Goal: Answer question/provide support: Share knowledge or assist other users

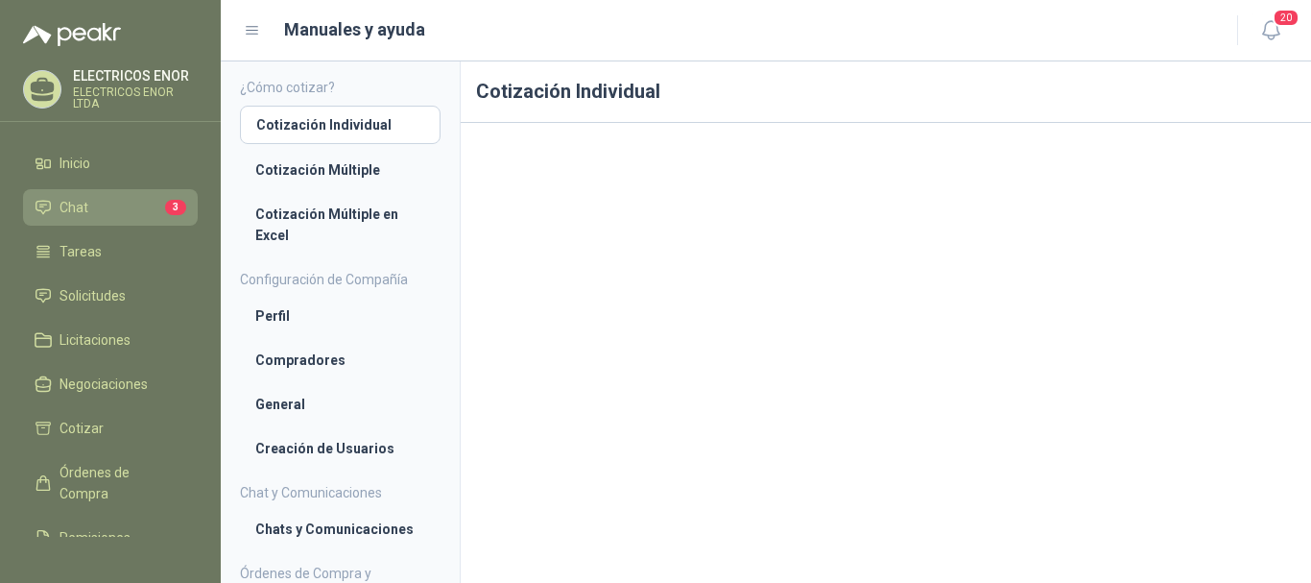
click at [104, 205] on li "Chat 3" at bounding box center [111, 207] width 152 height 21
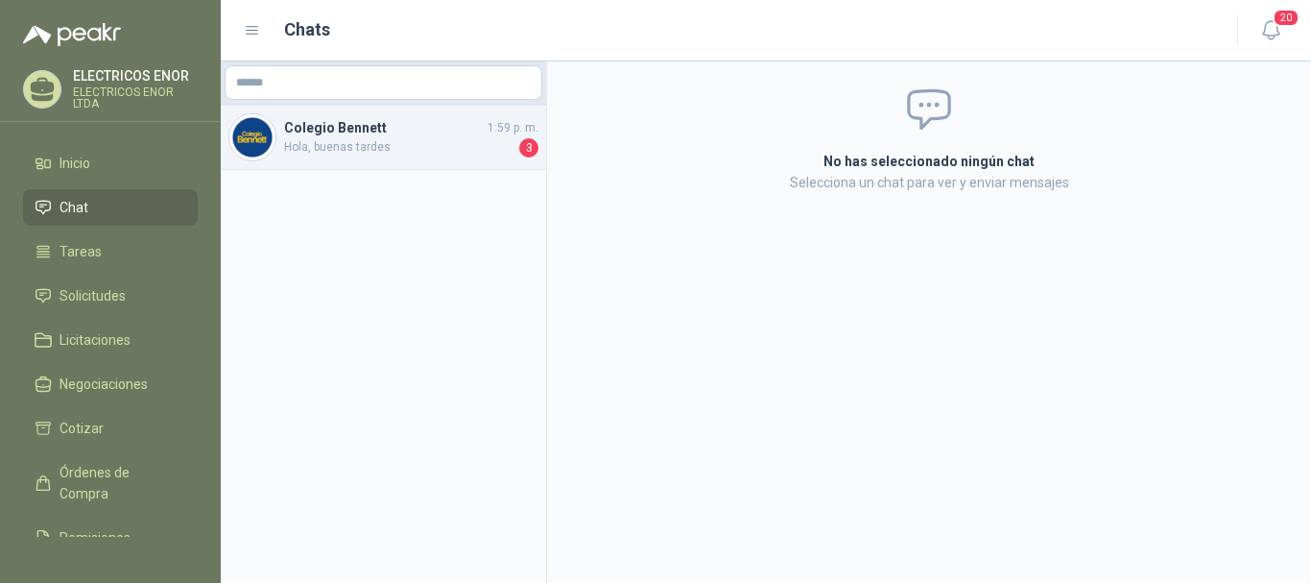
click at [419, 138] on span "Hola, buenas tardes" at bounding box center [399, 147] width 231 height 19
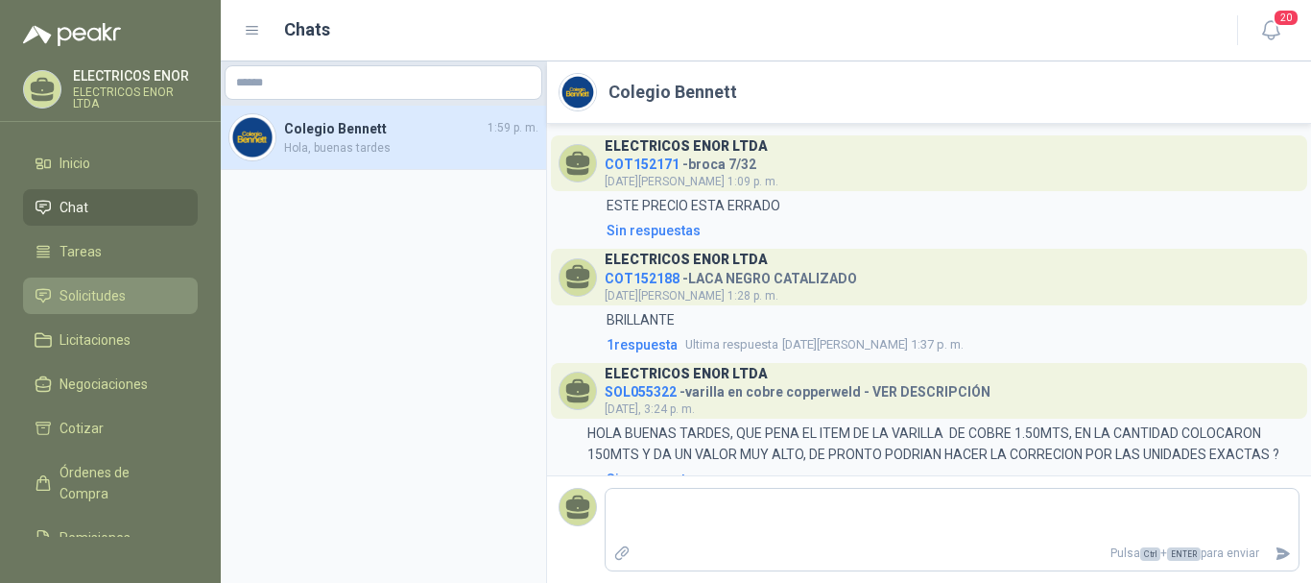
click at [119, 295] on span "Solicitudes" at bounding box center [93, 295] width 66 height 21
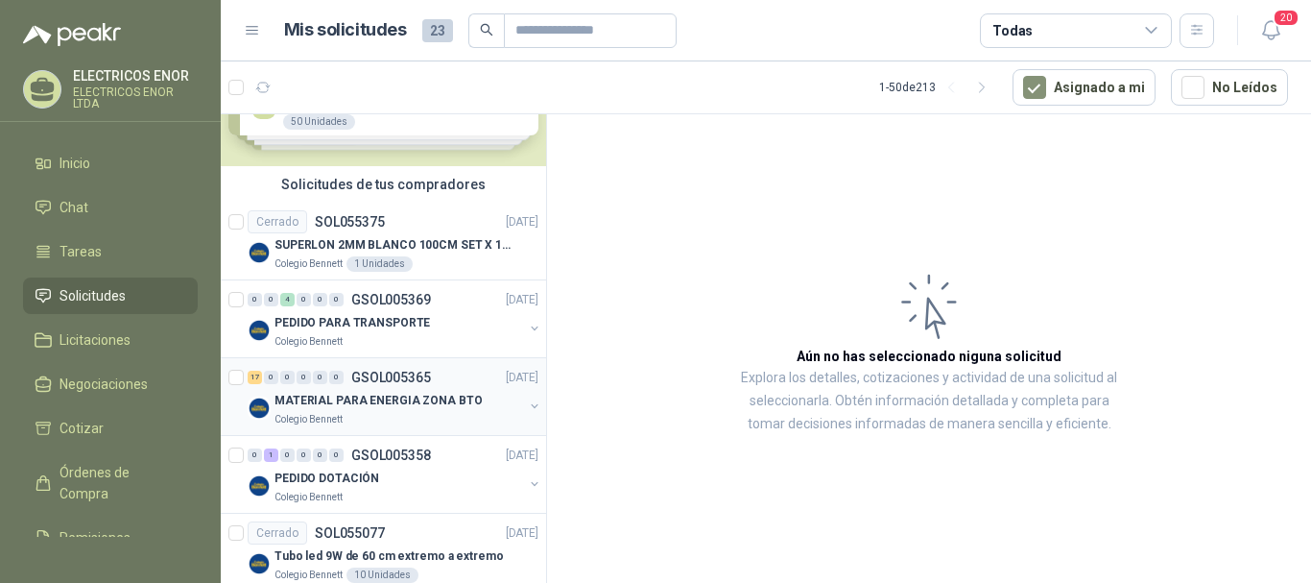
scroll to position [96, 0]
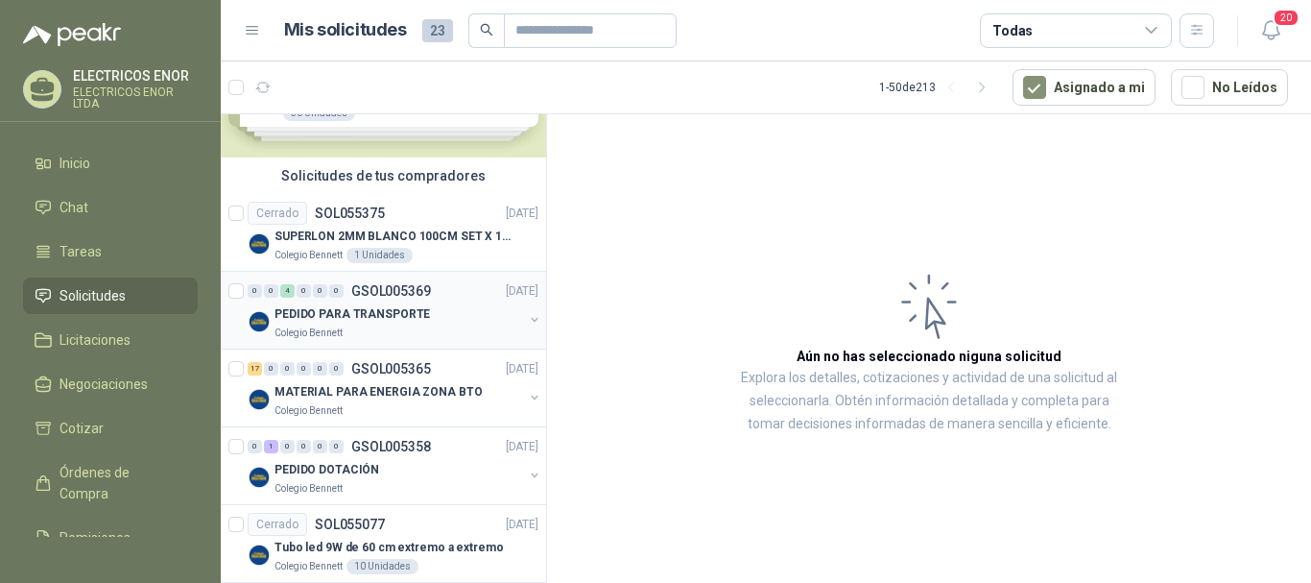
click at [429, 315] on div "PEDIDO PARA TRANSPORTE" at bounding box center [398, 313] width 249 height 23
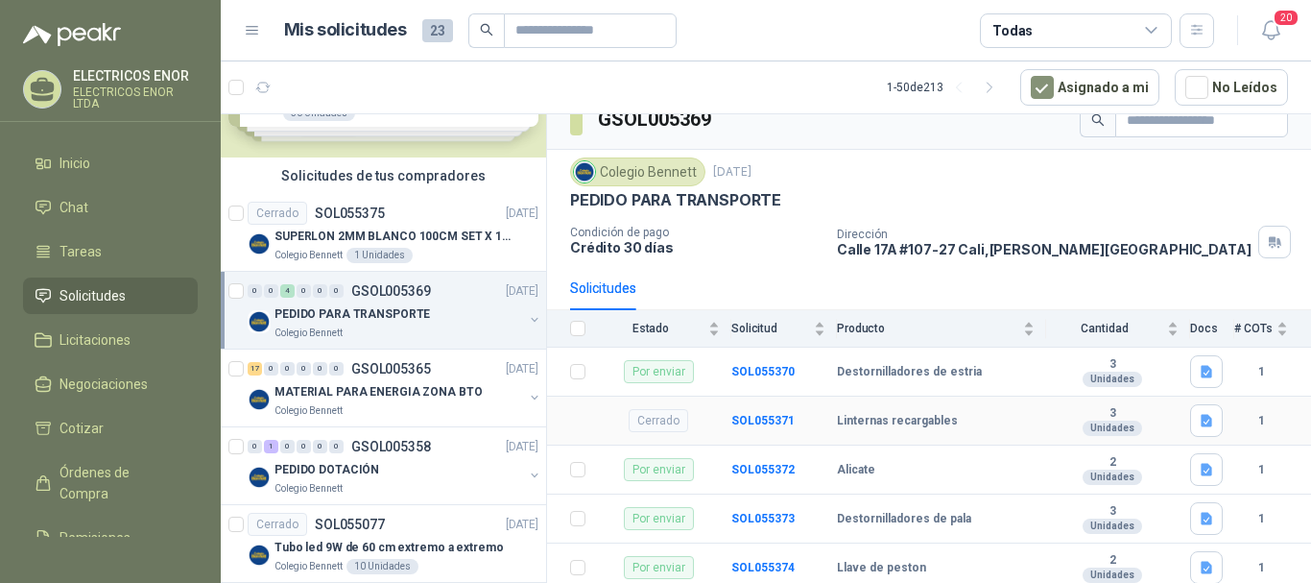
scroll to position [26, 0]
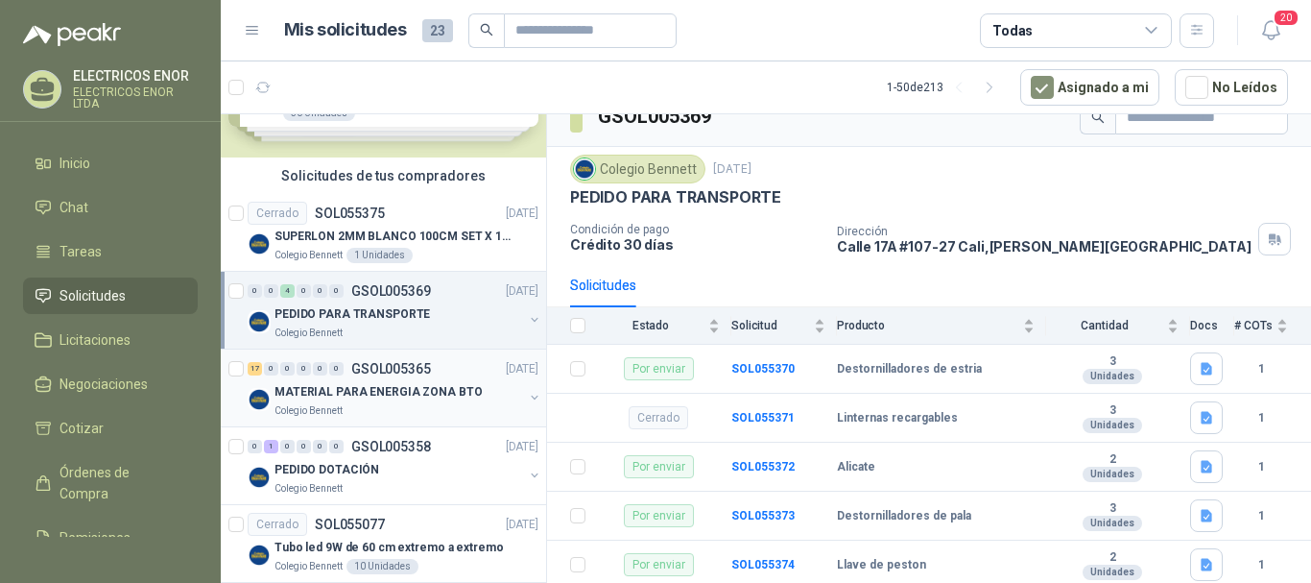
click at [338, 410] on p "Colegio Bennett" at bounding box center [308, 410] width 68 height 15
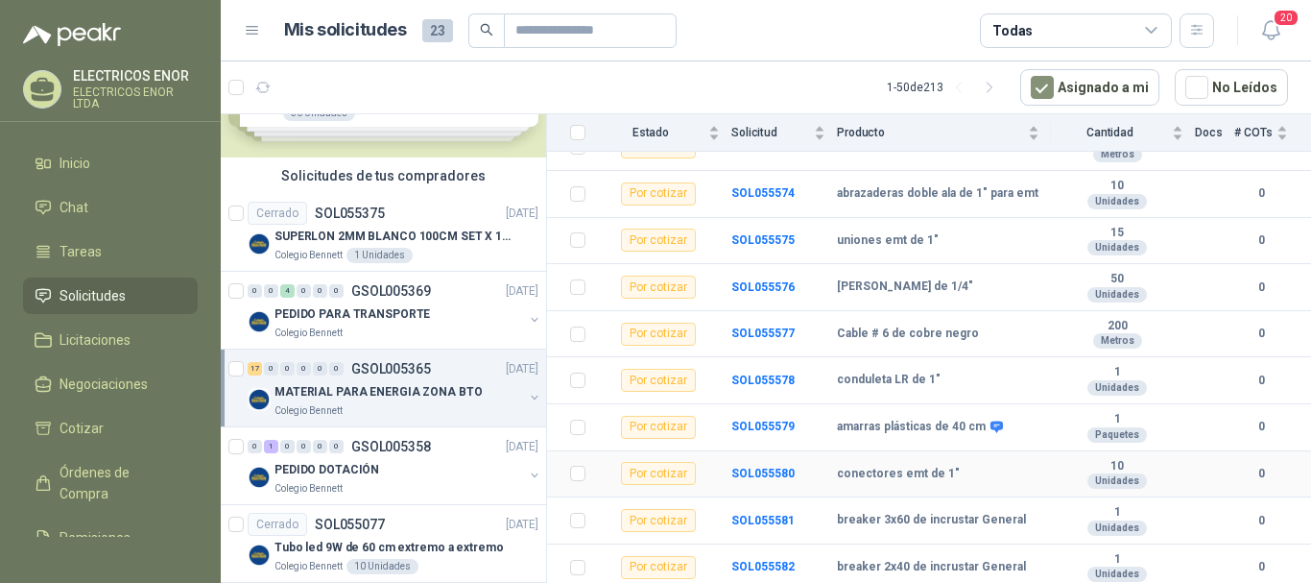
scroll to position [574, 0]
click at [426, 482] on div "Colegio Bennett" at bounding box center [398, 488] width 249 height 15
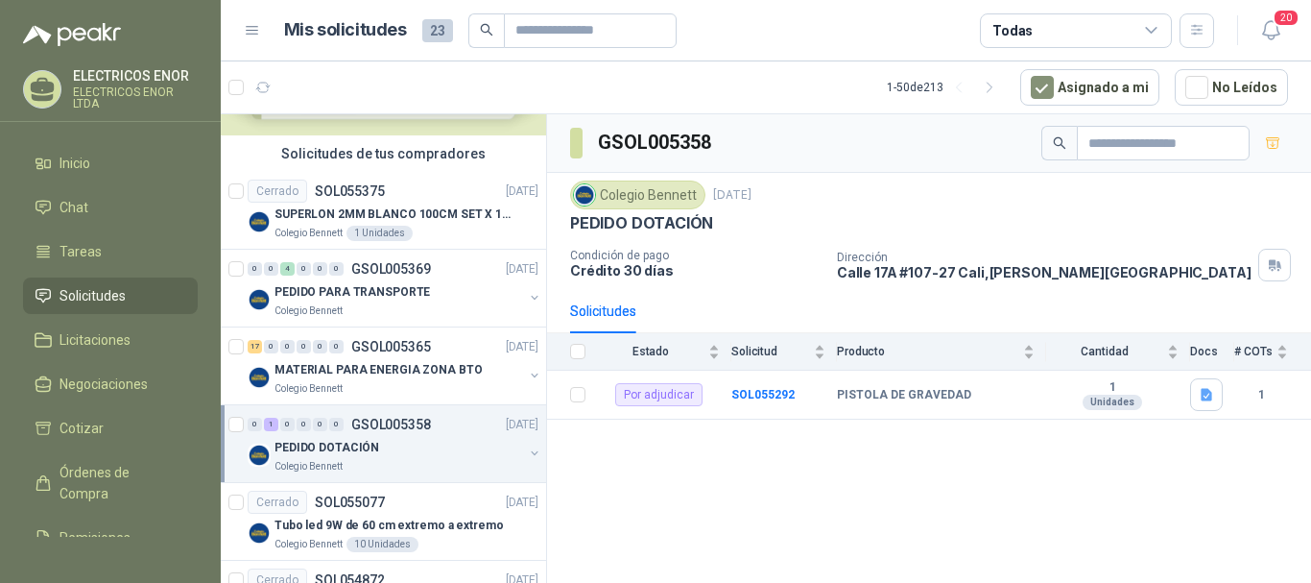
scroll to position [96, 0]
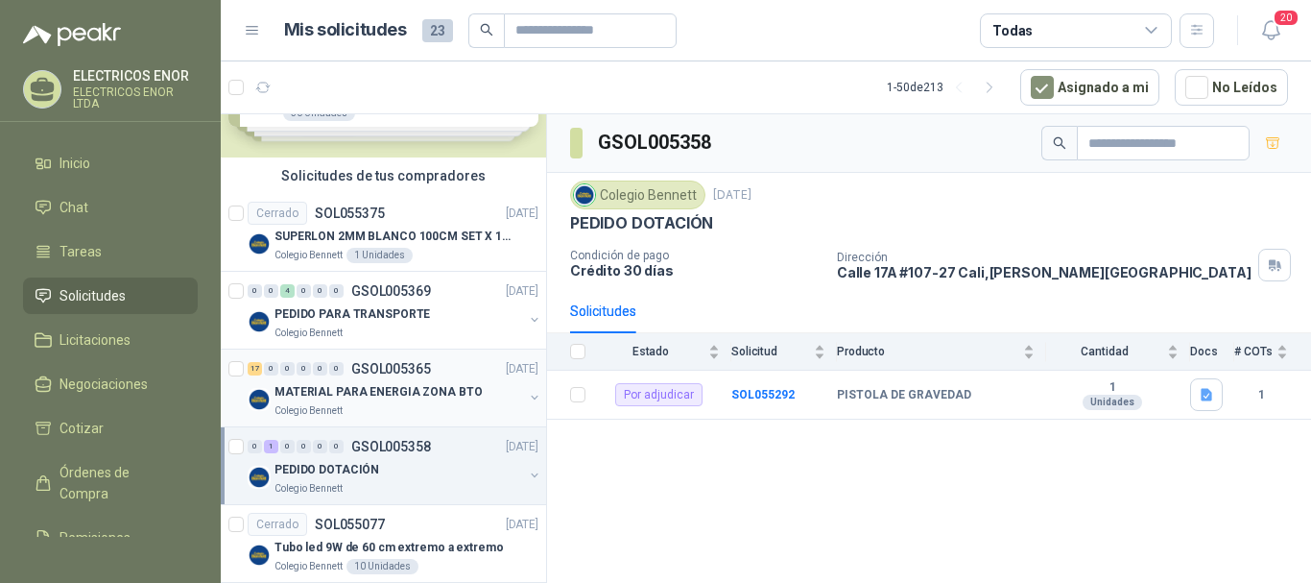
click at [382, 396] on p "MATERIAL PARA ENERGIA ZONA BTO" at bounding box center [377, 392] width 207 height 18
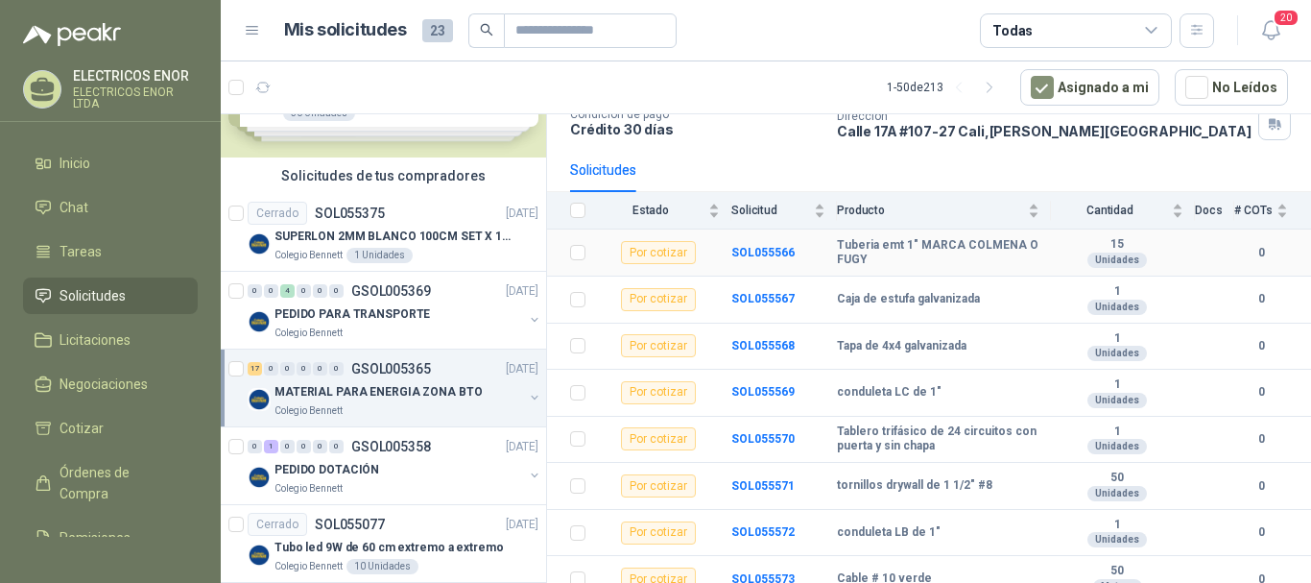
scroll to position [192, 0]
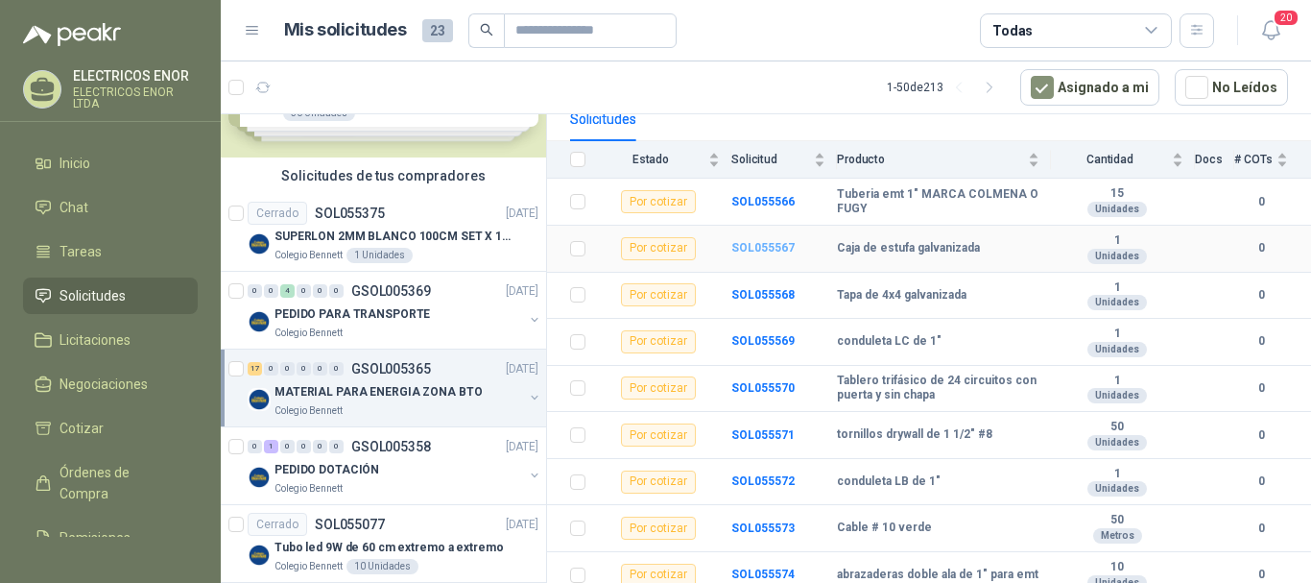
click at [765, 242] on b "SOL055567" at bounding box center [762, 247] width 63 height 13
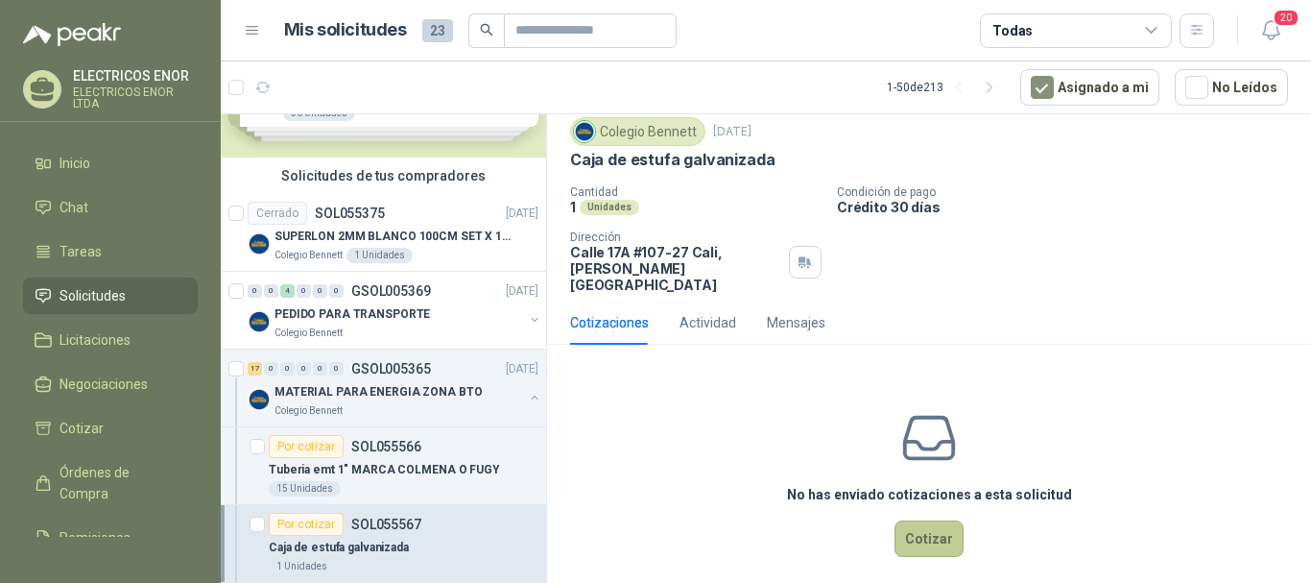
click at [922, 522] on button "Cotizar" at bounding box center [928, 538] width 69 height 36
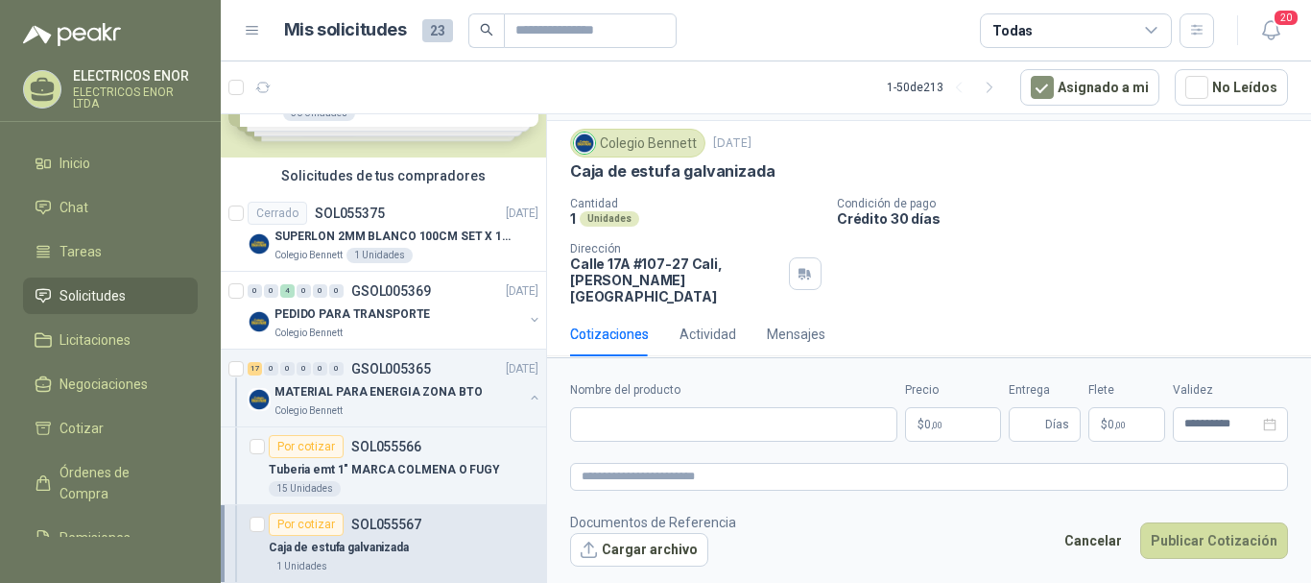
scroll to position [46, 0]
click at [709, 417] on input "Nombre del producto" at bounding box center [733, 424] width 327 height 35
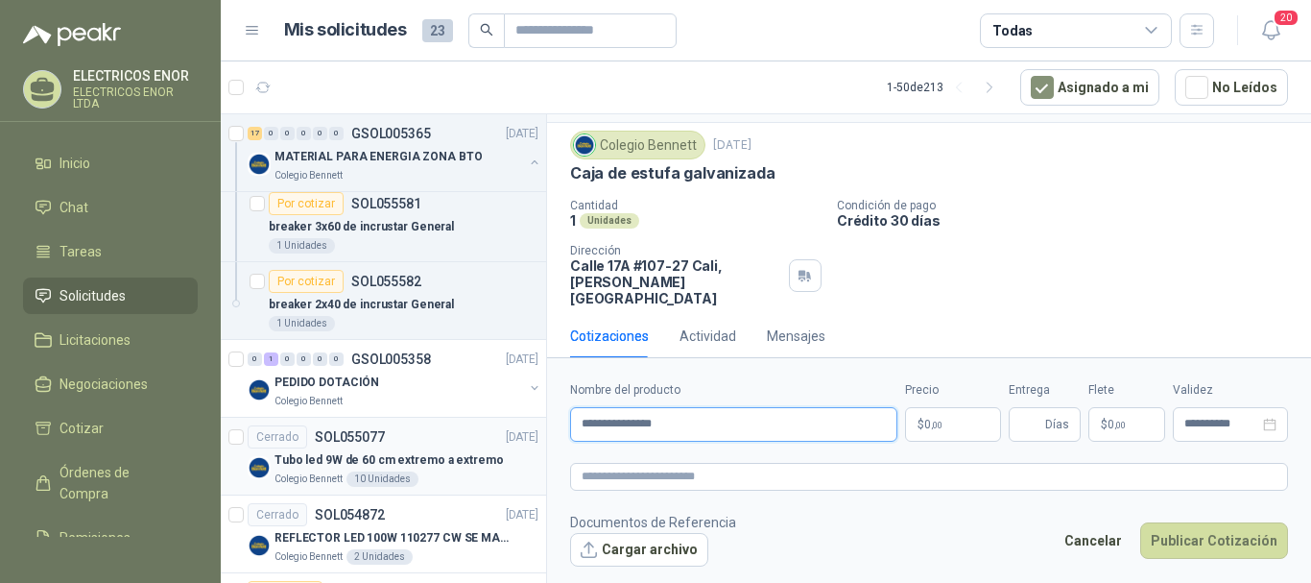
scroll to position [1536, 0]
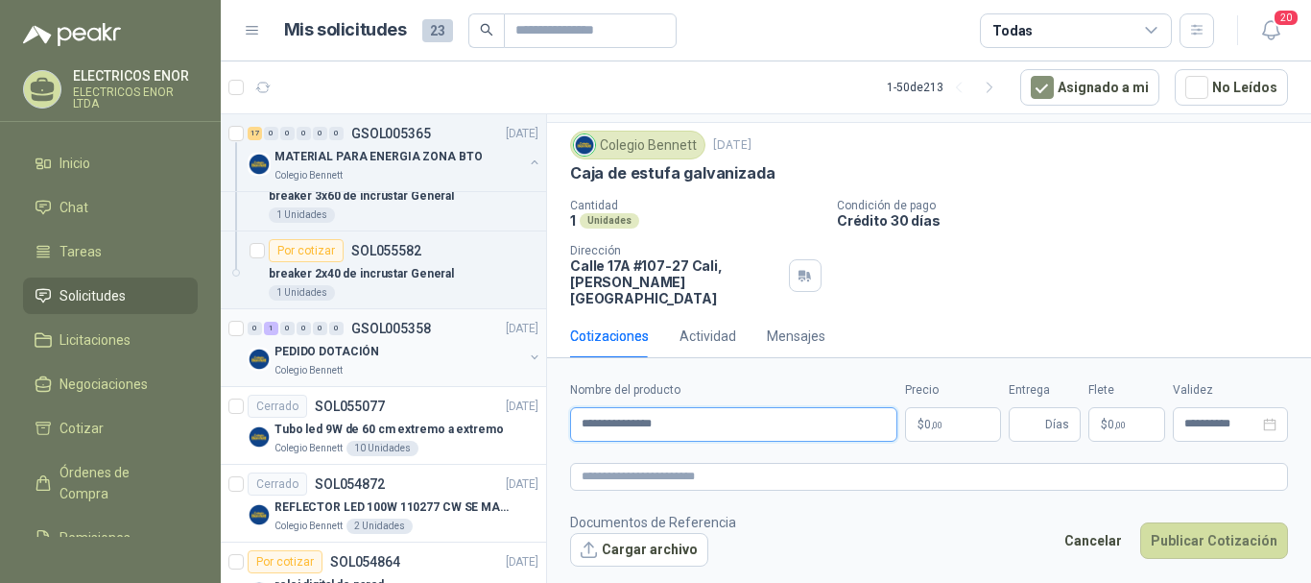
type input "**********"
click at [370, 352] on p "PEDIDO DOTACIÓN" at bounding box center [326, 352] width 105 height 18
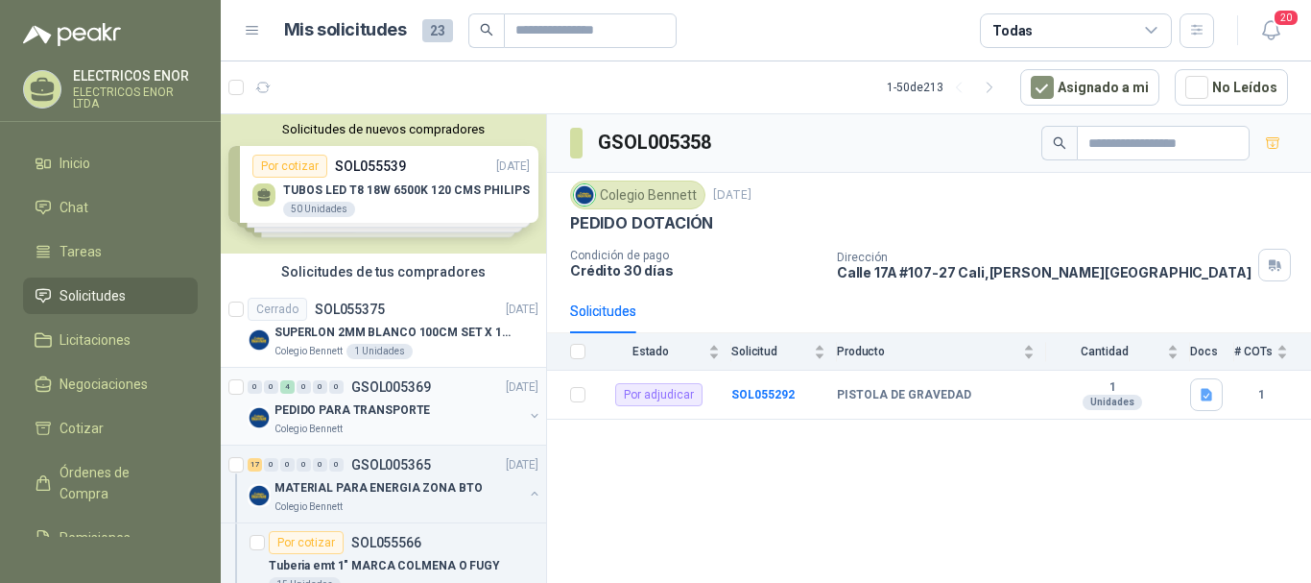
click at [362, 399] on div "PEDIDO PARA TRANSPORTE" at bounding box center [398, 409] width 249 height 23
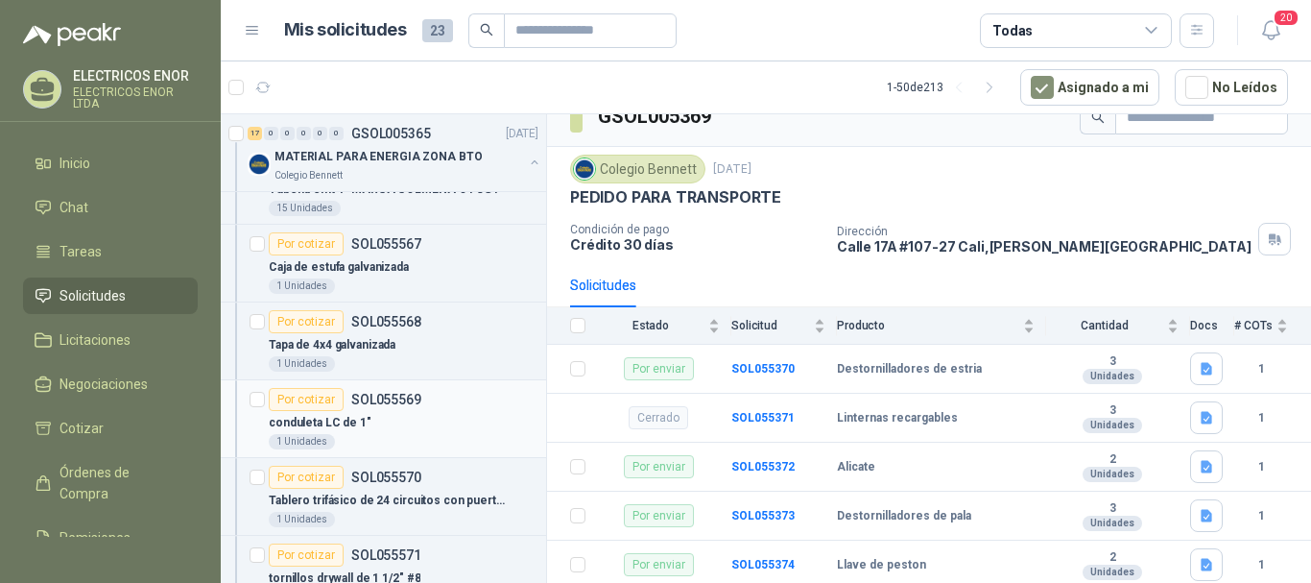
scroll to position [384, 0]
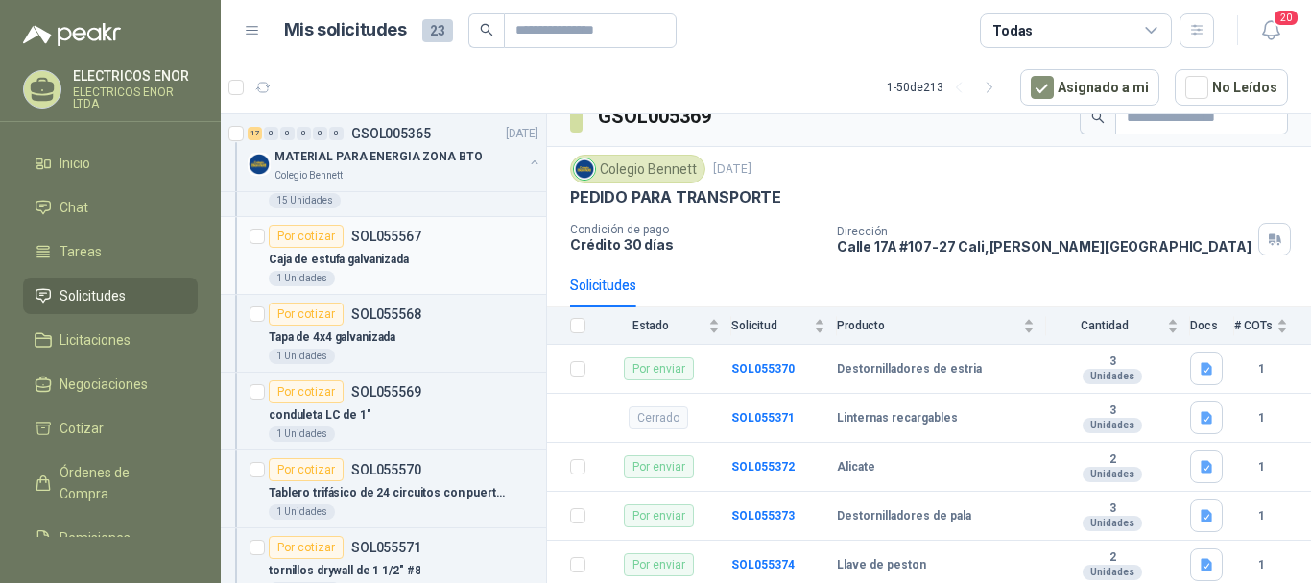
click at [382, 243] on p "SOL055567" at bounding box center [386, 235] width 70 height 13
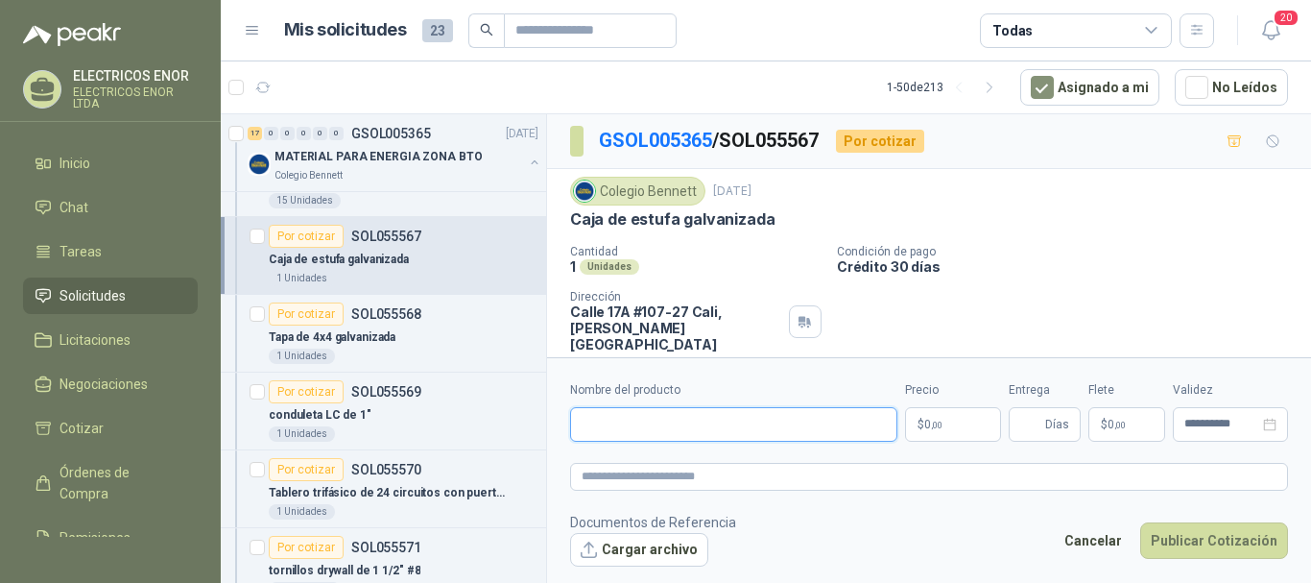
click at [649, 434] on input "Nombre del producto" at bounding box center [733, 424] width 327 height 35
type input "**********"
click at [970, 425] on p "$ 0 ,00" at bounding box center [953, 424] width 96 height 35
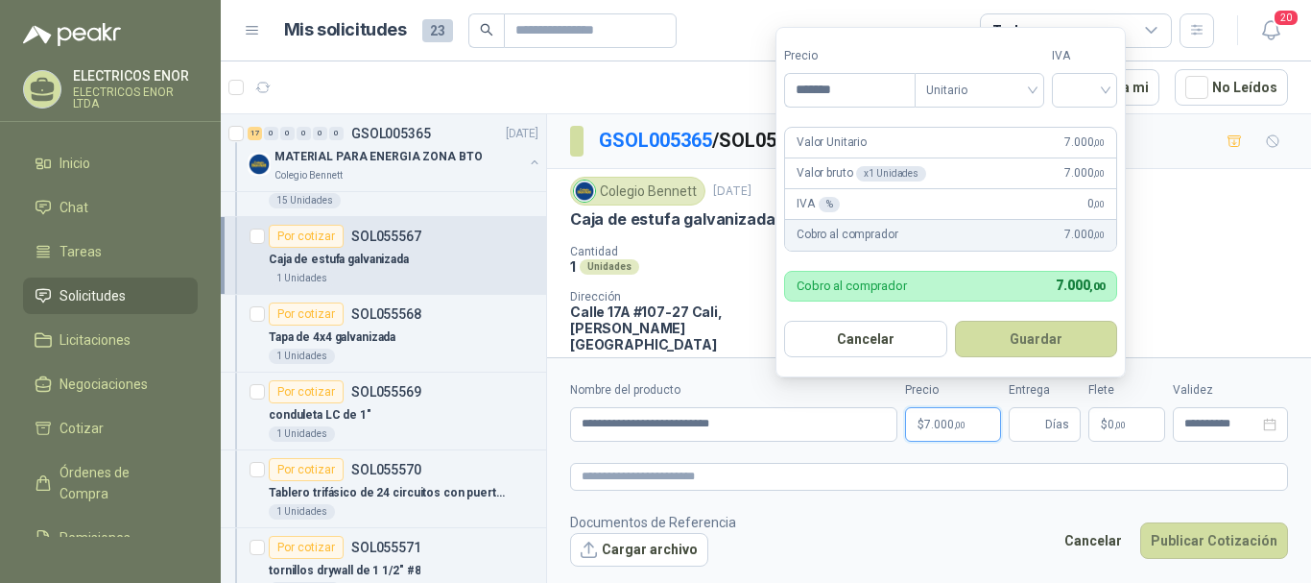
type input "*******"
drag, startPoint x: 1005, startPoint y: 67, endPoint x: 1005, endPoint y: 78, distance: 10.6
click at [1005, 69] on div "Tipo Unitario" at bounding box center [980, 77] width 130 height 60
click at [1007, 85] on span "Unitario" at bounding box center [979, 90] width 107 height 29
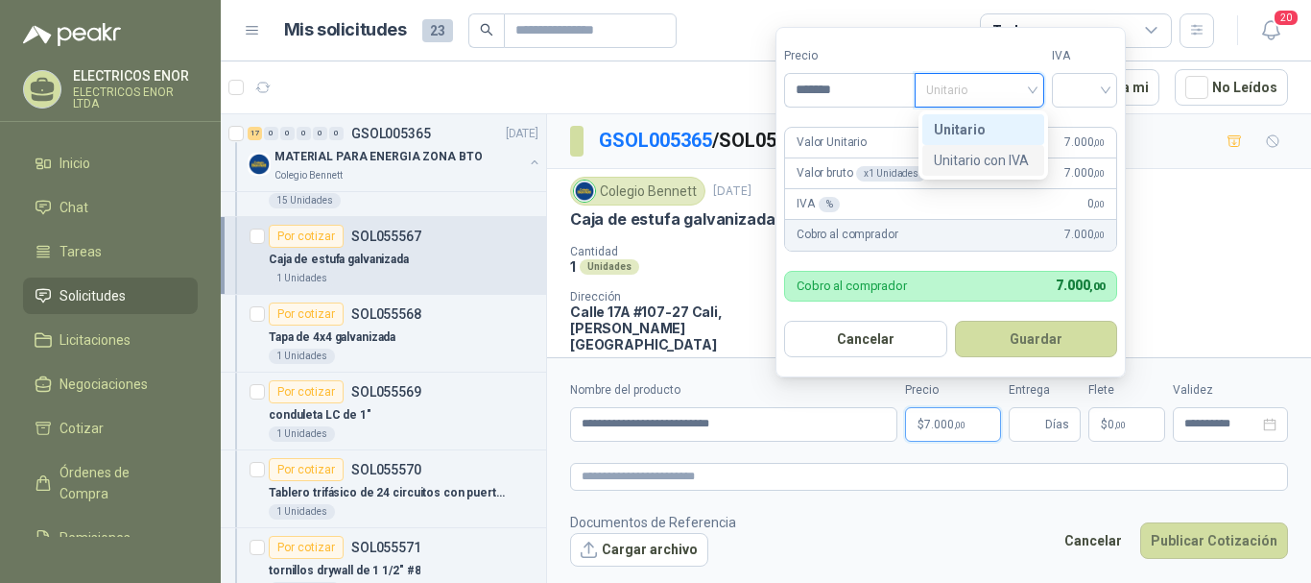
click at [1014, 152] on div "Unitario con IVA" at bounding box center [983, 160] width 99 height 21
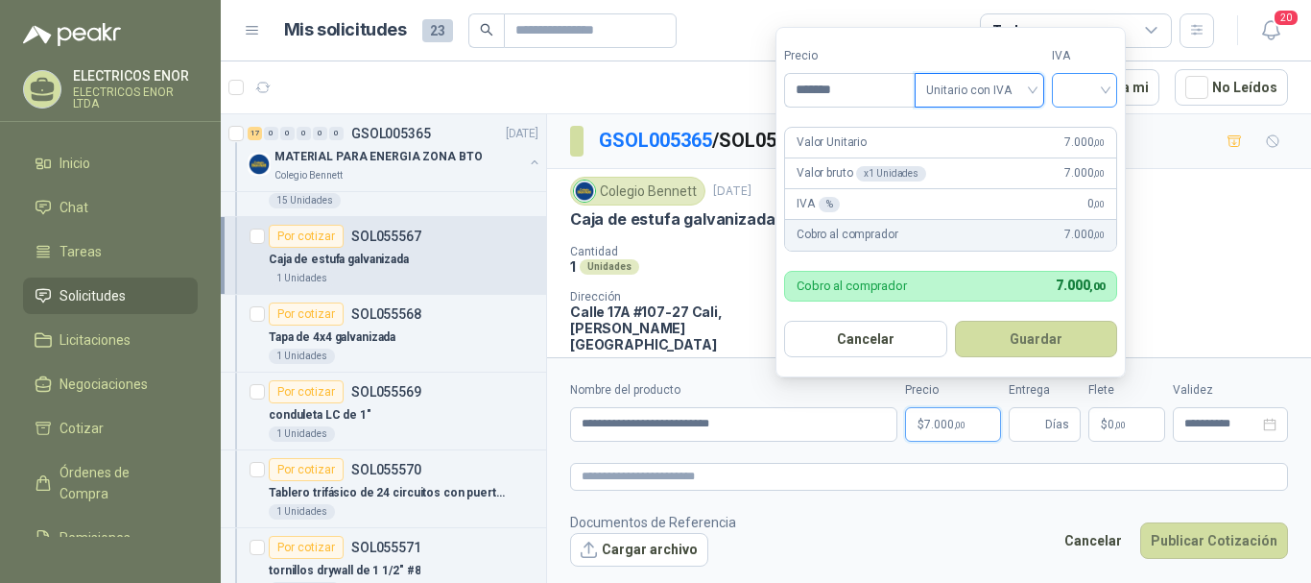
click at [1093, 99] on input "search" at bounding box center [1084, 88] width 42 height 29
click at [1095, 135] on div "19%" at bounding box center [1089, 129] width 36 height 21
click at [1035, 340] on button "Guardar" at bounding box center [1039, 339] width 165 height 36
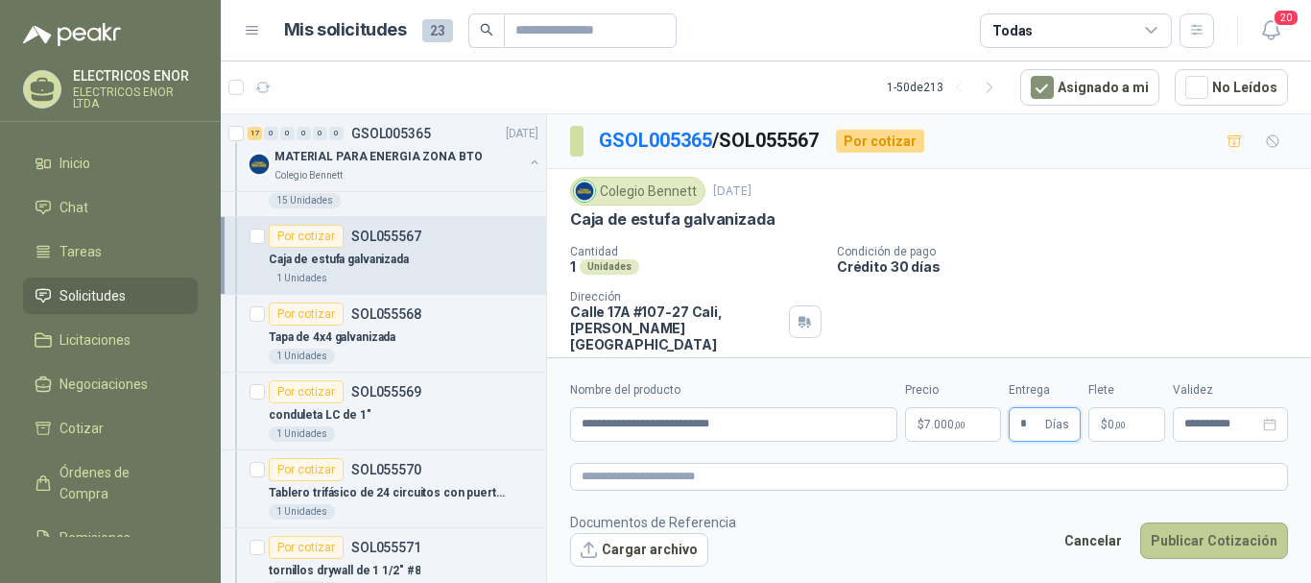
type input "*"
click at [1190, 545] on button "Publicar Cotización" at bounding box center [1214, 540] width 148 height 36
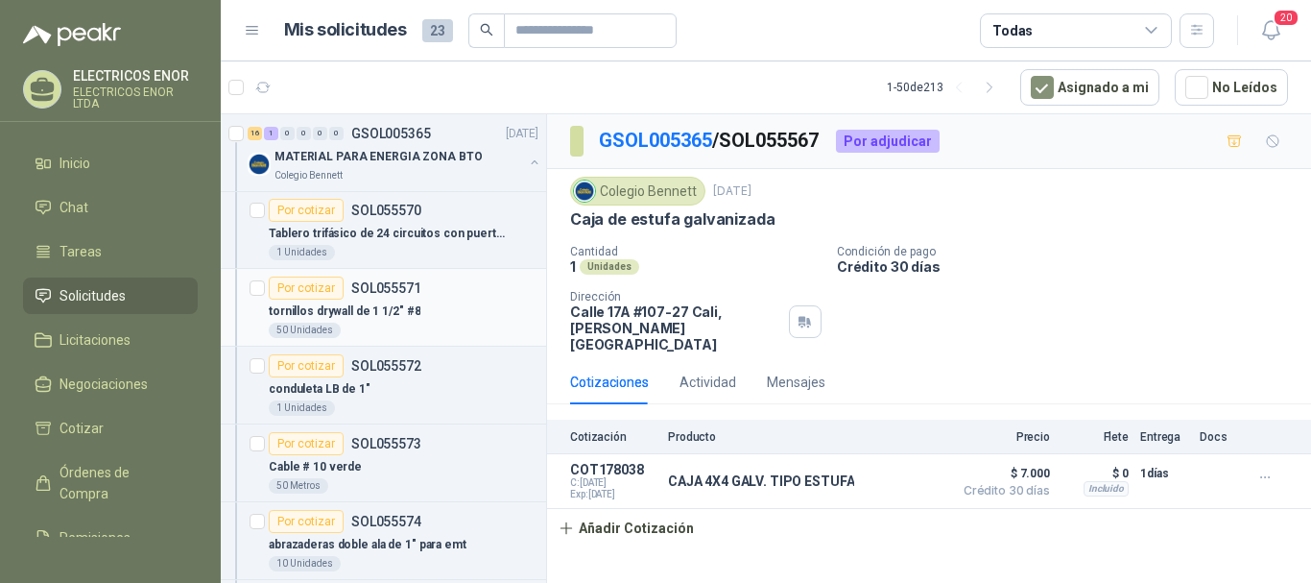
scroll to position [672, 0]
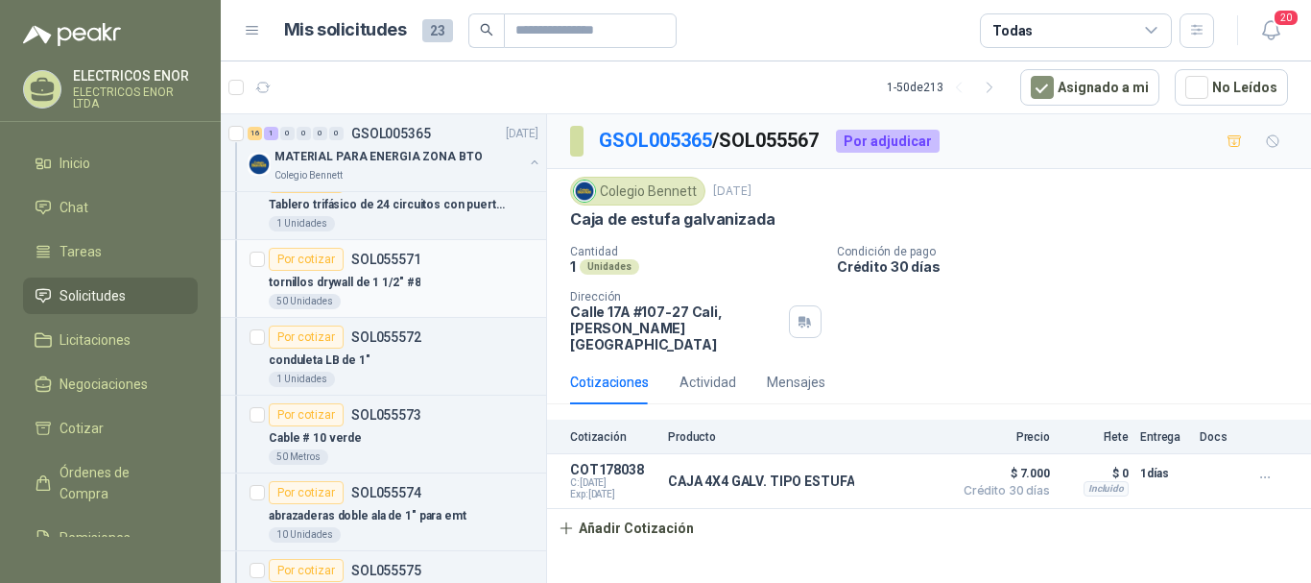
click at [434, 283] on div "tornillos drywall de 1 1/2" #8" at bounding box center [404, 282] width 270 height 23
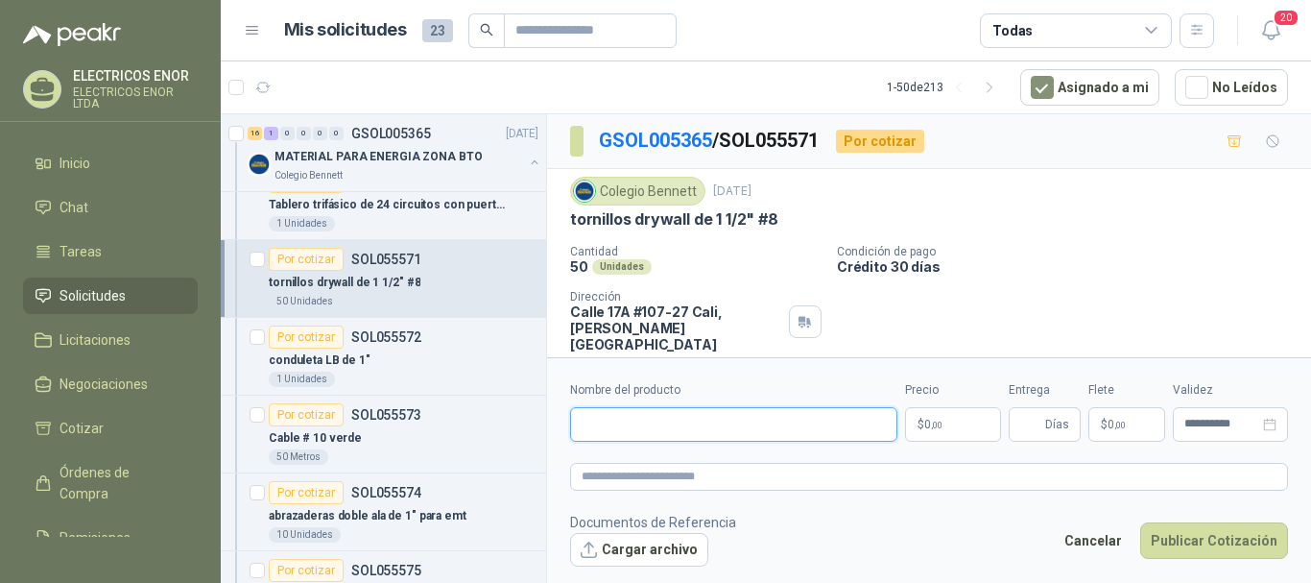
click at [704, 421] on input "Nombre del producto" at bounding box center [733, 424] width 327 height 35
type input "**********"
click at [938, 422] on span ",00" at bounding box center [937, 424] width 12 height 11
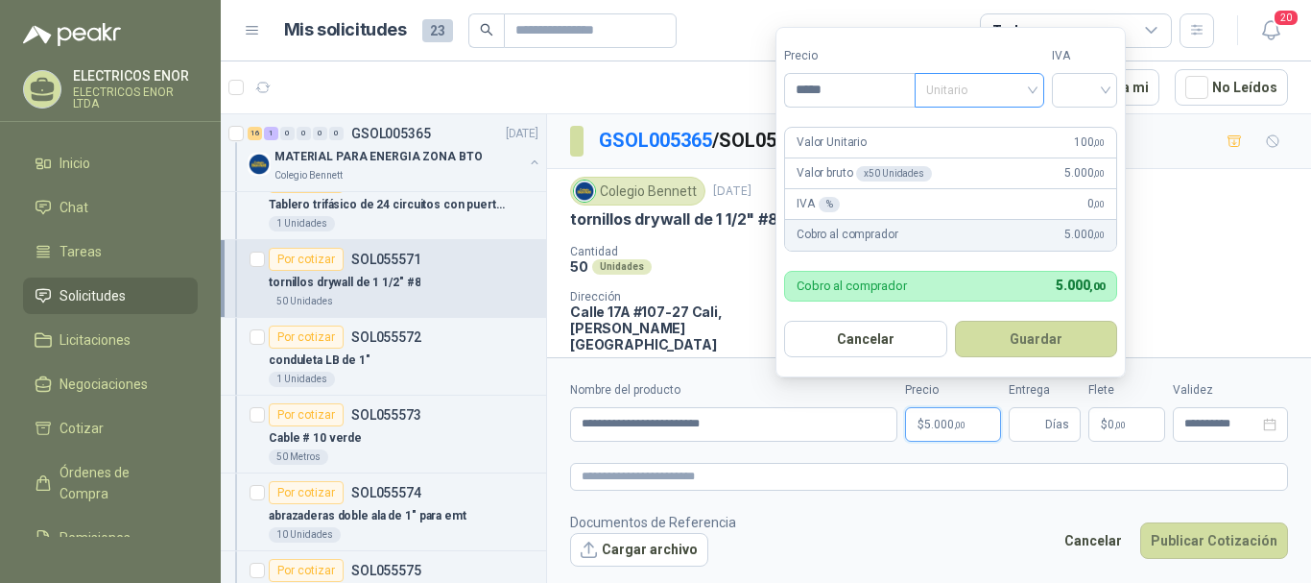
click at [995, 87] on span "Unitario" at bounding box center [979, 90] width 107 height 29
type input "*****"
click at [980, 158] on div "Unitario con IVA" at bounding box center [983, 160] width 99 height 21
click at [1099, 80] on input "search" at bounding box center [1084, 88] width 42 height 29
click at [1088, 117] on div "19%" at bounding box center [1089, 129] width 59 height 31
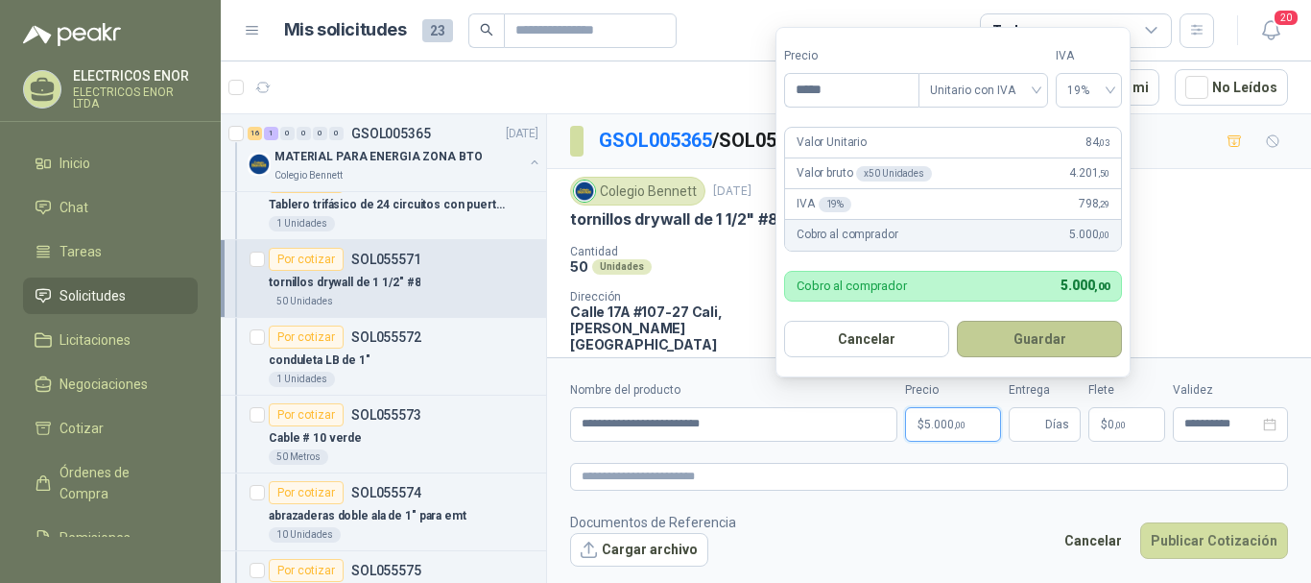
click at [1056, 323] on button "Guardar" at bounding box center [1039, 339] width 165 height 36
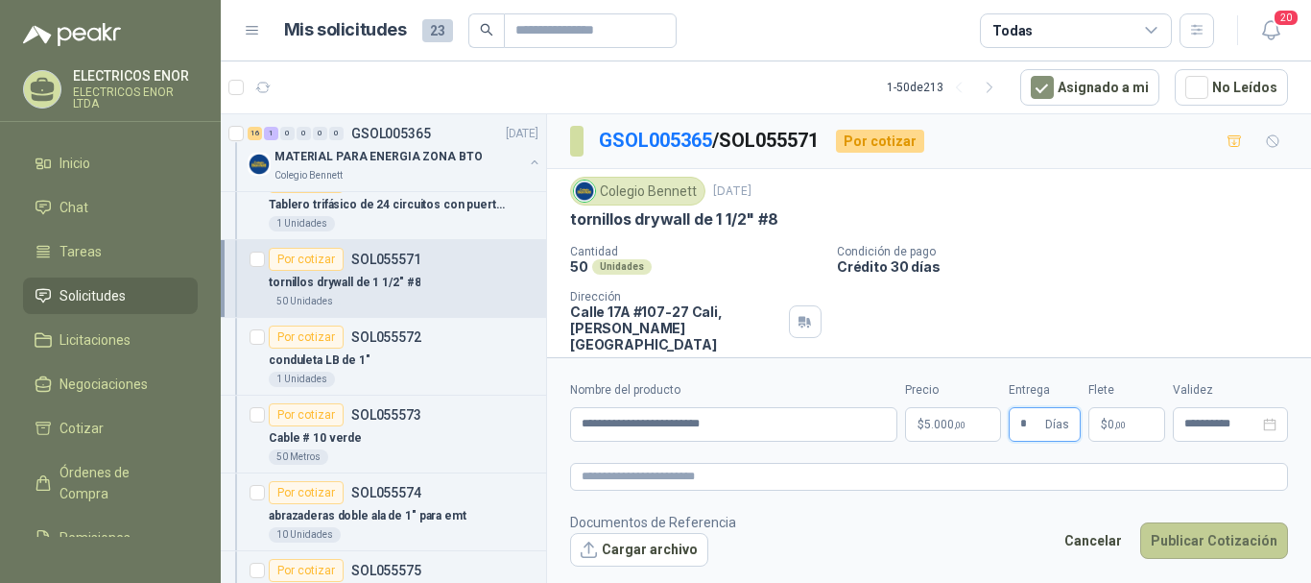
type input "*"
click at [1238, 543] on button "Publicar Cotización" at bounding box center [1214, 540] width 148 height 36
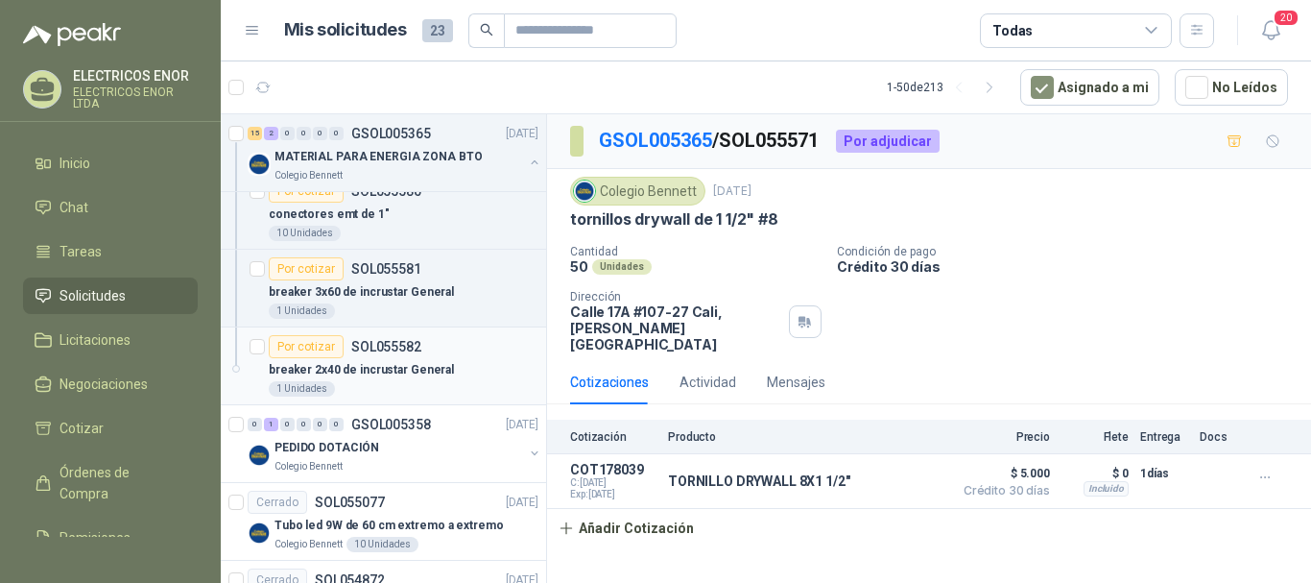
scroll to position [1344, 0]
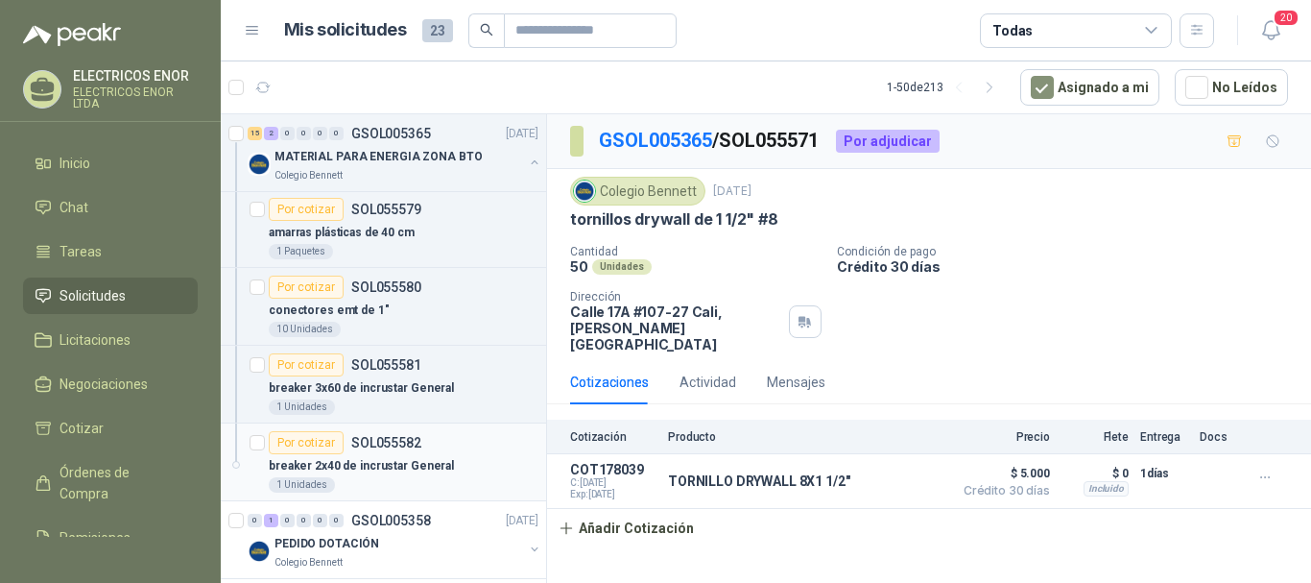
click at [372, 465] on p "breaker 2x40 de incrustar General" at bounding box center [361, 466] width 185 height 18
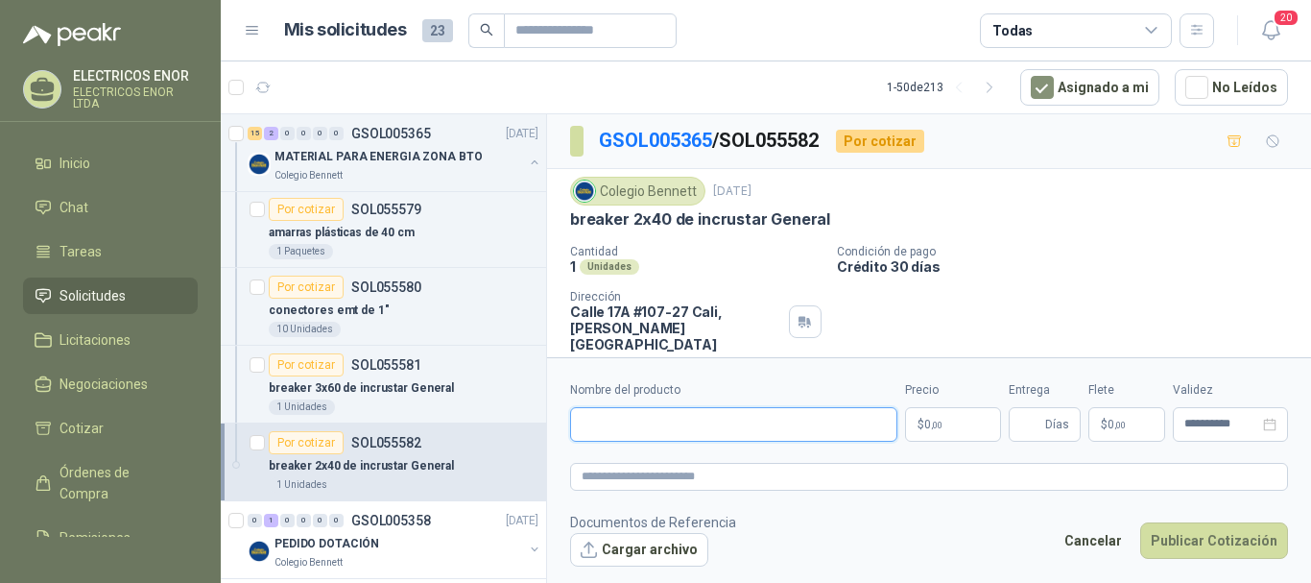
click at [720, 425] on input "Nombre del producto" at bounding box center [733, 424] width 327 height 35
type input "**********"
click at [945, 419] on p "$ 0 ,00" at bounding box center [953, 424] width 96 height 35
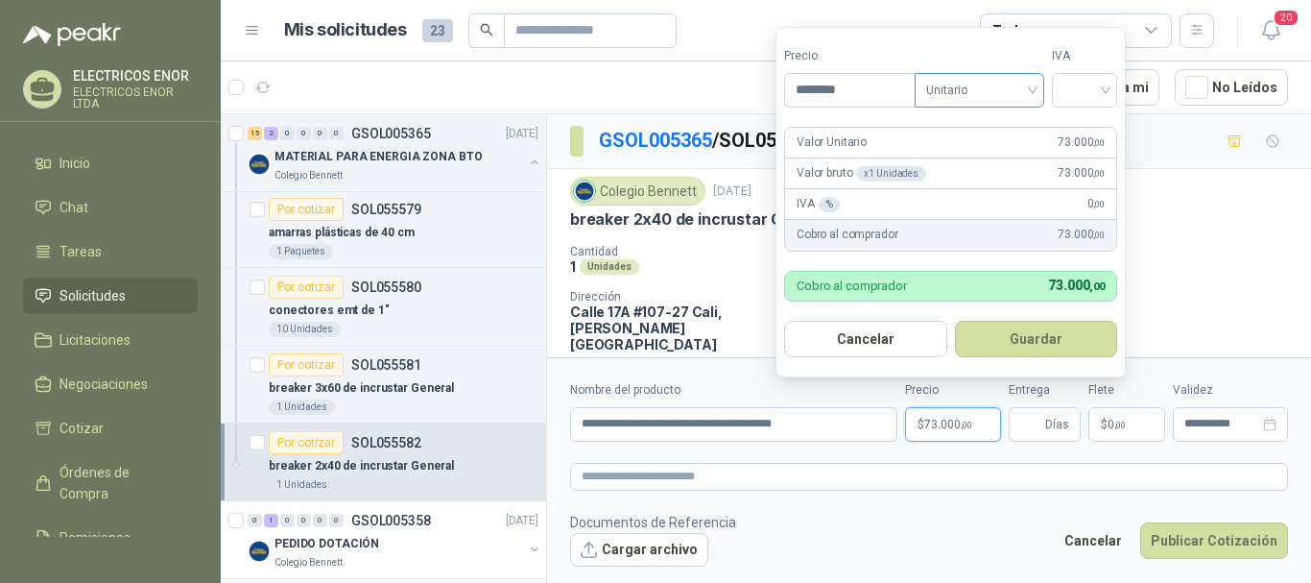
click at [1002, 82] on span "Unitario" at bounding box center [979, 90] width 107 height 29
type input "********"
click at [1007, 154] on div "Unitario con IVA" at bounding box center [983, 160] width 99 height 21
click at [1101, 79] on input "search" at bounding box center [1084, 88] width 42 height 29
click at [1078, 131] on div "19%" at bounding box center [1089, 129] width 36 height 21
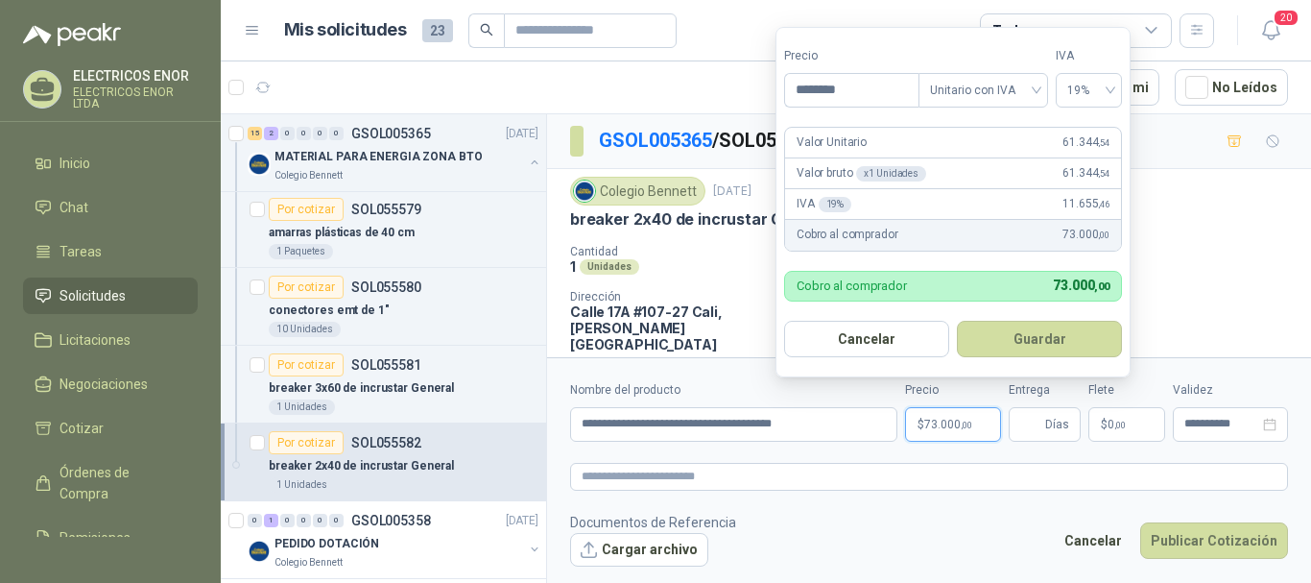
drag, startPoint x: 1034, startPoint y: 354, endPoint x: 1035, endPoint y: 336, distance: 18.3
click at [1034, 351] on button "Guardar" at bounding box center [1039, 339] width 165 height 36
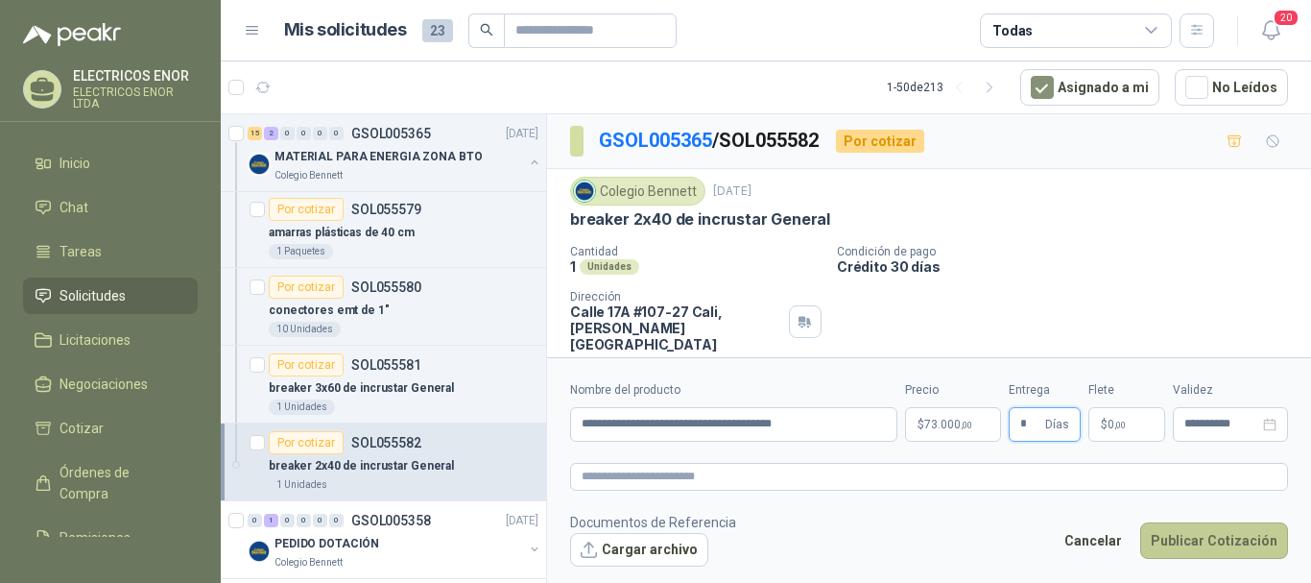
type input "*"
click at [1234, 539] on button "Publicar Cotización" at bounding box center [1214, 540] width 148 height 36
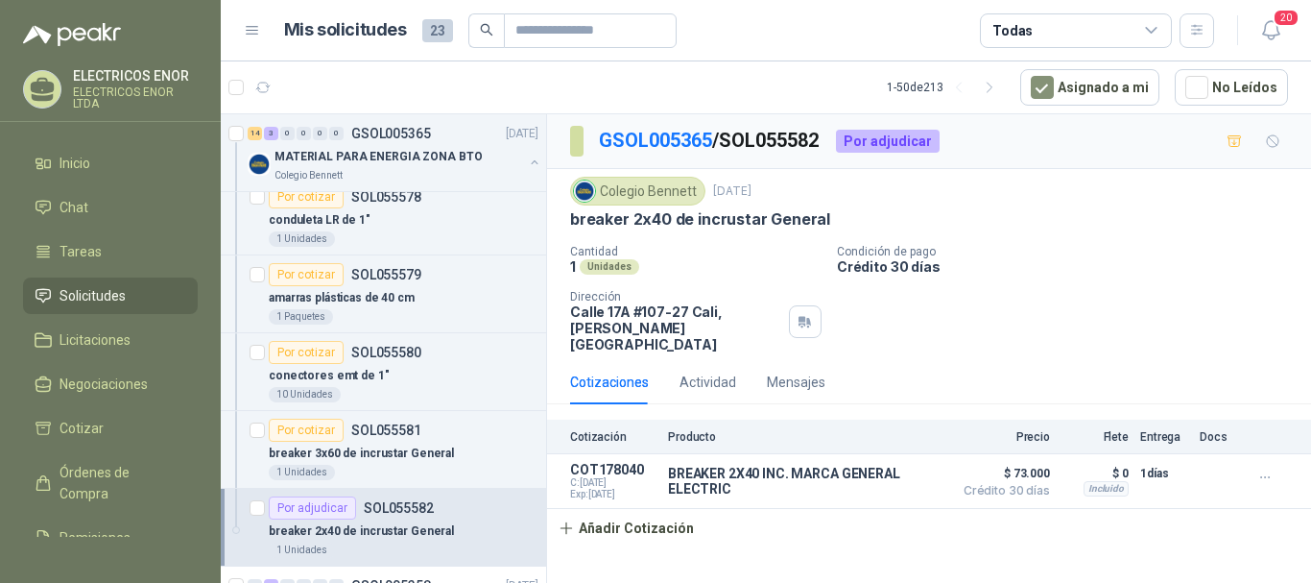
scroll to position [1248, 0]
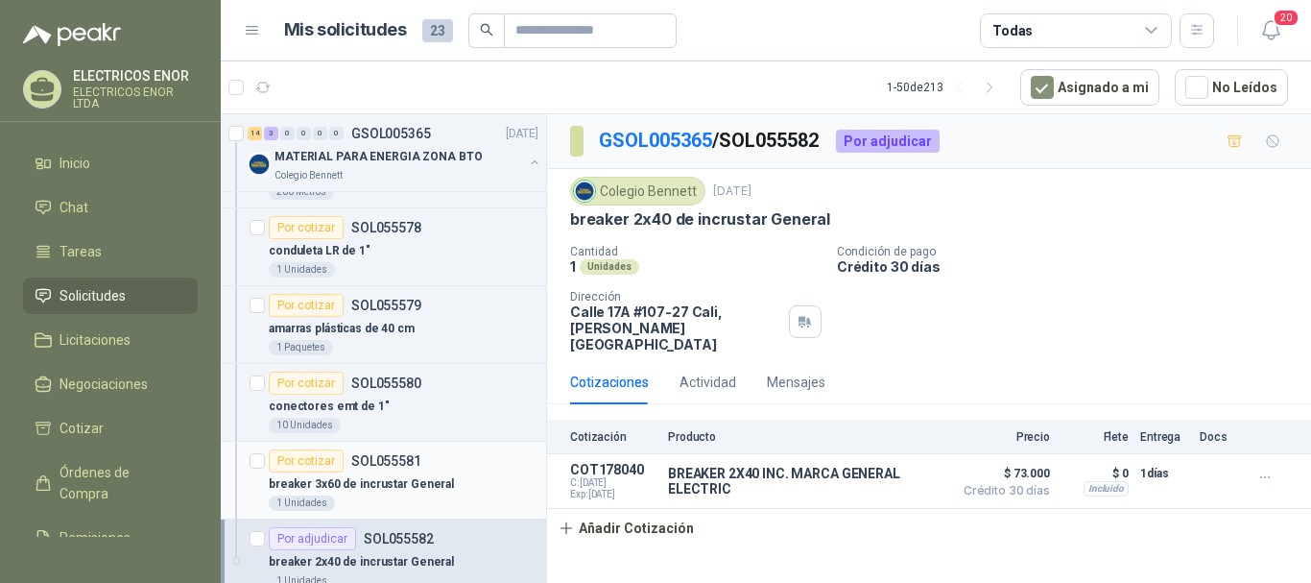
click at [398, 489] on p "breaker 3x60 de incrustar General" at bounding box center [361, 484] width 185 height 18
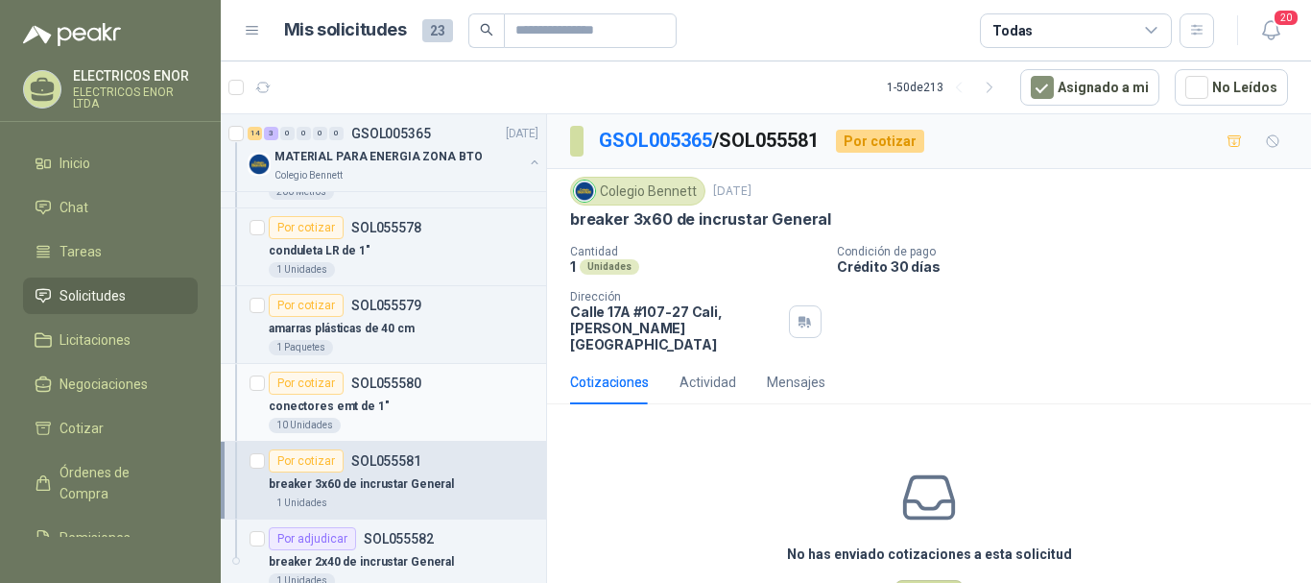
click at [406, 406] on div "conectores emt de 1"" at bounding box center [404, 405] width 270 height 23
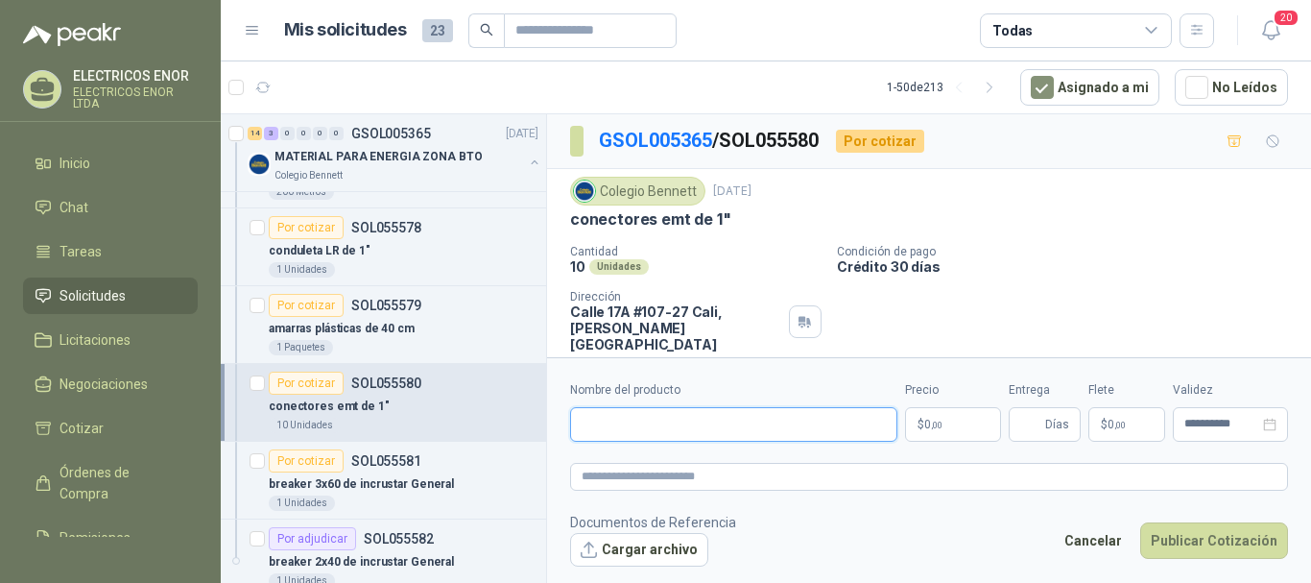
click at [621, 420] on input "Nombre del producto" at bounding box center [733, 424] width 327 height 35
type input "**********"
click at [924, 426] on span "0 ,00" at bounding box center [933, 424] width 18 height 12
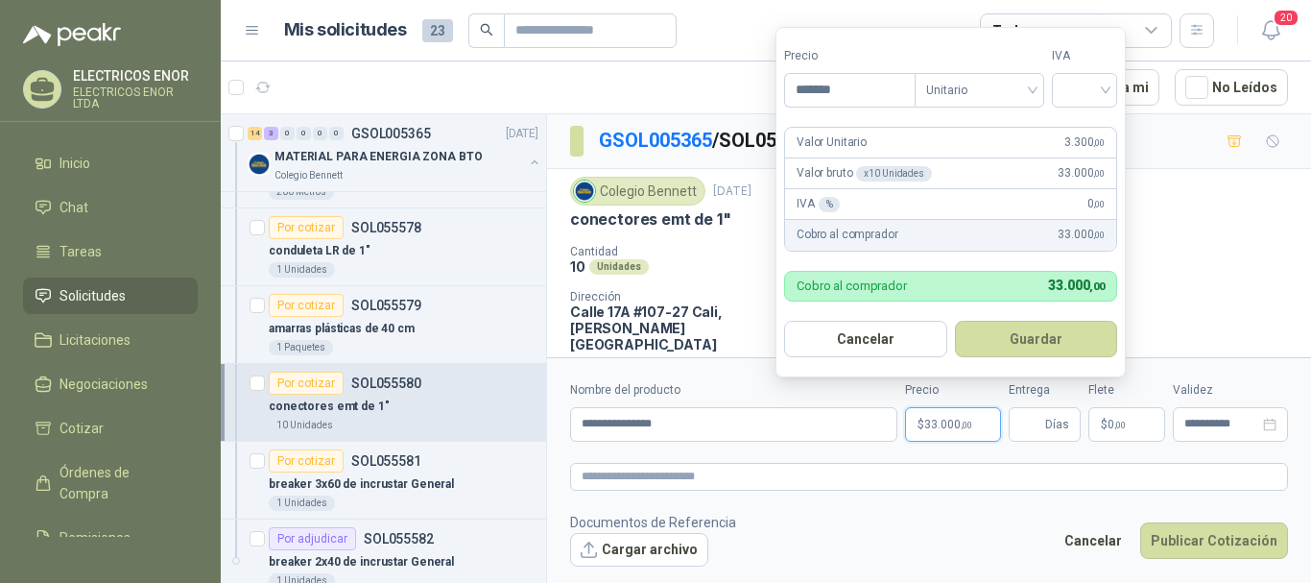
type input "*******"
click at [1018, 65] on div "Tipo Unitario" at bounding box center [980, 77] width 130 height 60
click at [1014, 101] on span "Unitario" at bounding box center [979, 90] width 107 height 29
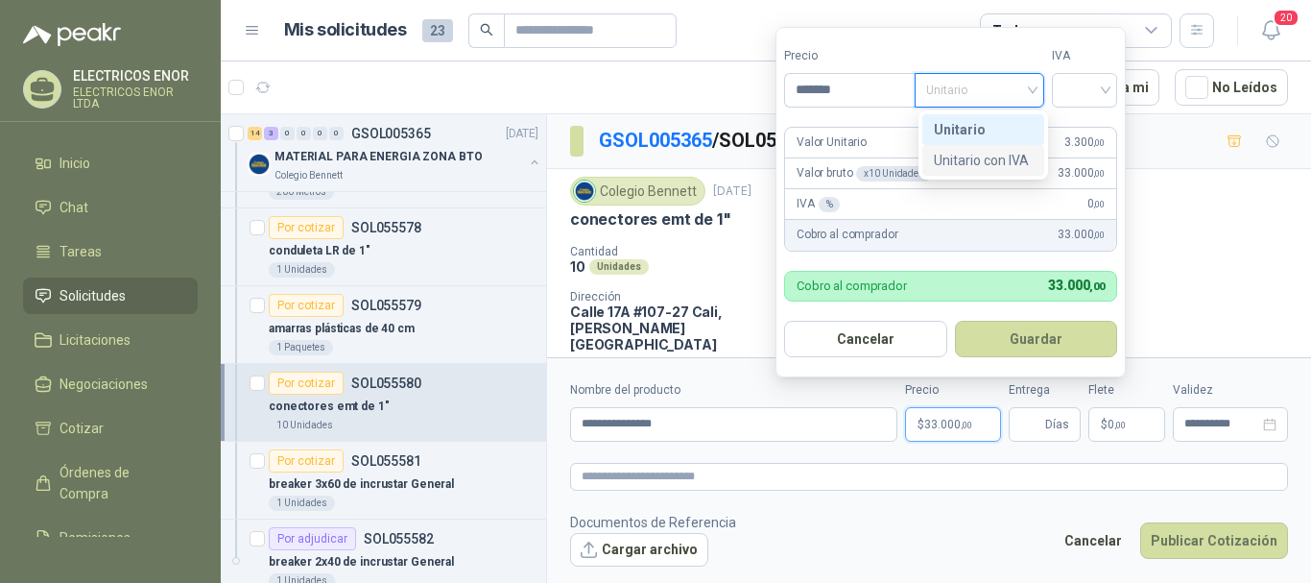
click at [1006, 151] on div "Unitario con IVA" at bounding box center [983, 160] width 99 height 21
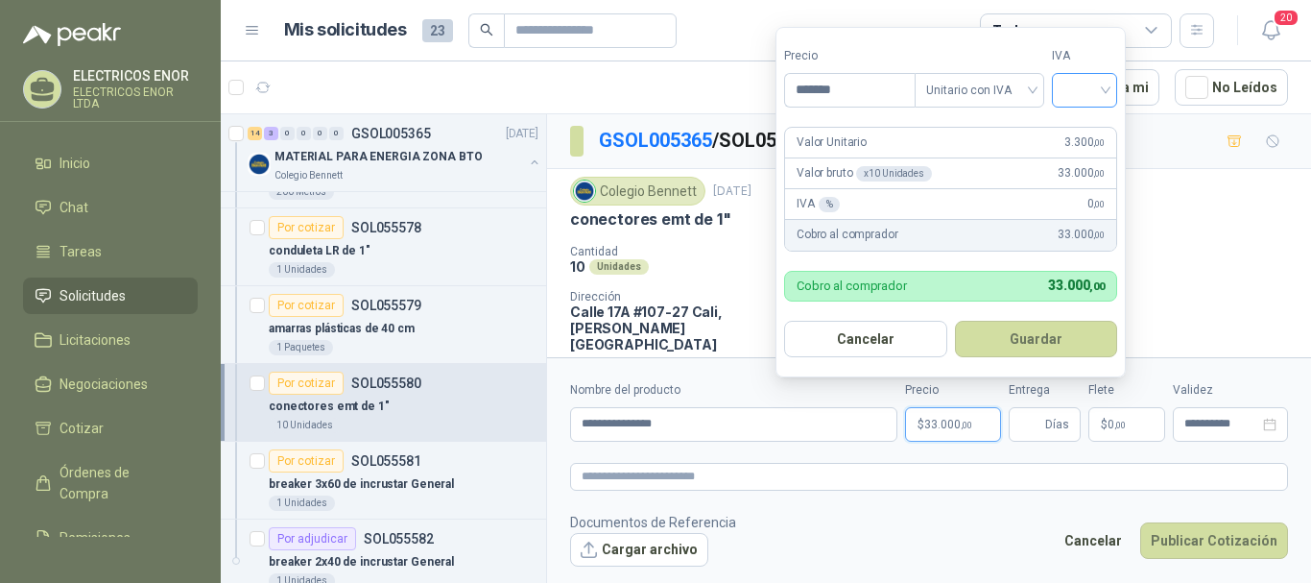
click at [1074, 95] on input "search" at bounding box center [1084, 88] width 42 height 29
click at [1082, 123] on div "19%" at bounding box center [1089, 129] width 36 height 21
click at [1044, 332] on button "Guardar" at bounding box center [1039, 339] width 165 height 36
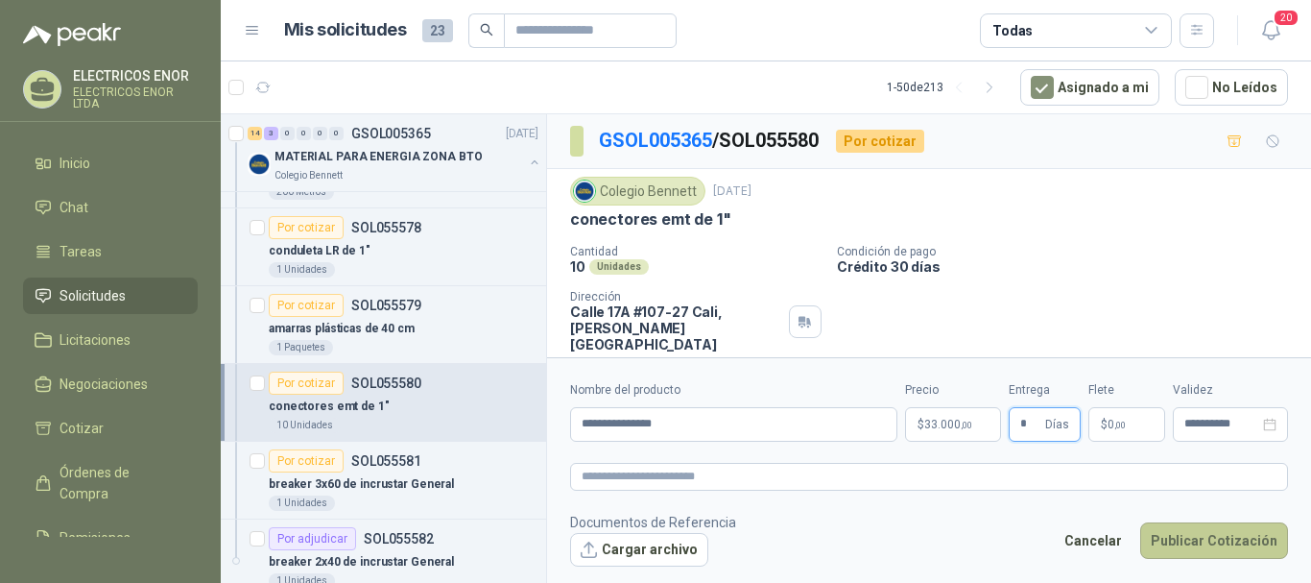
type input "*"
click at [1210, 541] on button "Publicar Cotización" at bounding box center [1214, 540] width 148 height 36
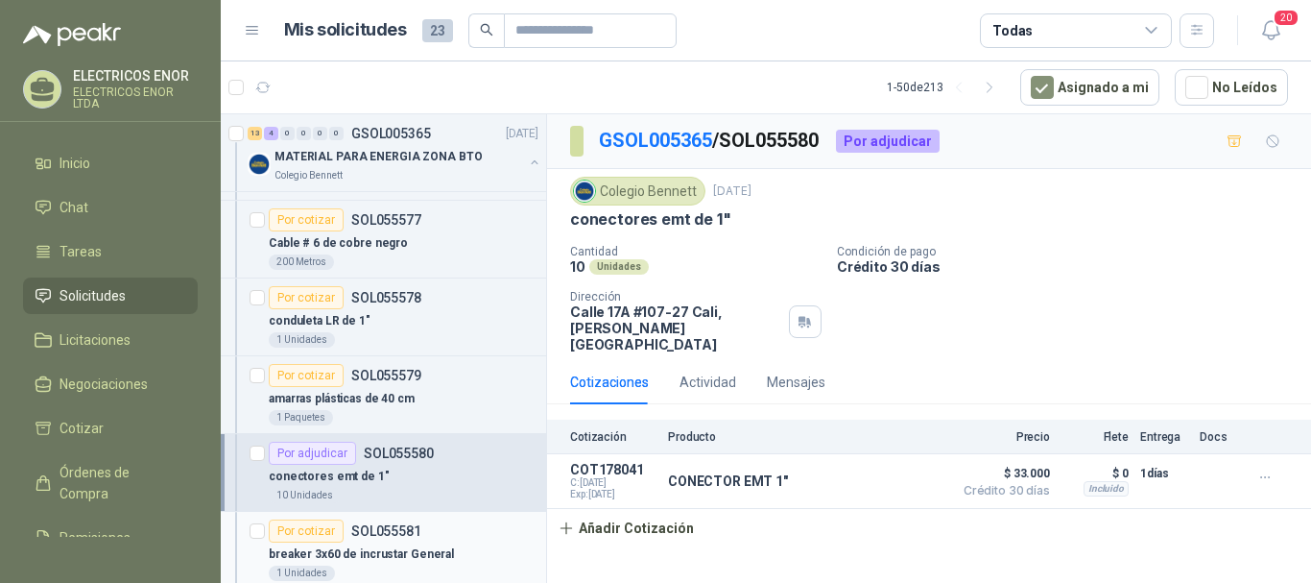
scroll to position [1152, 0]
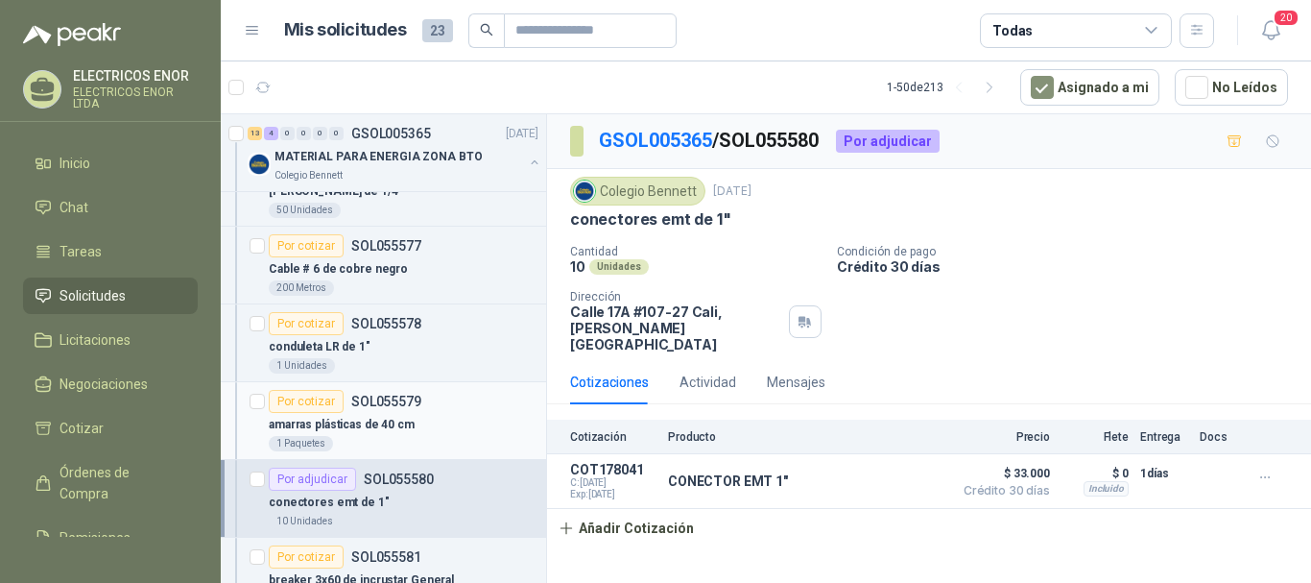
click at [387, 402] on p "SOL055579" at bounding box center [386, 400] width 70 height 13
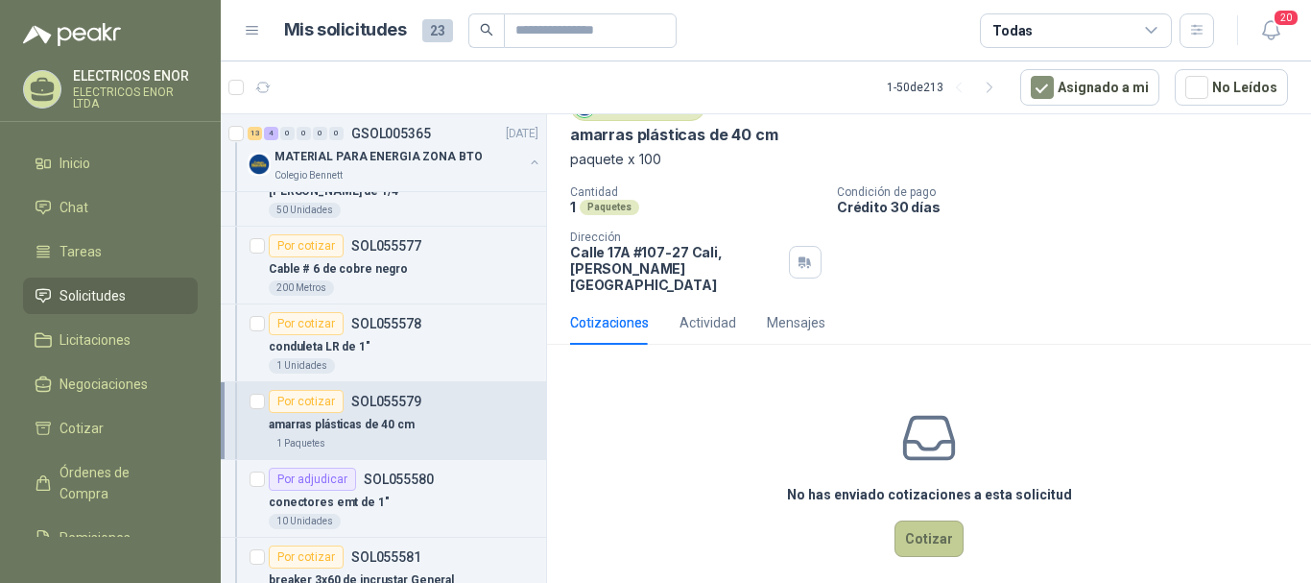
click at [918, 523] on button "Cotizar" at bounding box center [928, 538] width 69 height 36
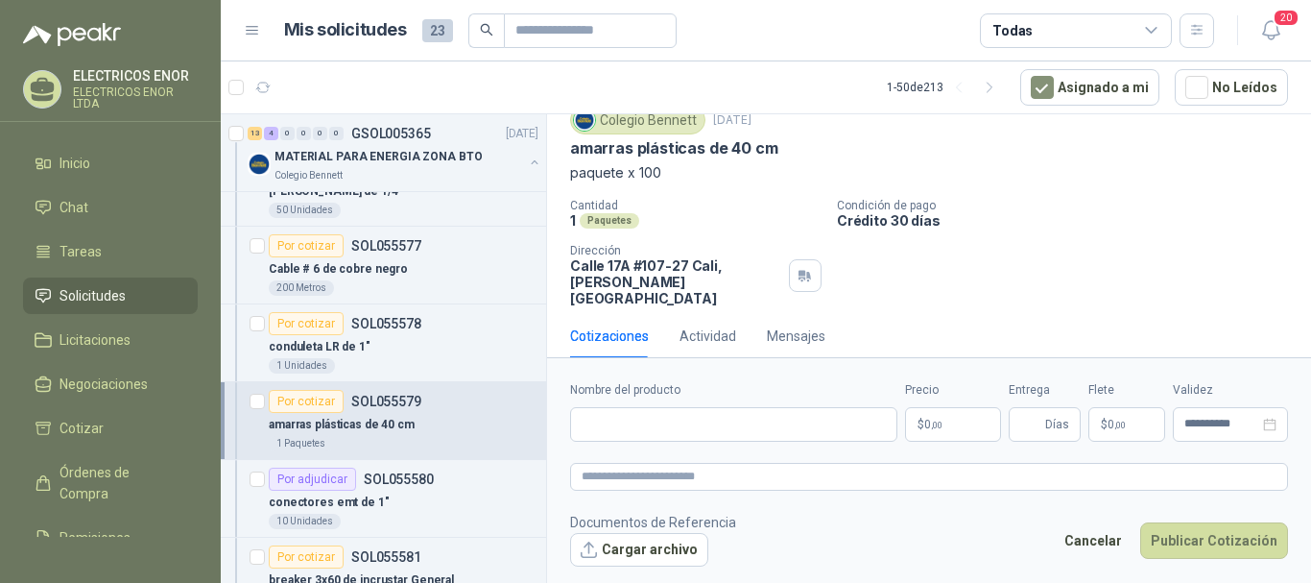
scroll to position [71, 0]
click at [682, 435] on input "Nombre del producto" at bounding box center [733, 424] width 327 height 35
type input "**********"
click at [935, 423] on span ",00" at bounding box center [937, 424] width 12 height 11
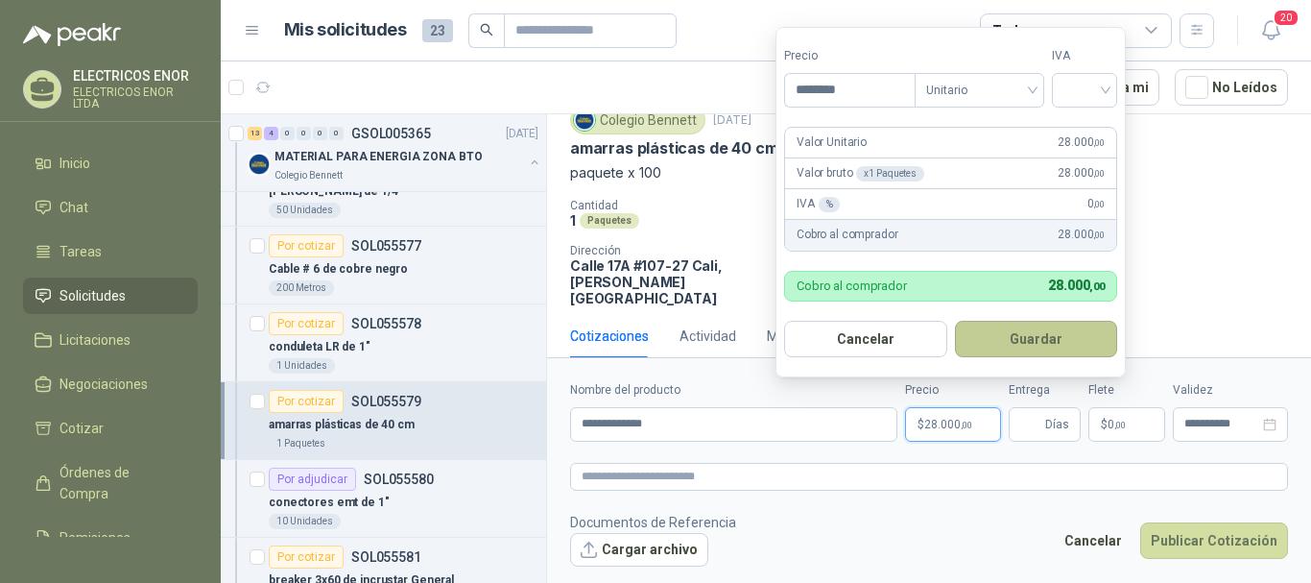
type input "********"
click at [1078, 326] on button "Guardar" at bounding box center [1036, 339] width 163 height 36
click at [1015, 92] on span "Unitario" at bounding box center [979, 90] width 107 height 29
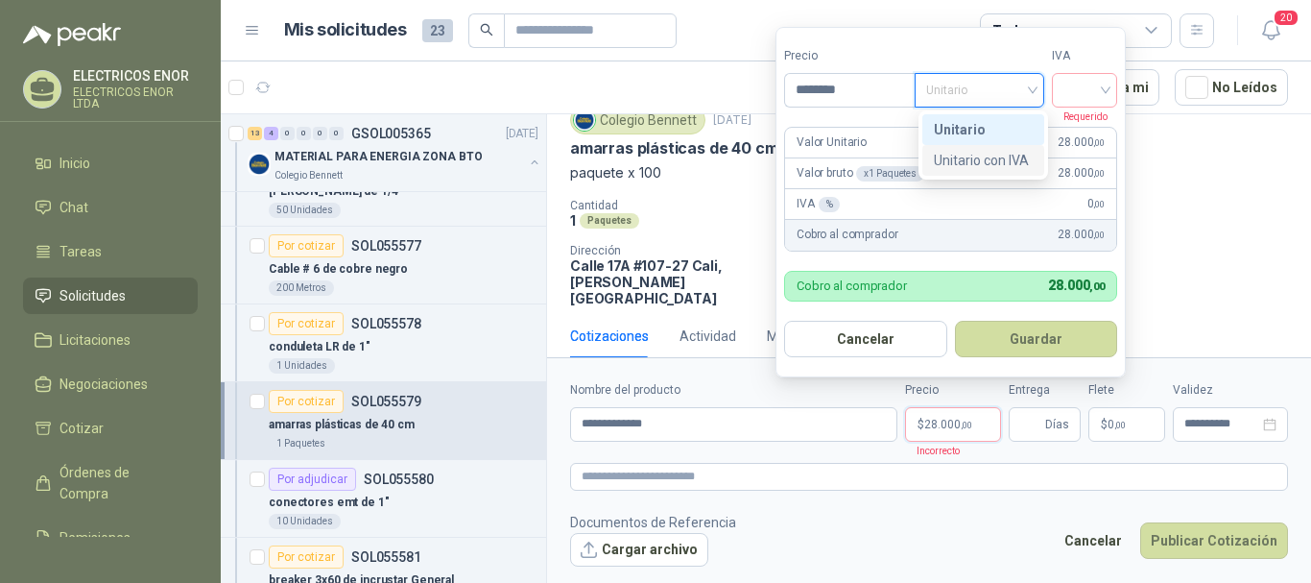
click at [977, 150] on div "Unitario con IVA" at bounding box center [983, 160] width 99 height 21
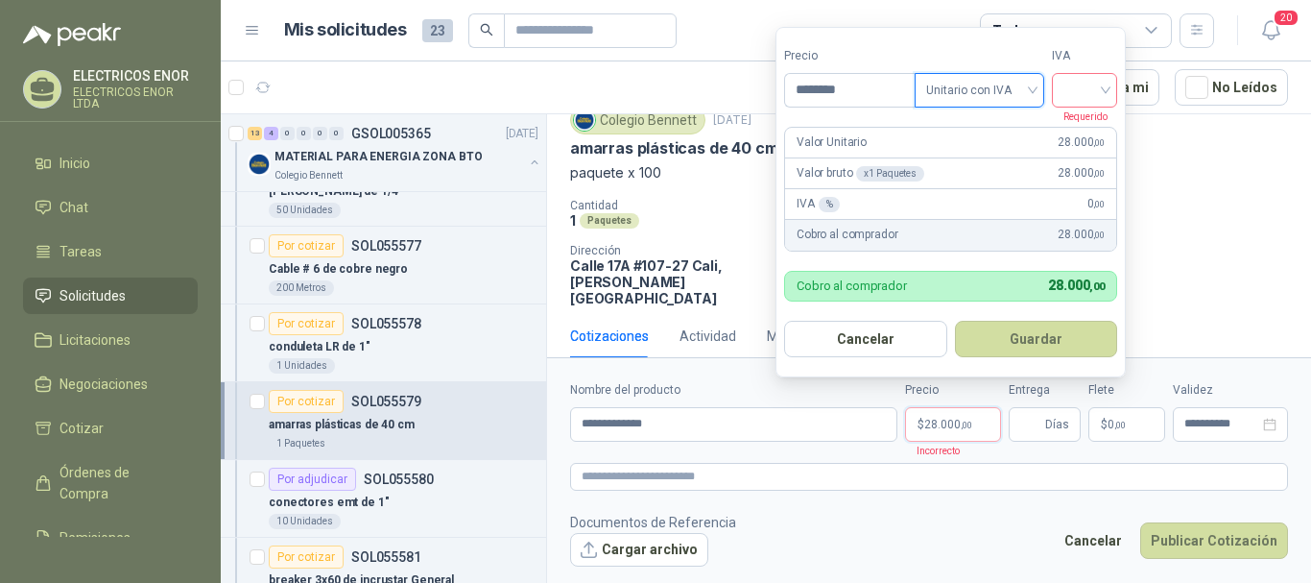
click at [1077, 89] on input "search" at bounding box center [1084, 88] width 42 height 29
click at [1077, 124] on div "19%" at bounding box center [1089, 129] width 36 height 21
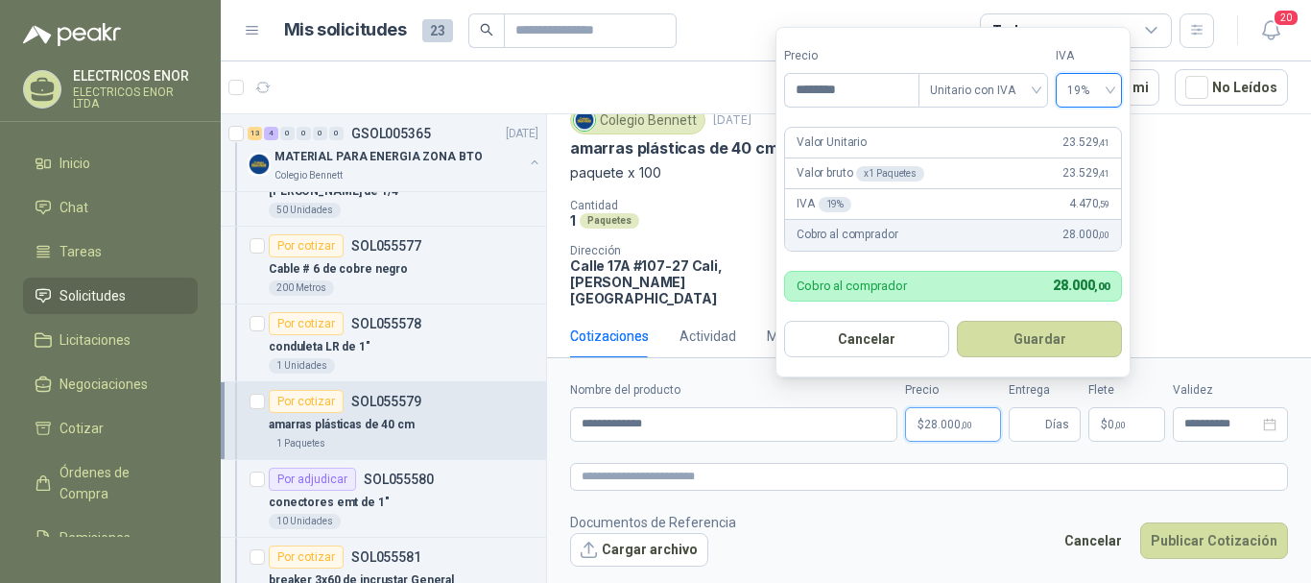
click at [1034, 340] on button "Guardar" at bounding box center [1039, 339] width 165 height 36
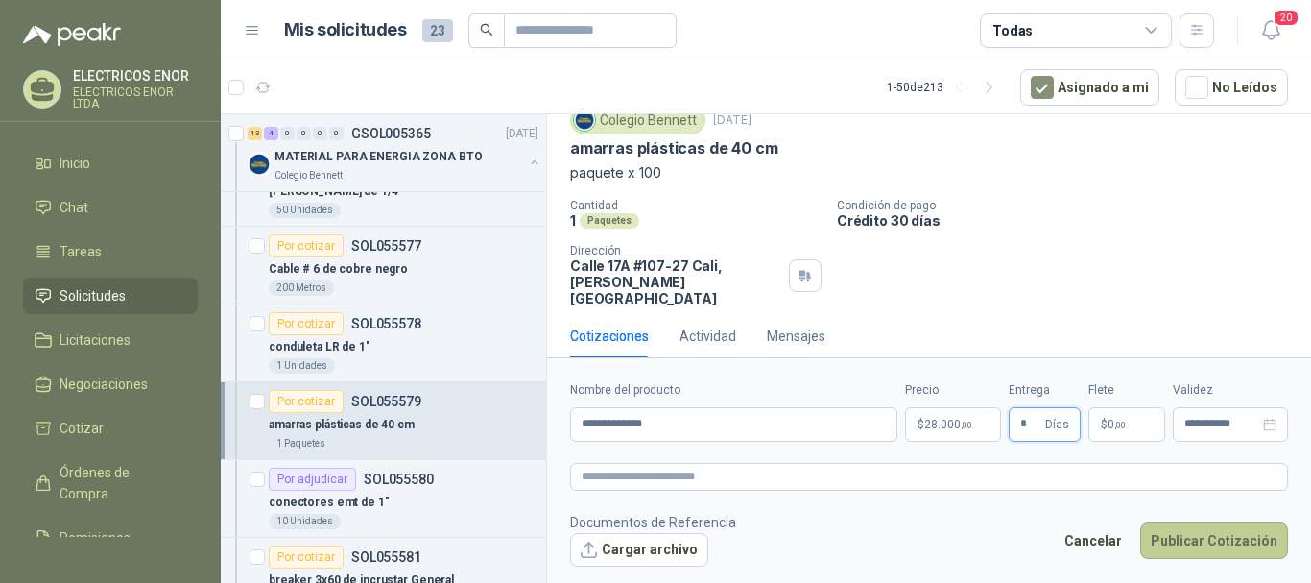
type input "*"
click at [1216, 543] on button "Publicar Cotización" at bounding box center [1214, 540] width 148 height 36
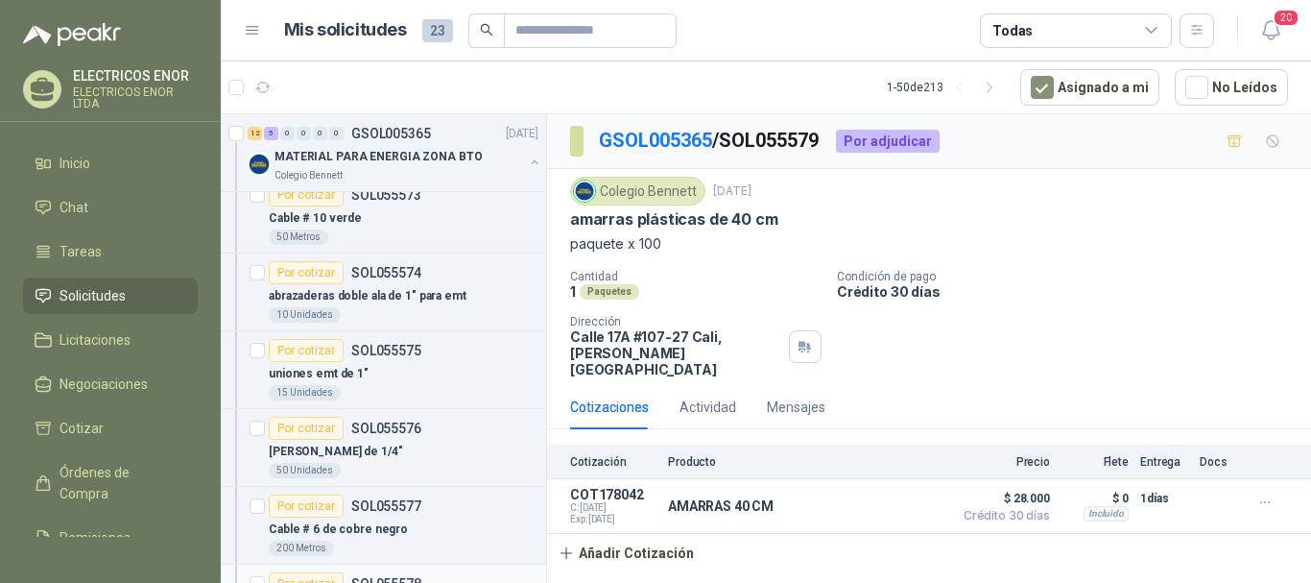
scroll to position [864, 0]
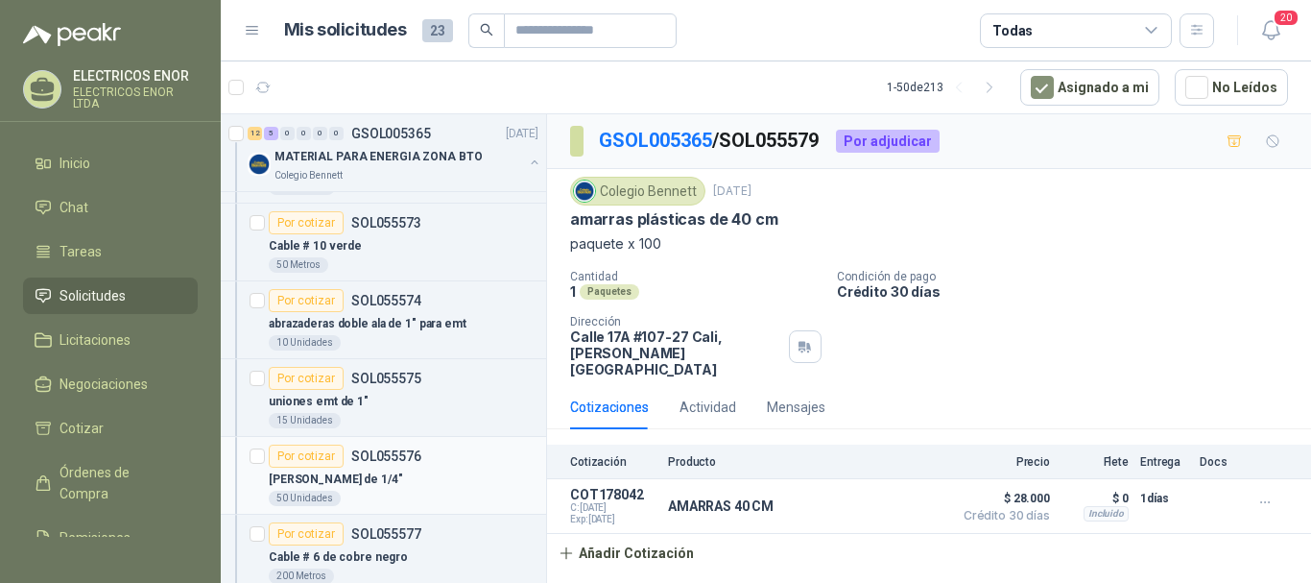
click at [395, 484] on div "[PERSON_NAME] de 1/4"" at bounding box center [404, 478] width 270 height 23
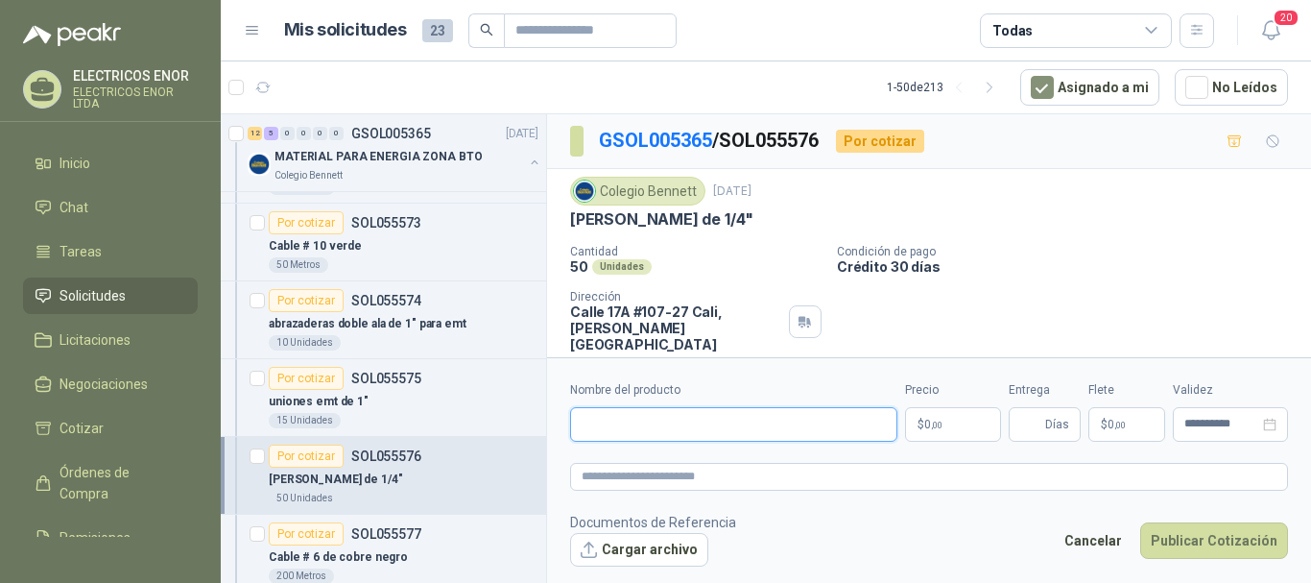
click at [639, 426] on input "Nombre del producto" at bounding box center [733, 424] width 327 height 35
type input "**********"
click at [938, 430] on p "$ 0 ,00" at bounding box center [953, 424] width 96 height 35
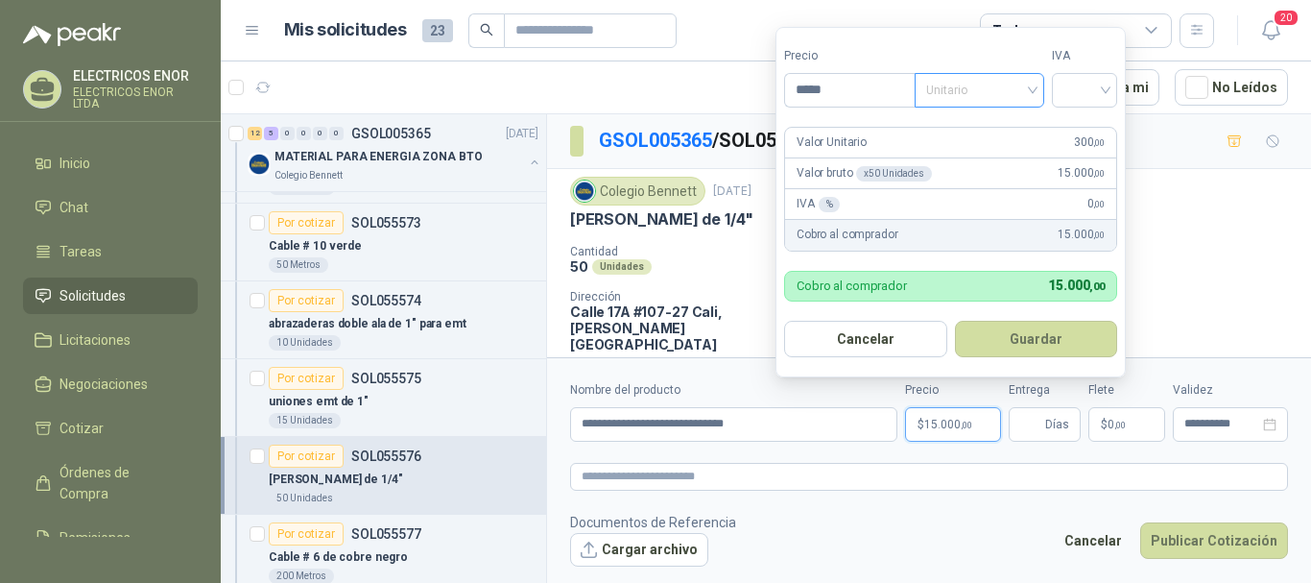
click at [1013, 89] on span "Unitario" at bounding box center [979, 90] width 107 height 29
type input "*****"
click at [1001, 159] on div "Unitario con IVA" at bounding box center [983, 160] width 99 height 21
click at [1086, 88] on input "search" at bounding box center [1084, 88] width 42 height 29
click at [1089, 119] on div "19%" at bounding box center [1089, 129] width 36 height 21
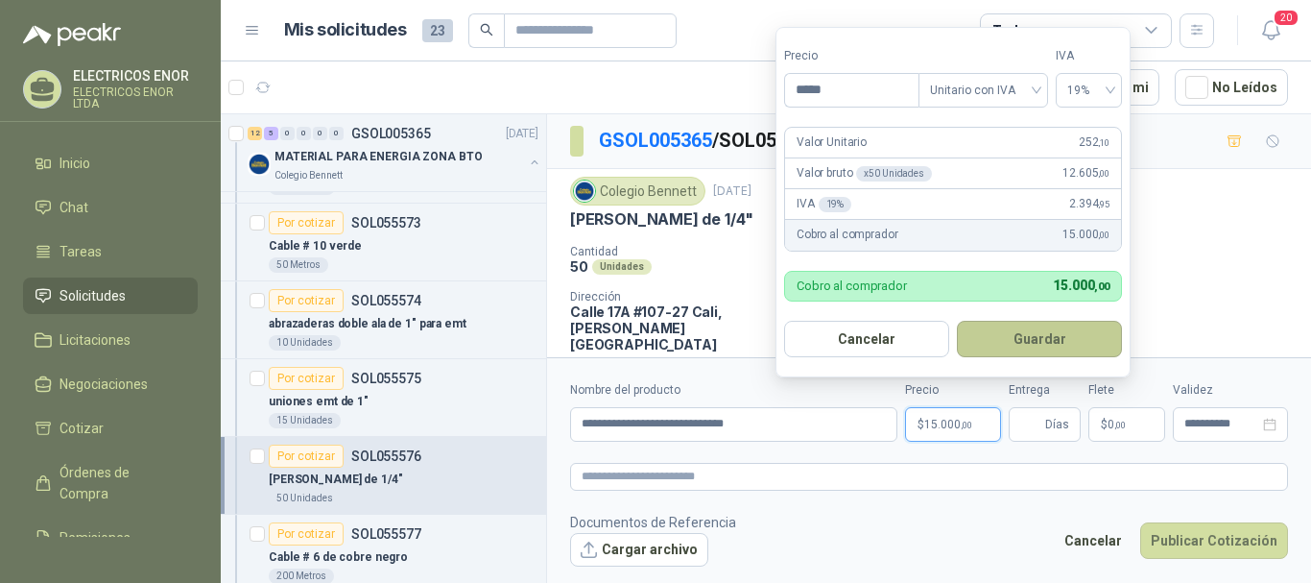
click at [1036, 347] on button "Guardar" at bounding box center [1039, 339] width 165 height 36
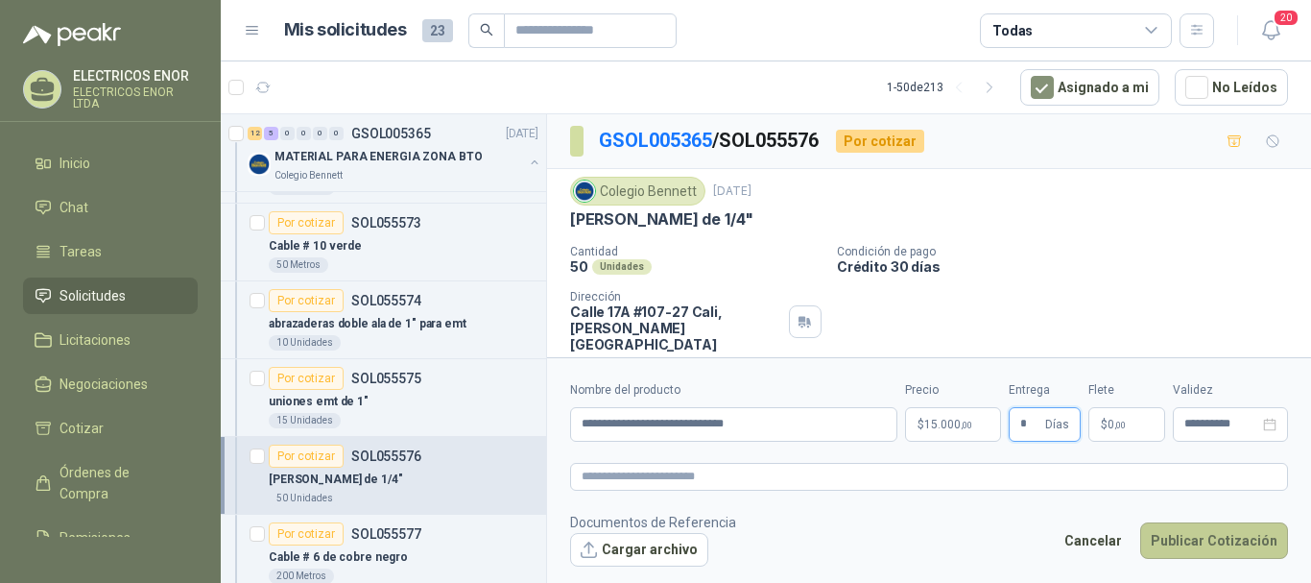
type input "*"
click at [1220, 544] on button "Publicar Cotización" at bounding box center [1214, 540] width 148 height 36
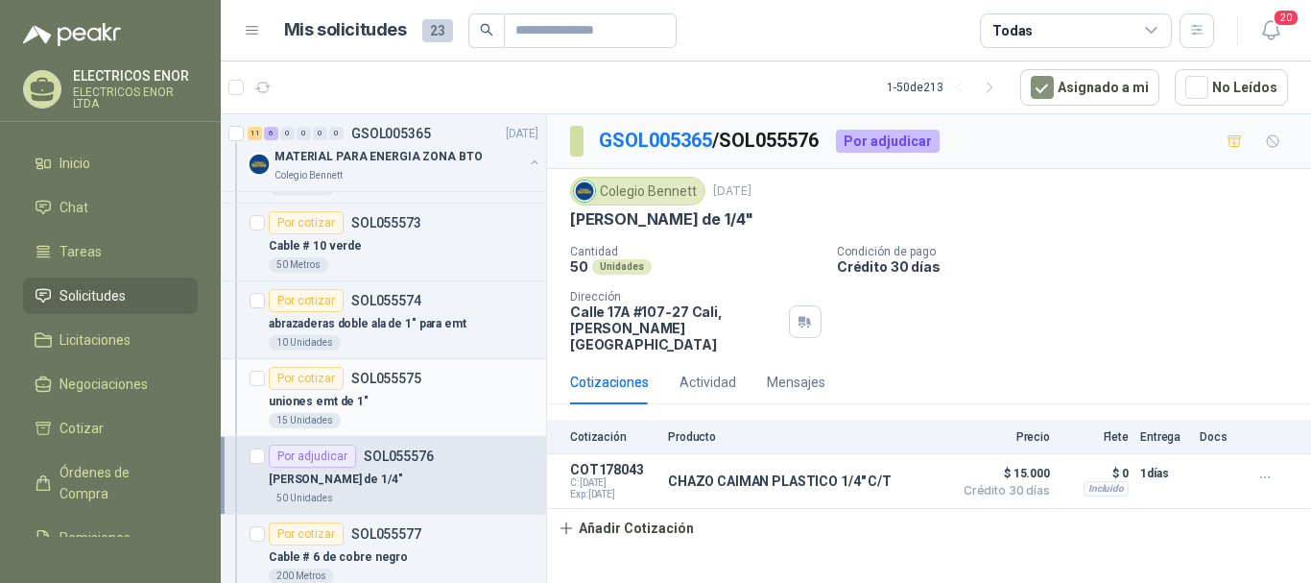
click at [394, 414] on div "15 Unidades" at bounding box center [404, 420] width 270 height 15
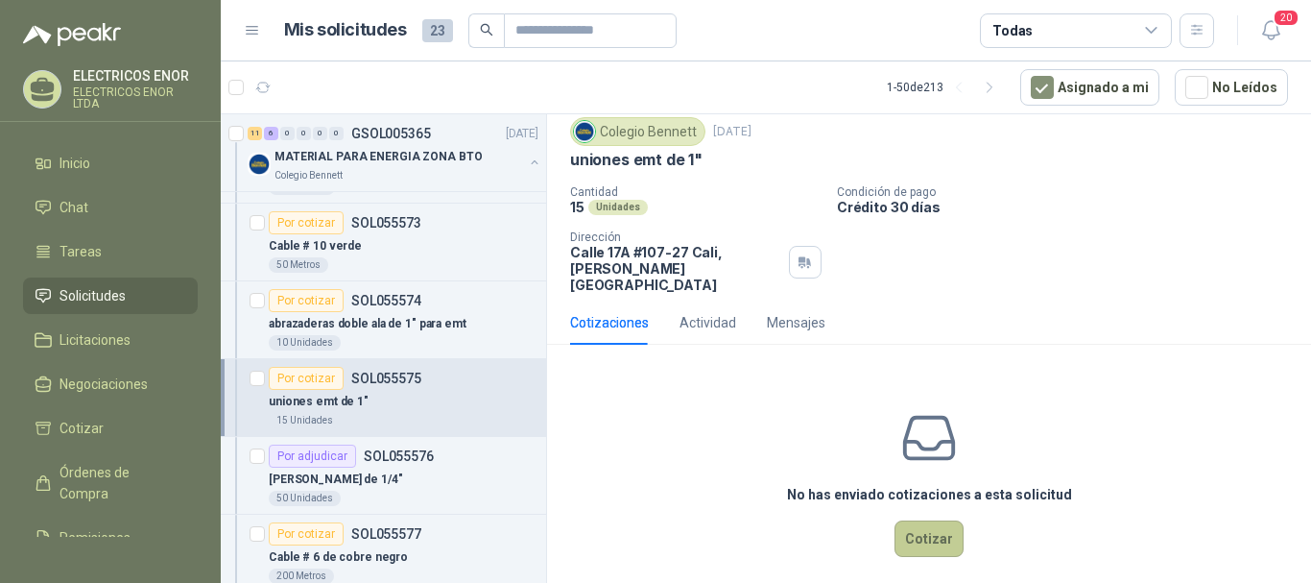
click at [916, 520] on button "Cotizar" at bounding box center [928, 538] width 69 height 36
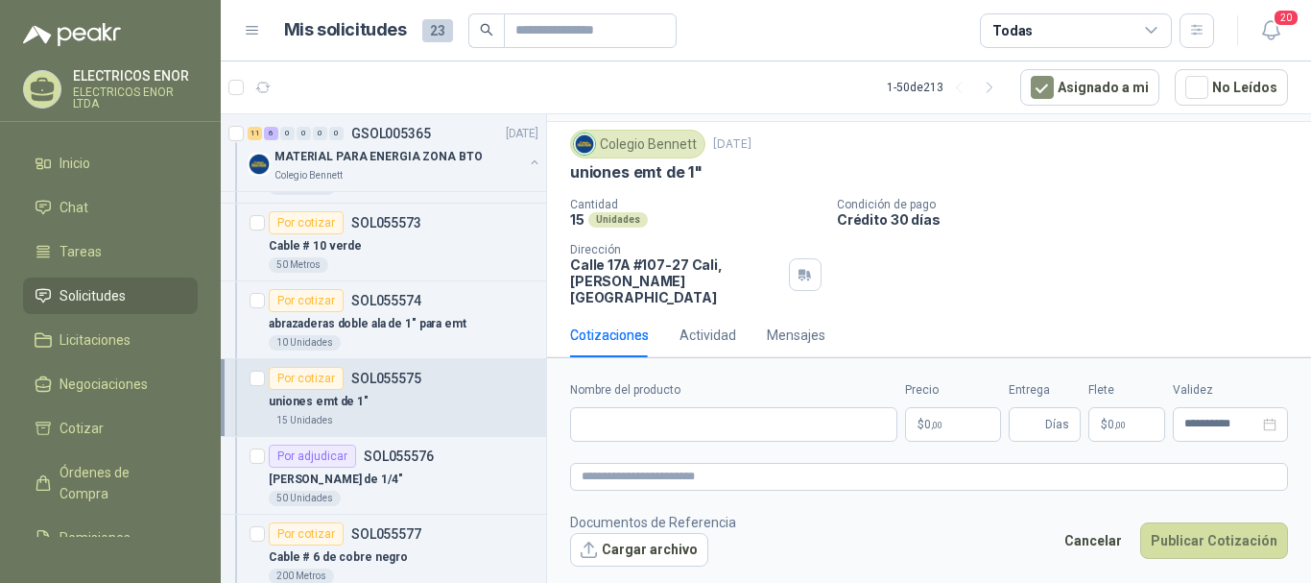
scroll to position [46, 0]
click at [679, 428] on input "Nombre del producto" at bounding box center [733, 424] width 327 height 35
type input "**********"
click at [929, 434] on p "$ 0 ,00" at bounding box center [953, 424] width 96 height 35
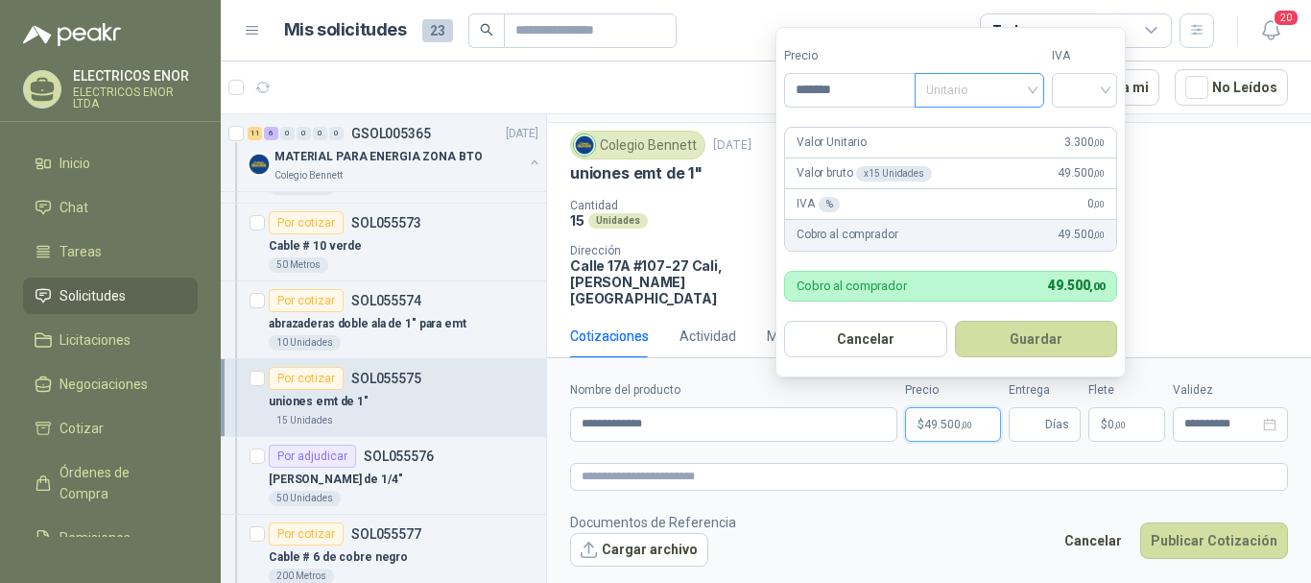
click at [982, 93] on span "Unitario" at bounding box center [979, 90] width 107 height 29
type input "*******"
click at [1008, 161] on div "Unitario con IVA" at bounding box center [983, 160] width 99 height 21
click at [1089, 95] on input "search" at bounding box center [1084, 88] width 42 height 29
click at [1092, 120] on div "19%" at bounding box center [1089, 129] width 36 height 21
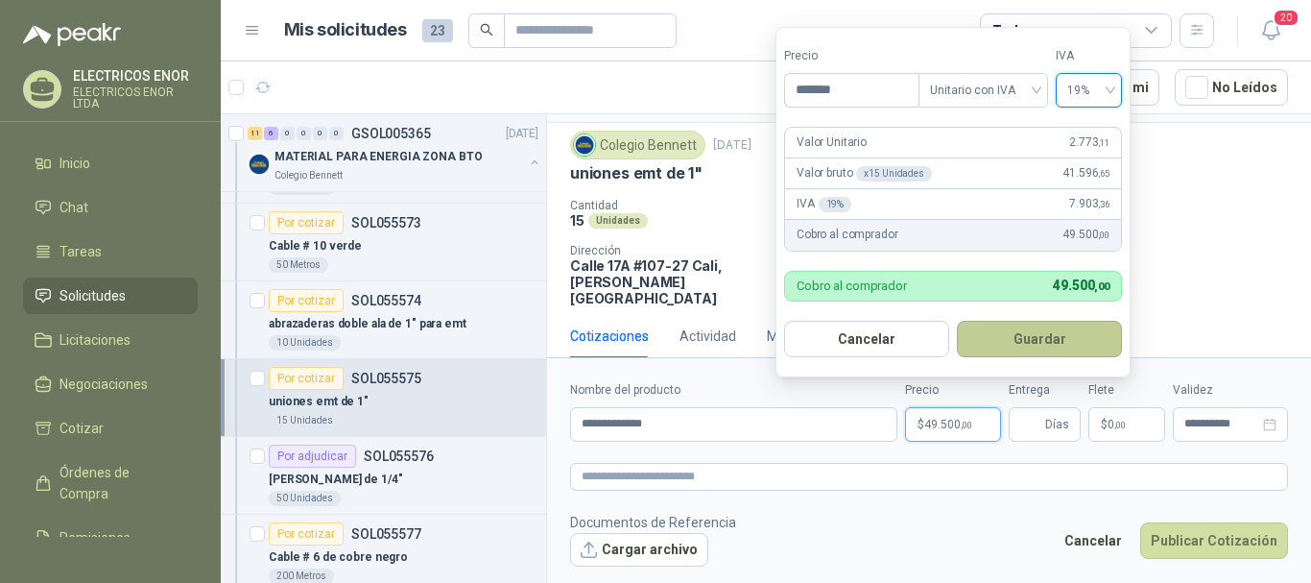
click at [1040, 349] on button "Guardar" at bounding box center [1039, 339] width 165 height 36
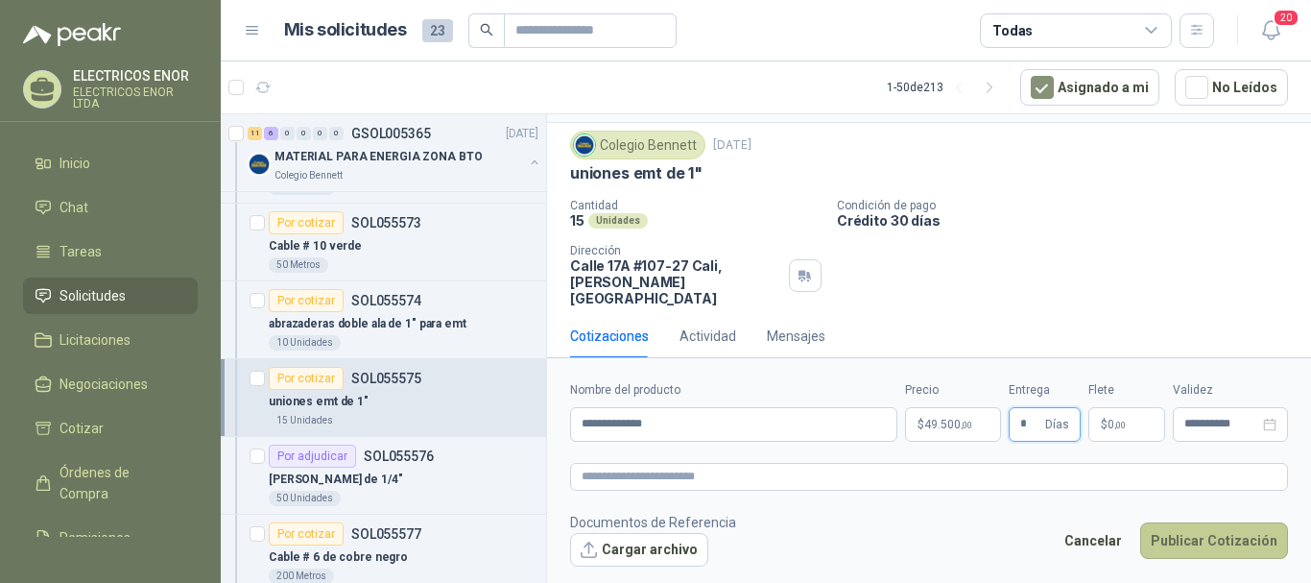
type input "*"
click at [1203, 537] on button "Publicar Cotización" at bounding box center [1214, 540] width 148 height 36
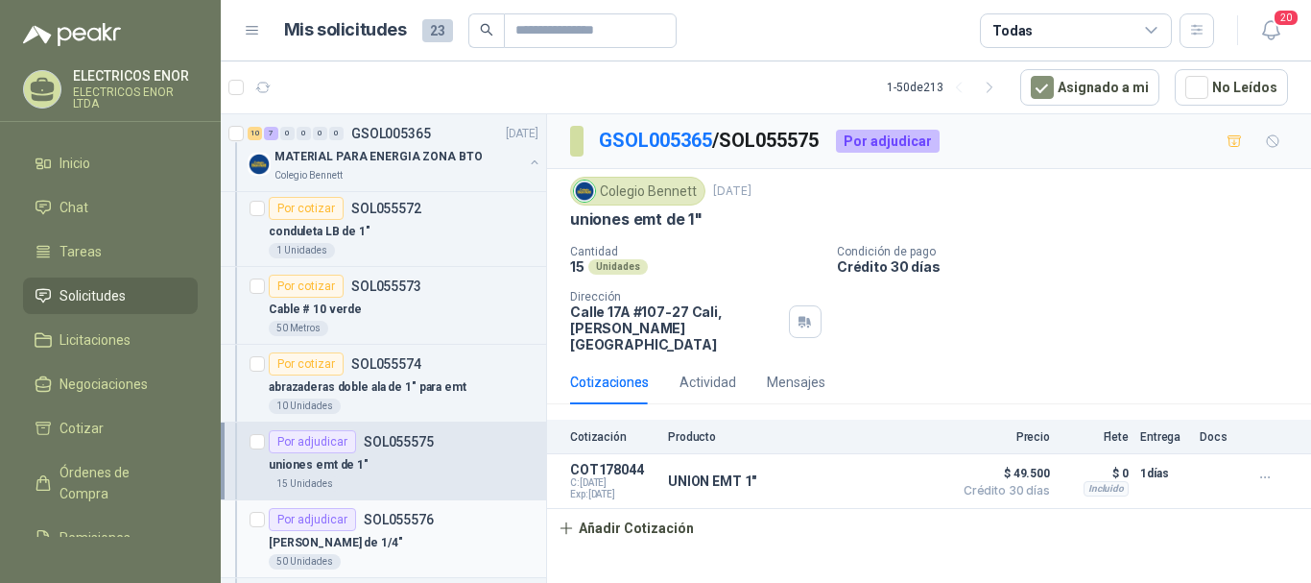
scroll to position [768, 0]
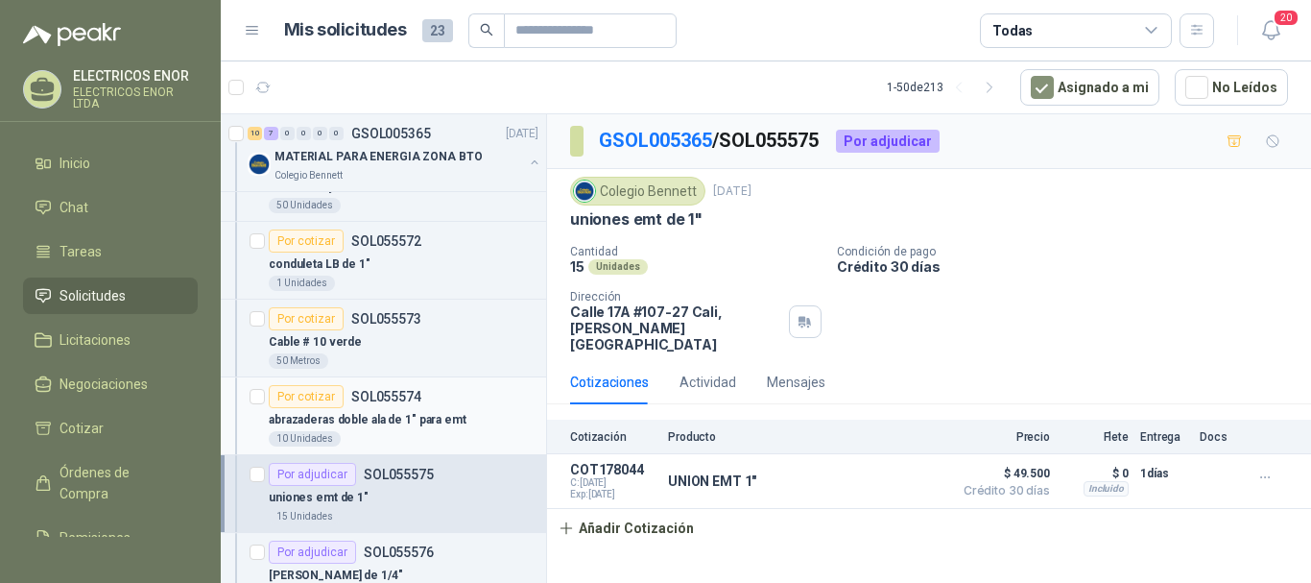
click at [405, 417] on p "abrazaderas doble ala de 1" para emt" at bounding box center [368, 420] width 198 height 18
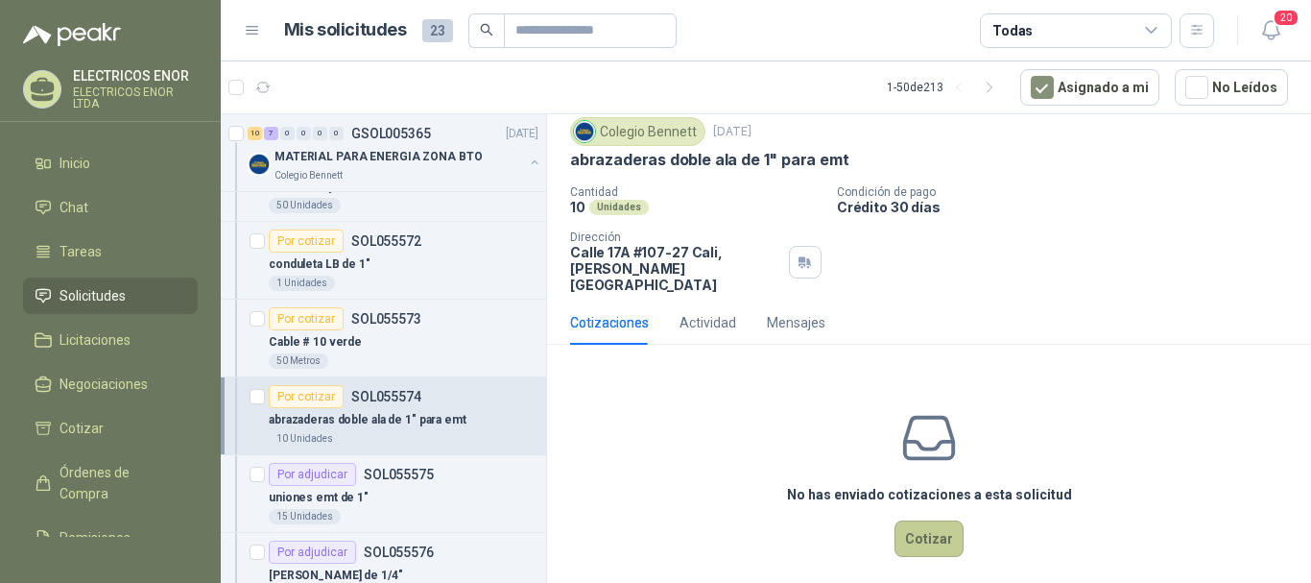
click at [918, 520] on button "Cotizar" at bounding box center [928, 538] width 69 height 36
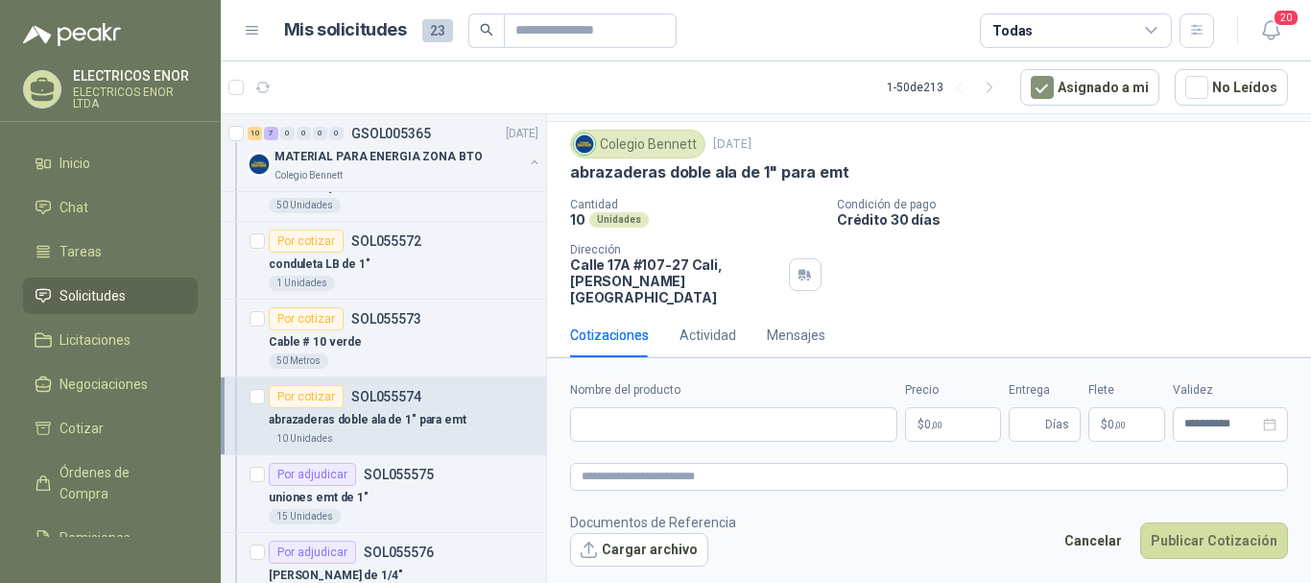
scroll to position [46, 0]
click at [643, 415] on input "Nombre del producto" at bounding box center [733, 424] width 327 height 35
click at [704, 422] on input "**********" at bounding box center [733, 424] width 327 height 35
type input "**********"
click at [937, 415] on p "$ 0 ,00" at bounding box center [953, 424] width 96 height 35
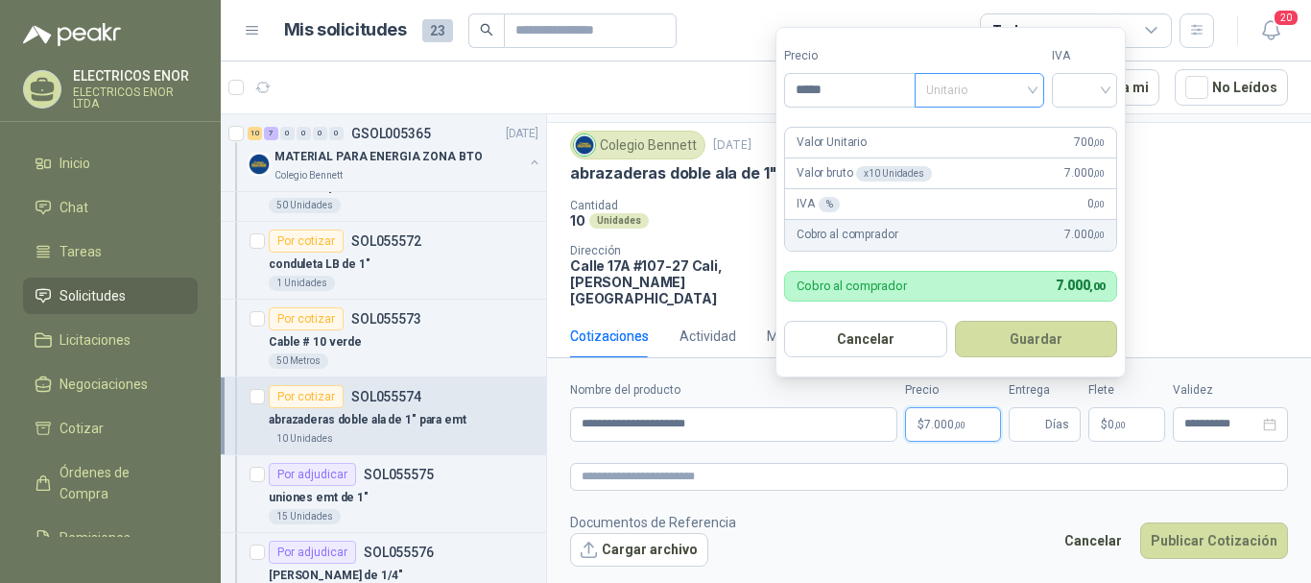
click at [988, 89] on span "Unitario" at bounding box center [979, 90] width 107 height 29
type input "*****"
click at [989, 151] on div "Unitario con IVA" at bounding box center [983, 160] width 99 height 21
click at [1079, 92] on input "search" at bounding box center [1084, 88] width 42 height 29
click at [1094, 118] on div "19%" at bounding box center [1089, 129] width 59 height 31
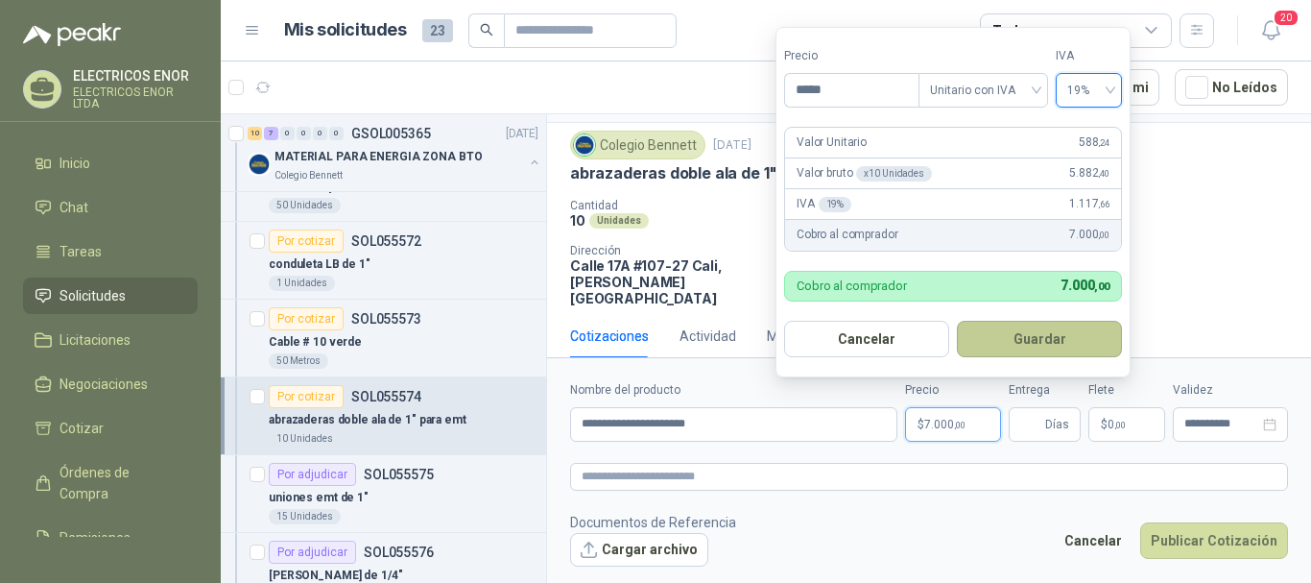
drag, startPoint x: 1061, startPoint y: 329, endPoint x: 1059, endPoint y: 350, distance: 21.3
click at [1062, 330] on button "Guardar" at bounding box center [1039, 339] width 165 height 36
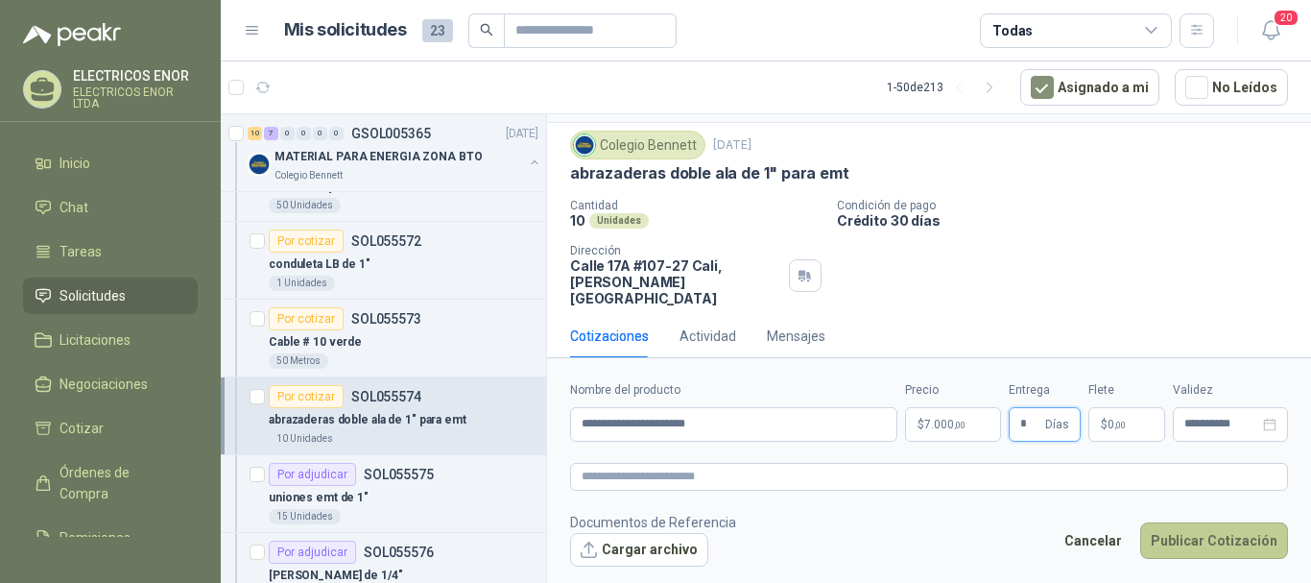
type input "*"
click at [1205, 532] on button "Publicar Cotización" at bounding box center [1214, 540] width 148 height 36
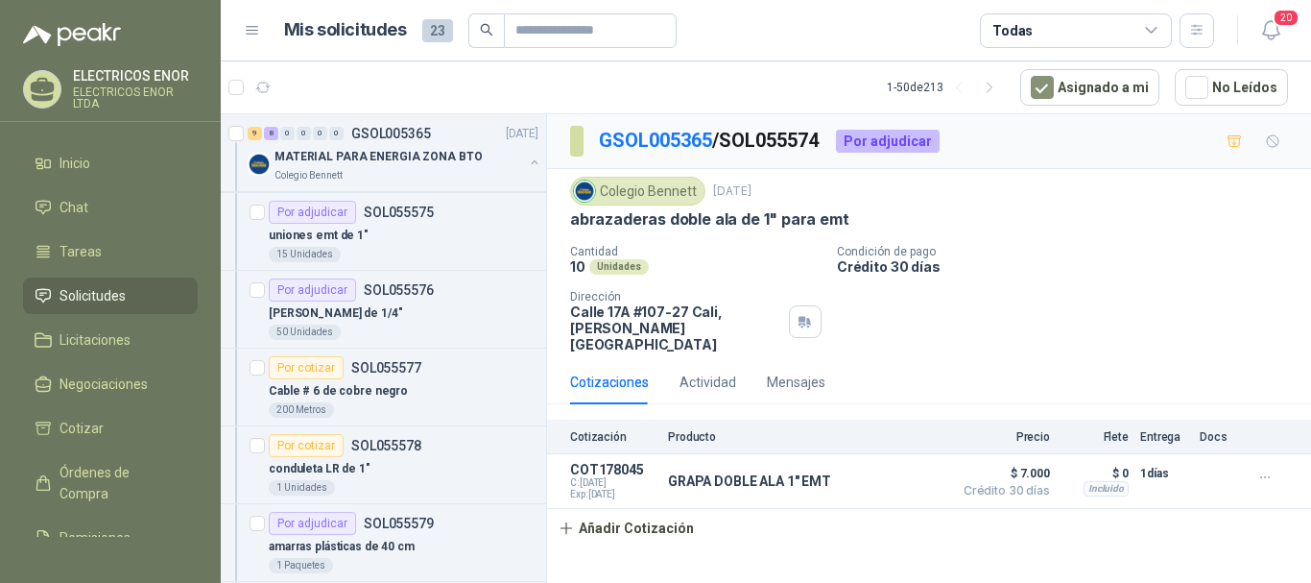
scroll to position [1056, 0]
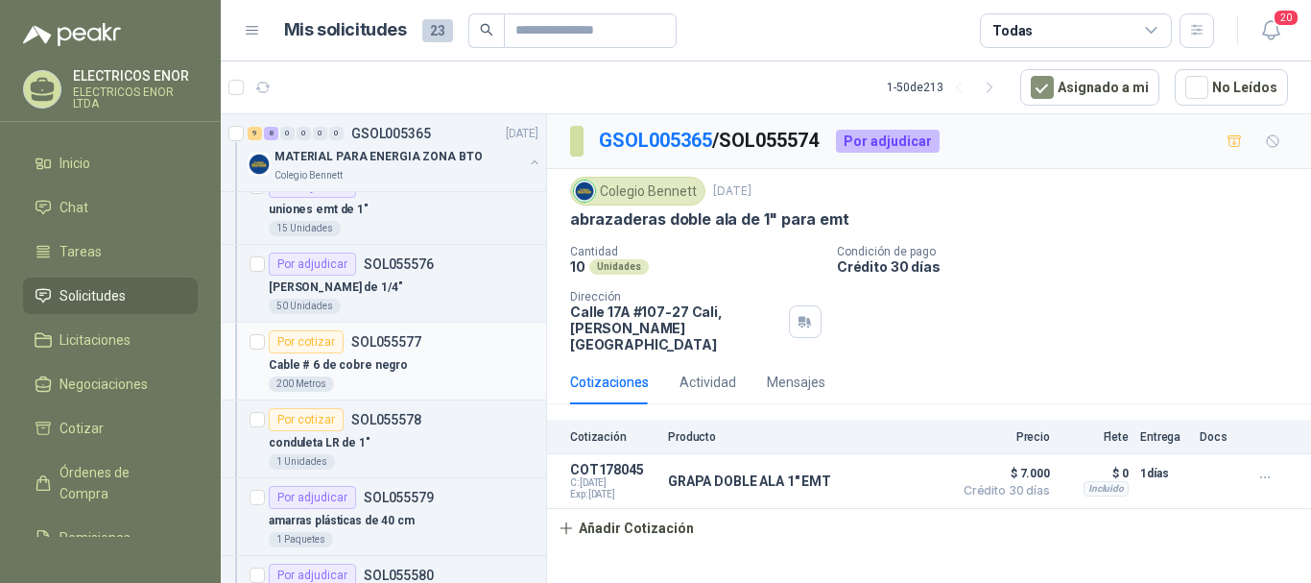
click at [392, 357] on p "Cable # 6 de cobre negro" at bounding box center [338, 365] width 139 height 18
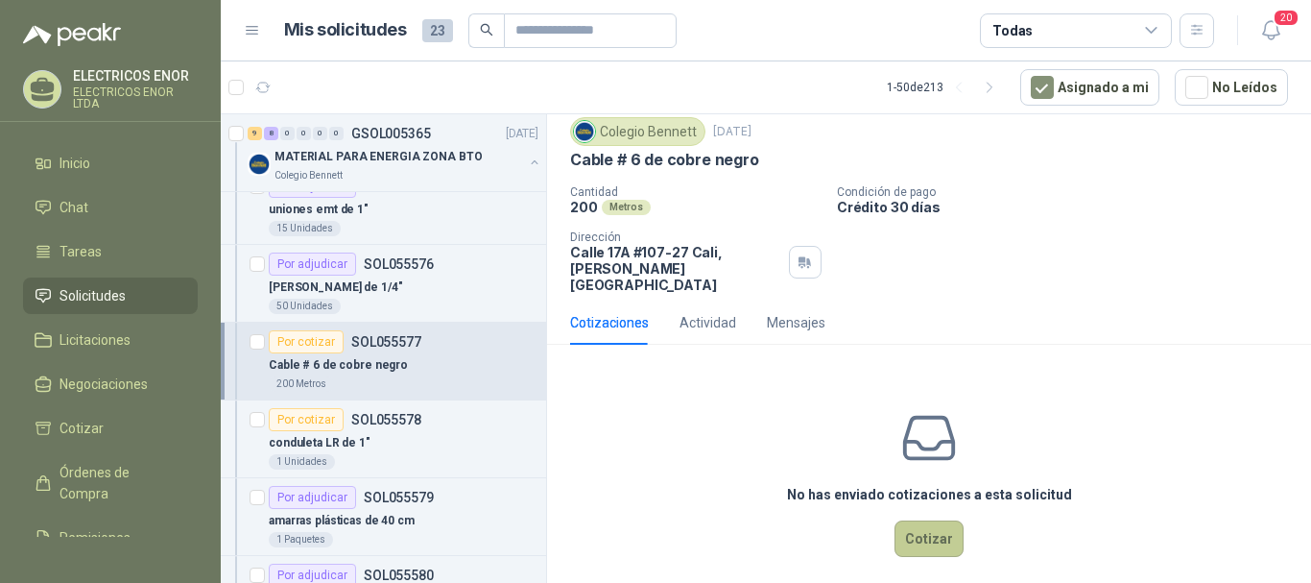
click at [934, 520] on button "Cotizar" at bounding box center [928, 538] width 69 height 36
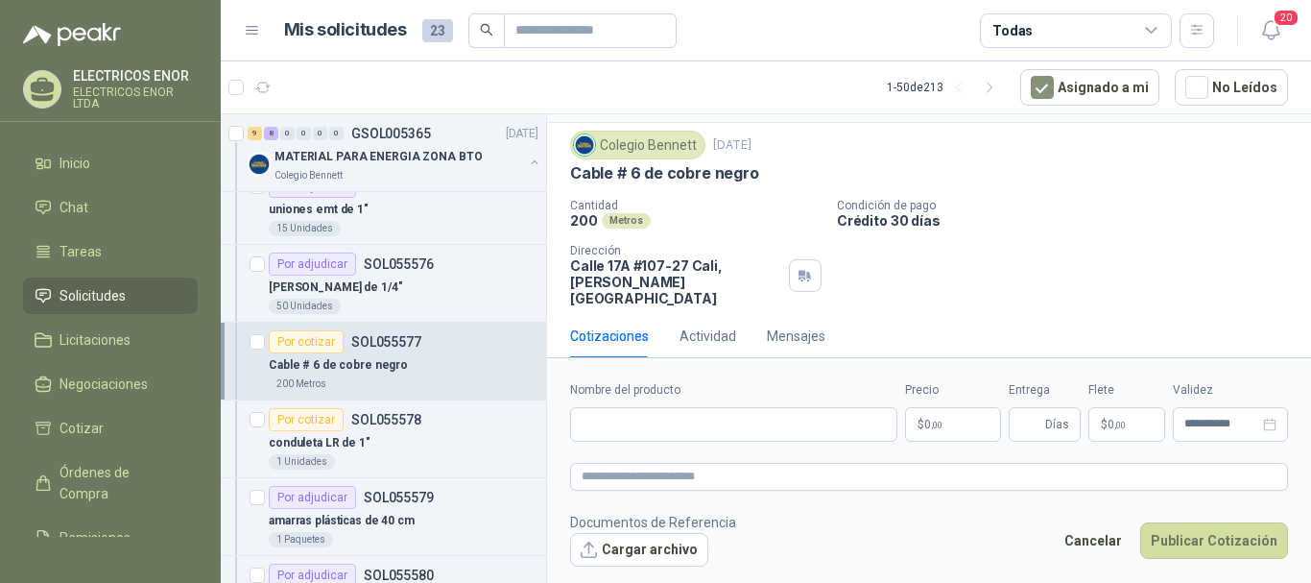
scroll to position [46, 0]
click at [649, 429] on input "Nombre del producto" at bounding box center [733, 424] width 327 height 35
type input "**********"
click at [931, 433] on p "$ 0 ,00" at bounding box center [953, 424] width 96 height 35
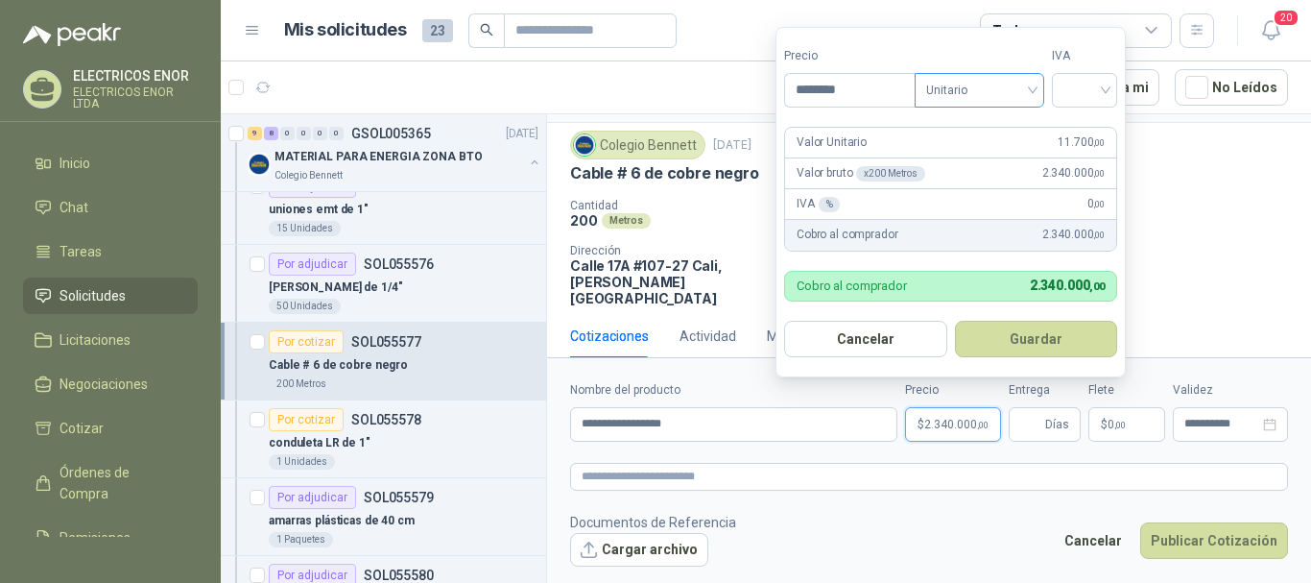
click at [984, 84] on span "Unitario" at bounding box center [979, 90] width 107 height 29
type input "********"
click at [976, 163] on div "Unitario con IVA" at bounding box center [983, 160] width 99 height 21
click at [1089, 93] on input "search" at bounding box center [1084, 88] width 42 height 29
click at [1092, 122] on div "19%" at bounding box center [1089, 129] width 36 height 21
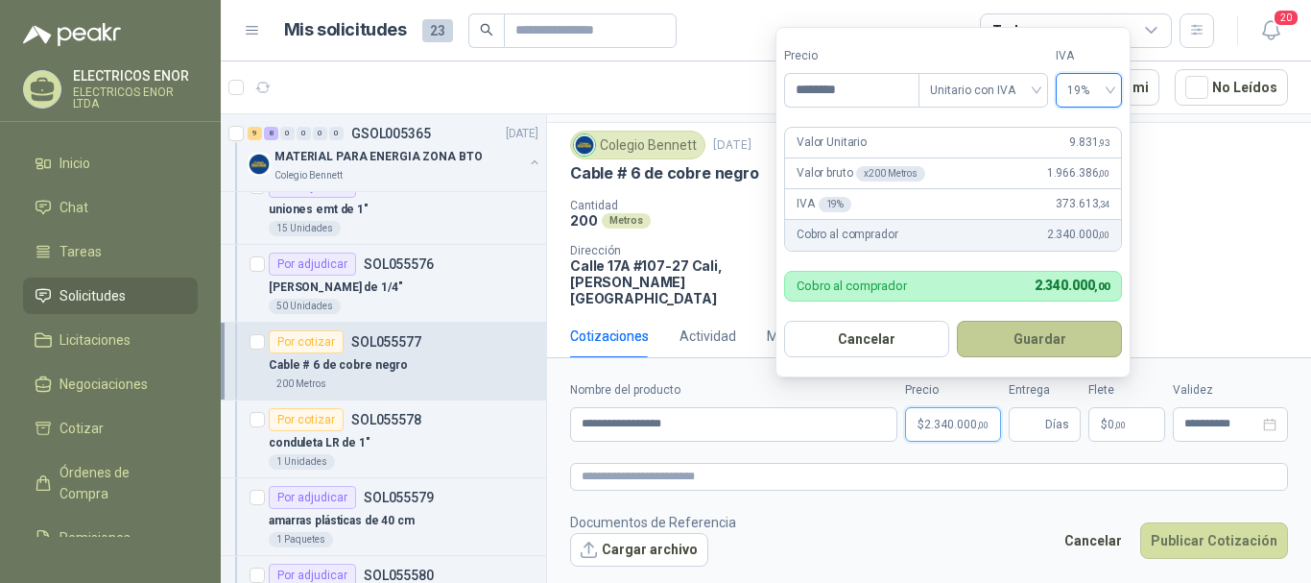
click at [1038, 337] on button "Guardar" at bounding box center [1039, 339] width 165 height 36
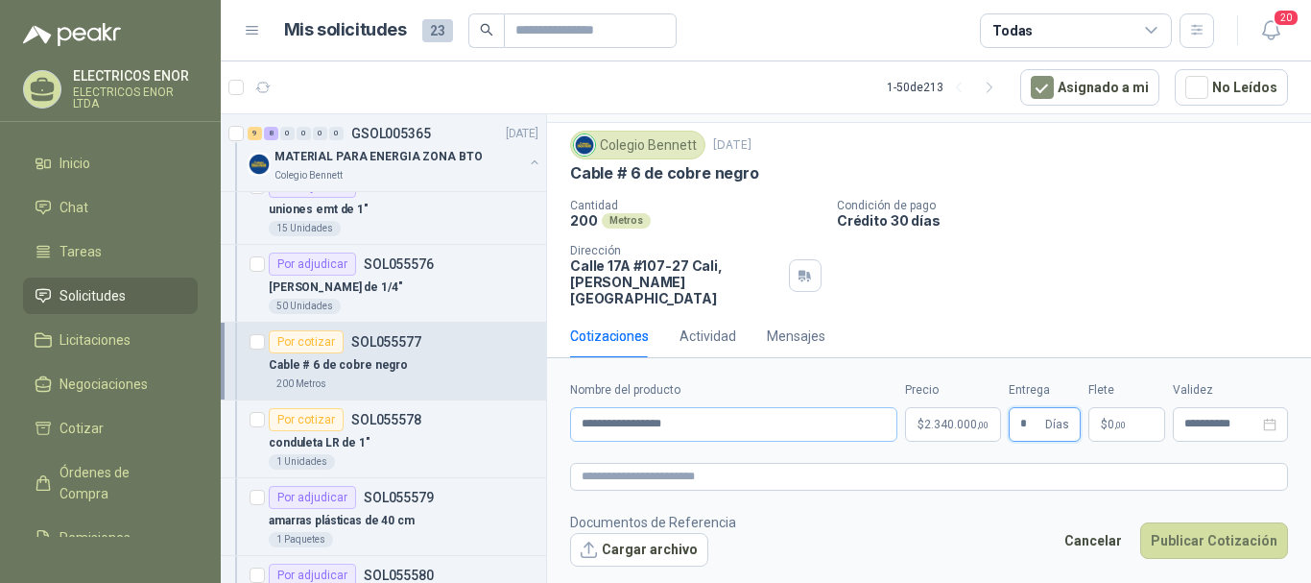
type input "*"
click at [801, 407] on input "**********" at bounding box center [733, 424] width 327 height 35
type input "**********"
click at [1228, 532] on button "Publicar Cotización" at bounding box center [1214, 540] width 148 height 36
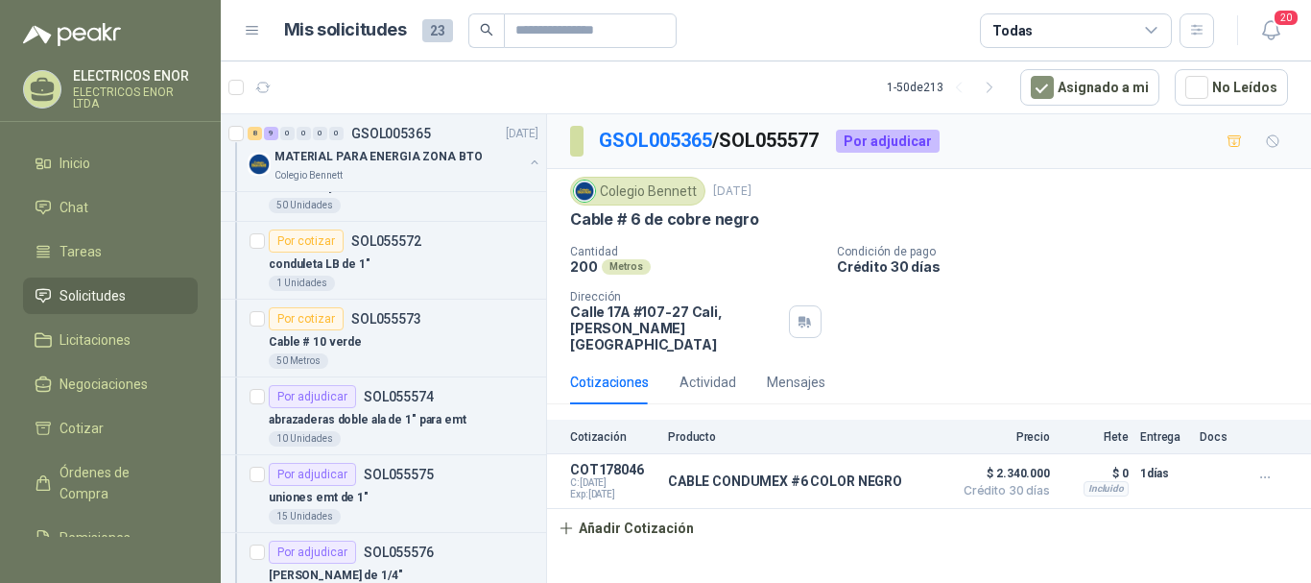
scroll to position [672, 0]
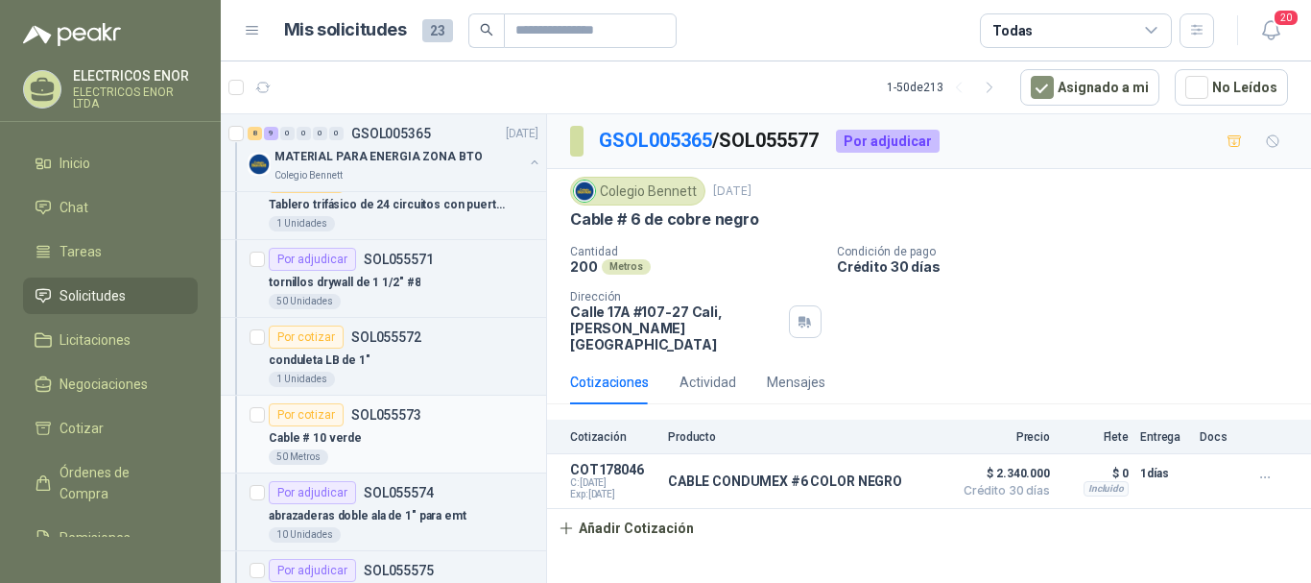
click at [402, 424] on div "Por cotizar SOL055573" at bounding box center [345, 414] width 153 height 23
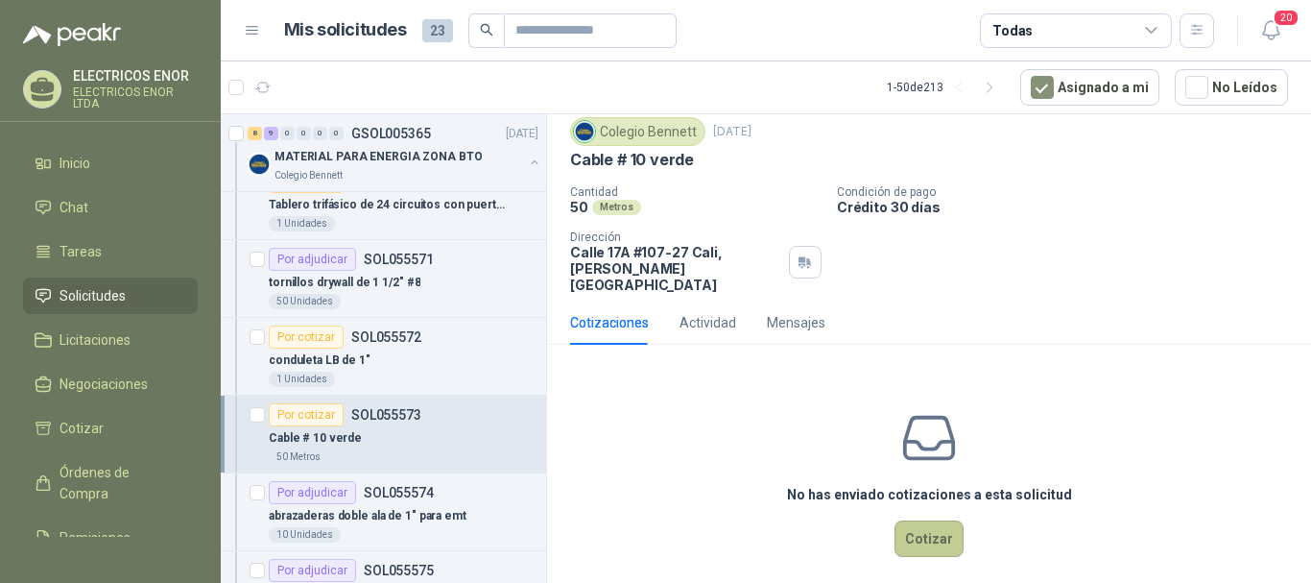
click at [916, 520] on button "Cotizar" at bounding box center [928, 538] width 69 height 36
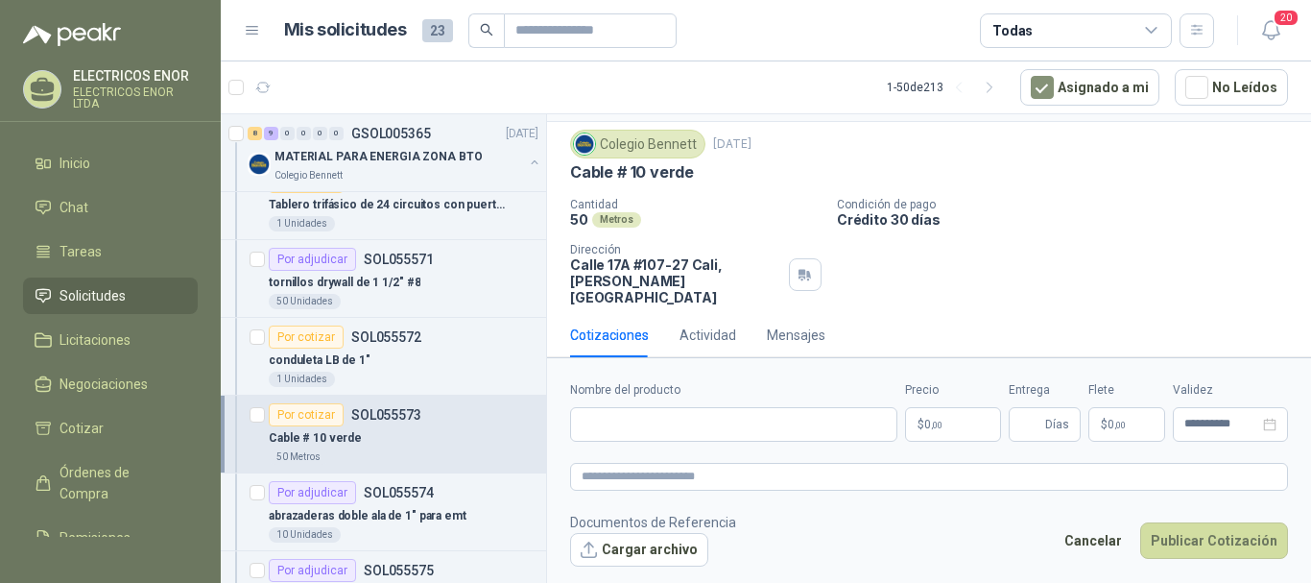
scroll to position [46, 0]
click at [742, 431] on input "Nombre del producto" at bounding box center [733, 424] width 327 height 35
type input "**********"
click at [932, 423] on span ",00" at bounding box center [937, 424] width 12 height 11
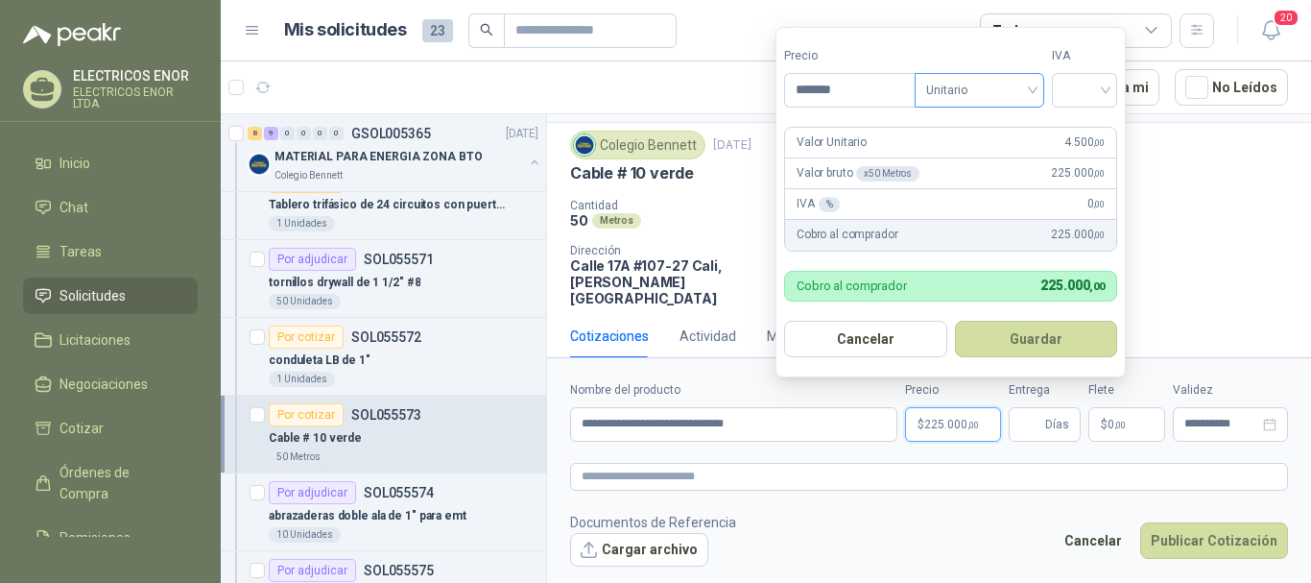
click at [1000, 86] on span "Unitario" at bounding box center [979, 90] width 107 height 29
type input "*******"
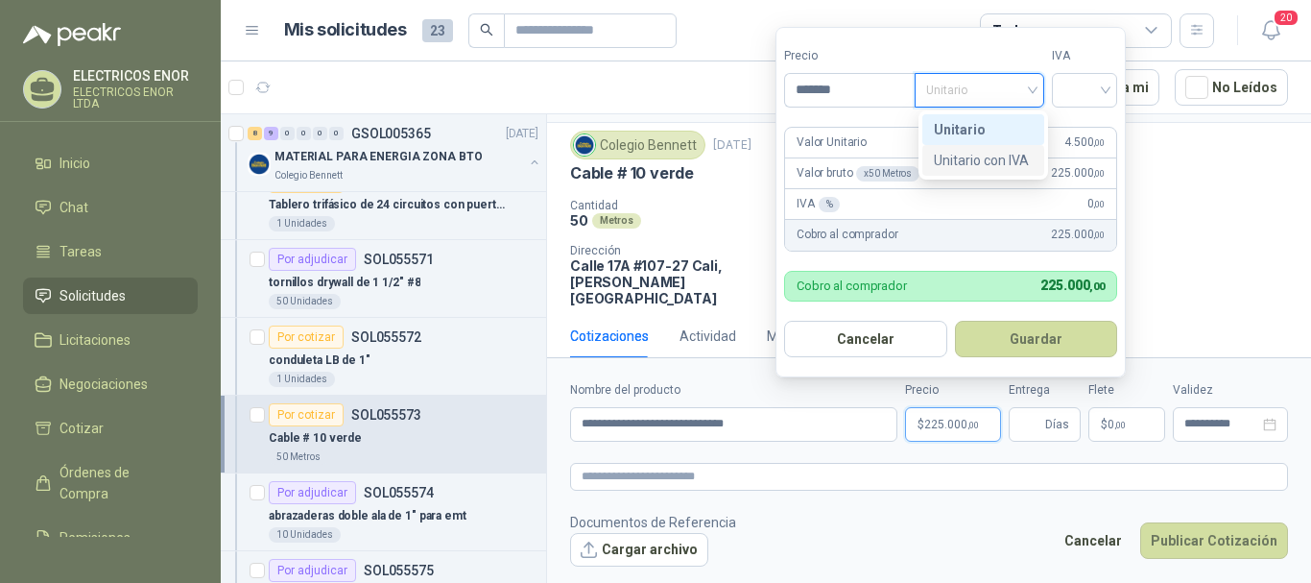
click at [1004, 155] on div "Unitario con IVA" at bounding box center [983, 160] width 99 height 21
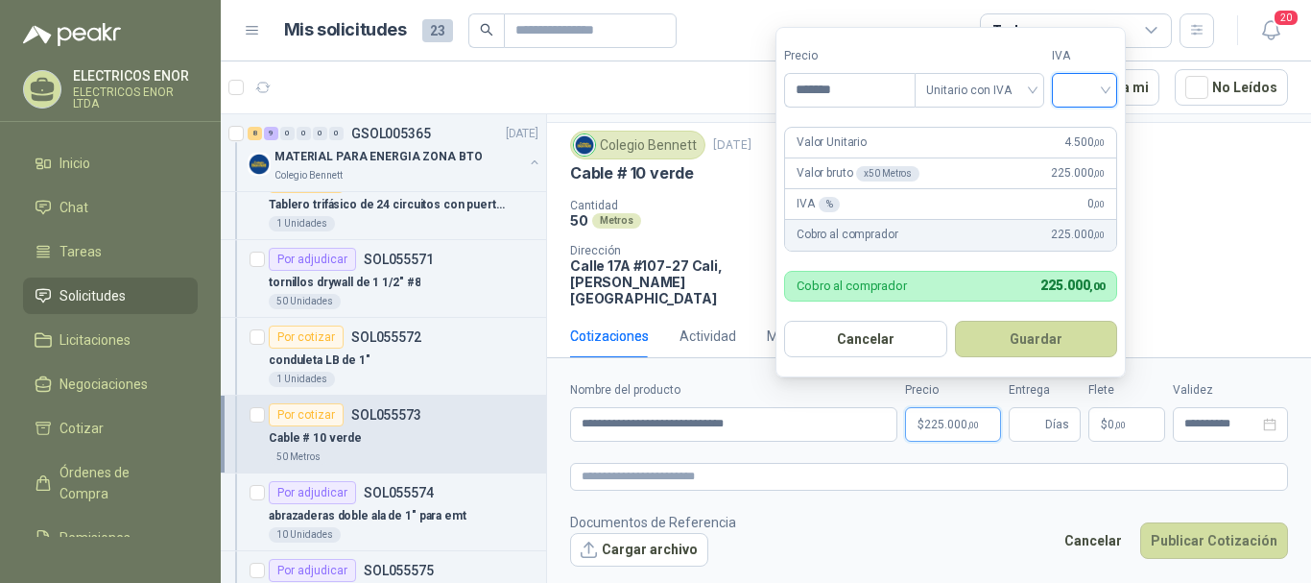
click at [1081, 74] on input "search" at bounding box center [1084, 88] width 42 height 29
click at [1087, 119] on div "19%" at bounding box center [1089, 129] width 36 height 21
click at [1037, 336] on button "Guardar" at bounding box center [1039, 339] width 165 height 36
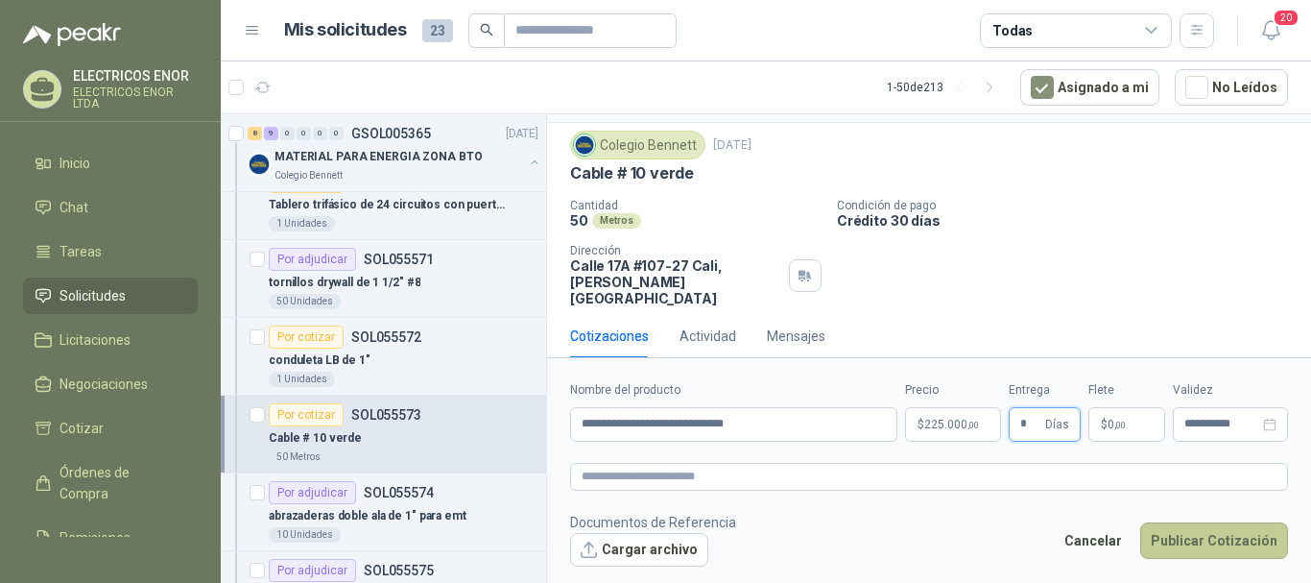
type input "*"
click at [1210, 540] on button "Publicar Cotización" at bounding box center [1214, 540] width 148 height 36
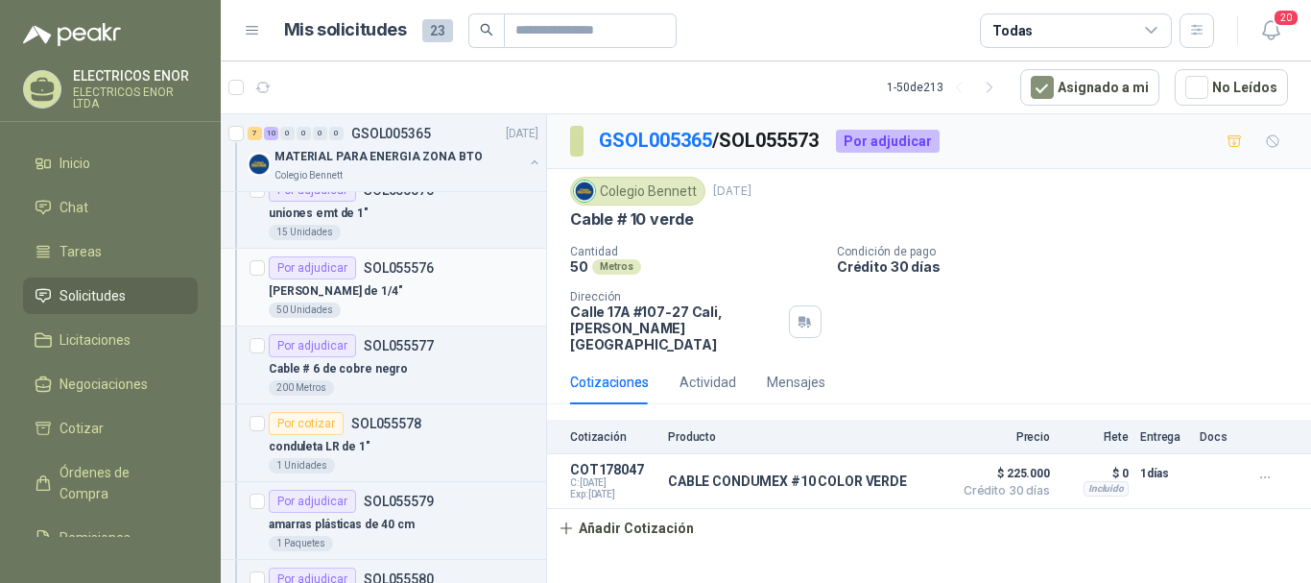
scroll to position [1056, 0]
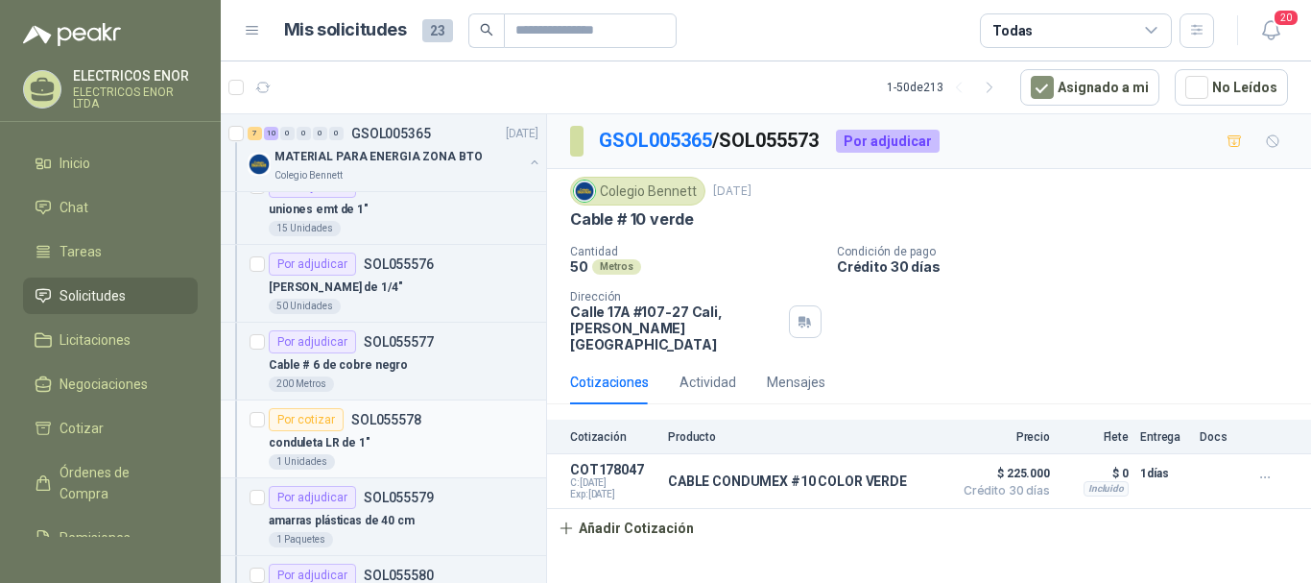
click at [399, 436] on div "conduleta LR de 1"" at bounding box center [404, 442] width 270 height 23
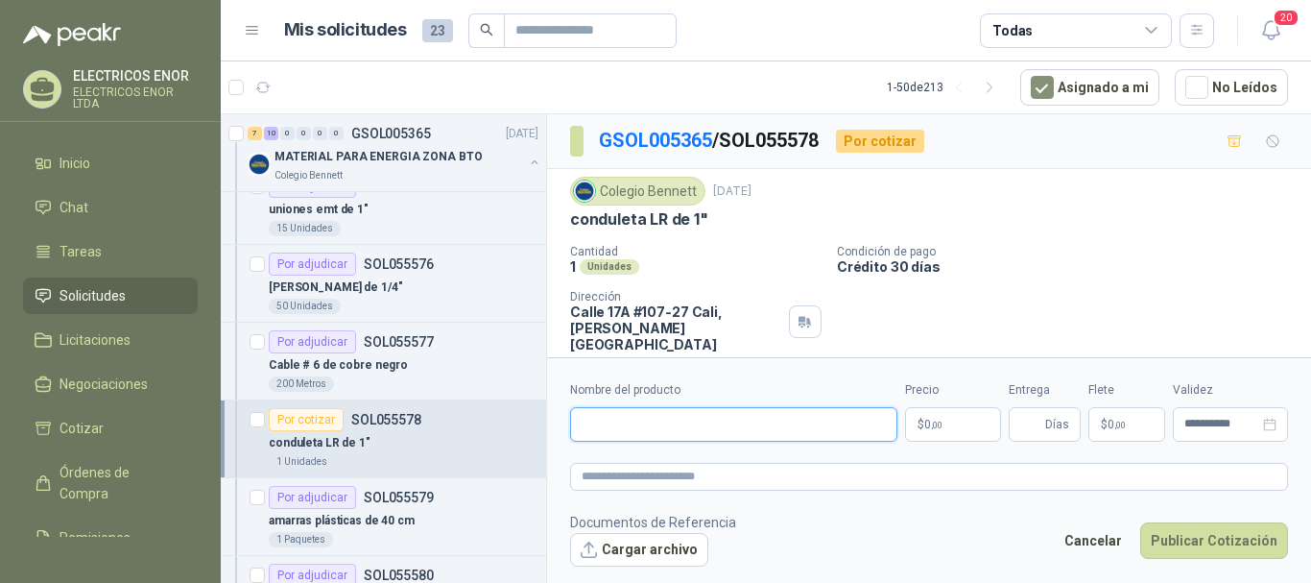
click at [729, 436] on input "Nombre del producto" at bounding box center [733, 424] width 327 height 35
type input "**********"
click at [954, 426] on p "$ 0 ,00" at bounding box center [953, 424] width 96 height 35
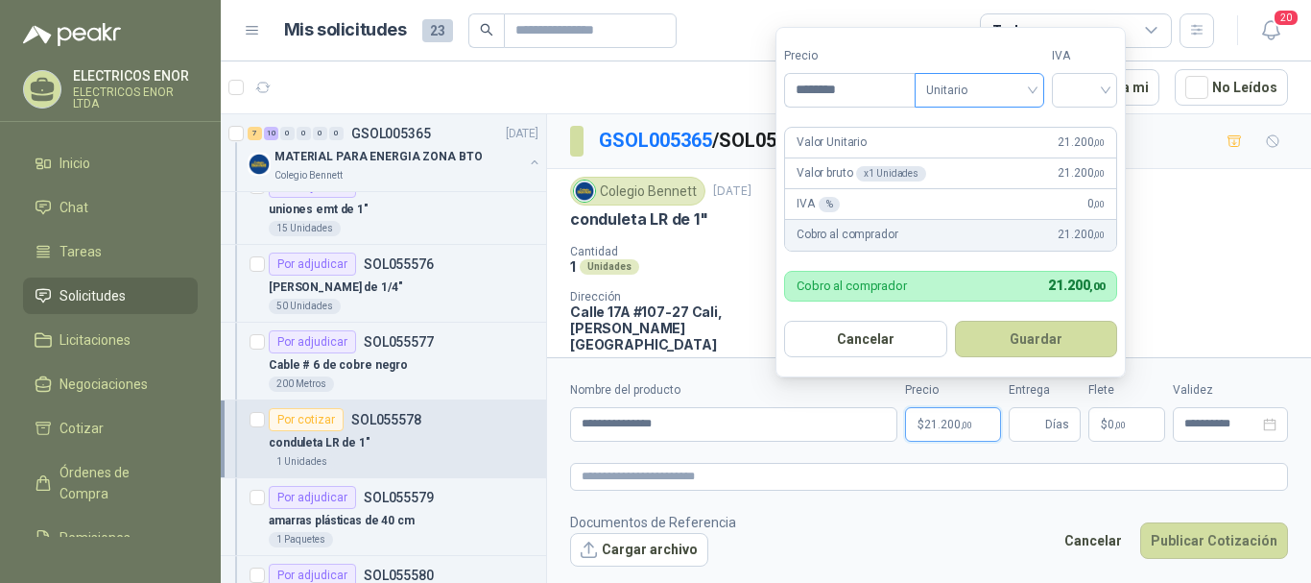
click at [999, 83] on span "Unitario" at bounding box center [979, 90] width 107 height 29
type input "********"
click at [999, 154] on div "Unitario con IVA" at bounding box center [983, 160] width 99 height 21
click at [1093, 99] on input "search" at bounding box center [1084, 88] width 42 height 29
click at [1076, 127] on div "19%" at bounding box center [1089, 129] width 36 height 21
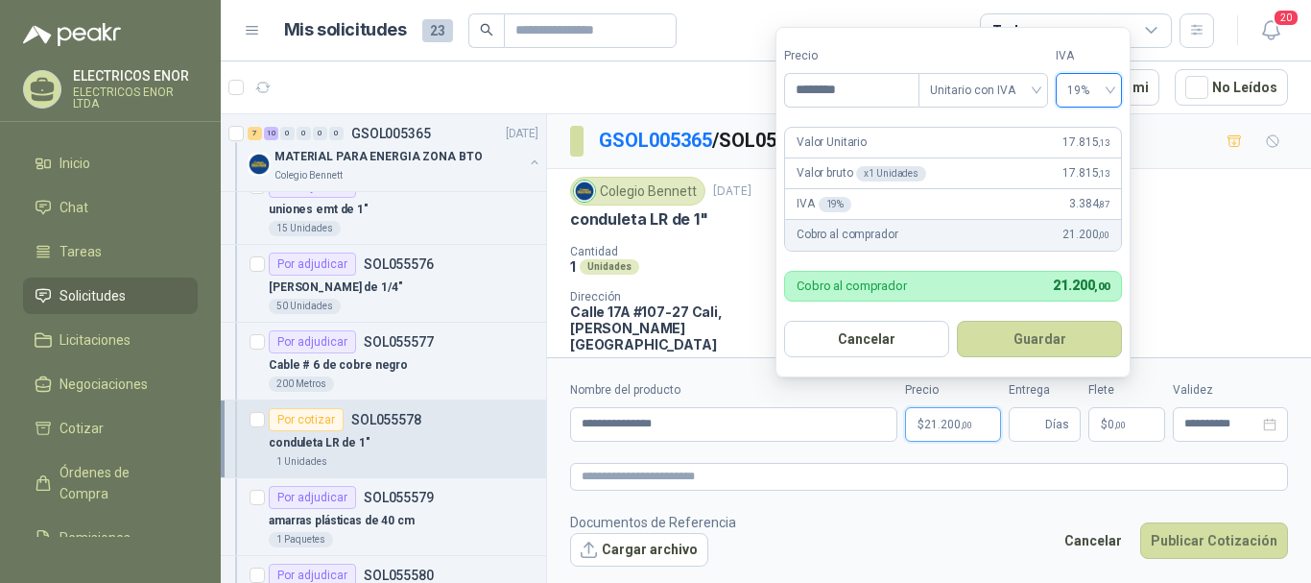
click at [1033, 343] on button "Guardar" at bounding box center [1039, 339] width 165 height 36
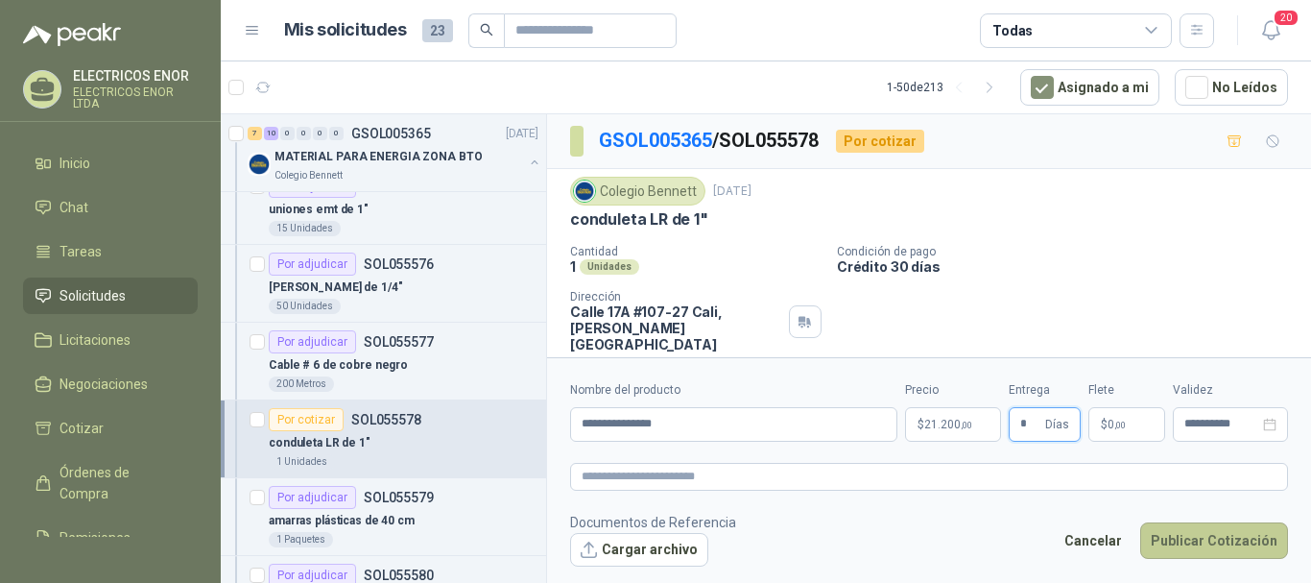
type input "*"
click at [1185, 541] on button "Publicar Cotización" at bounding box center [1214, 540] width 148 height 36
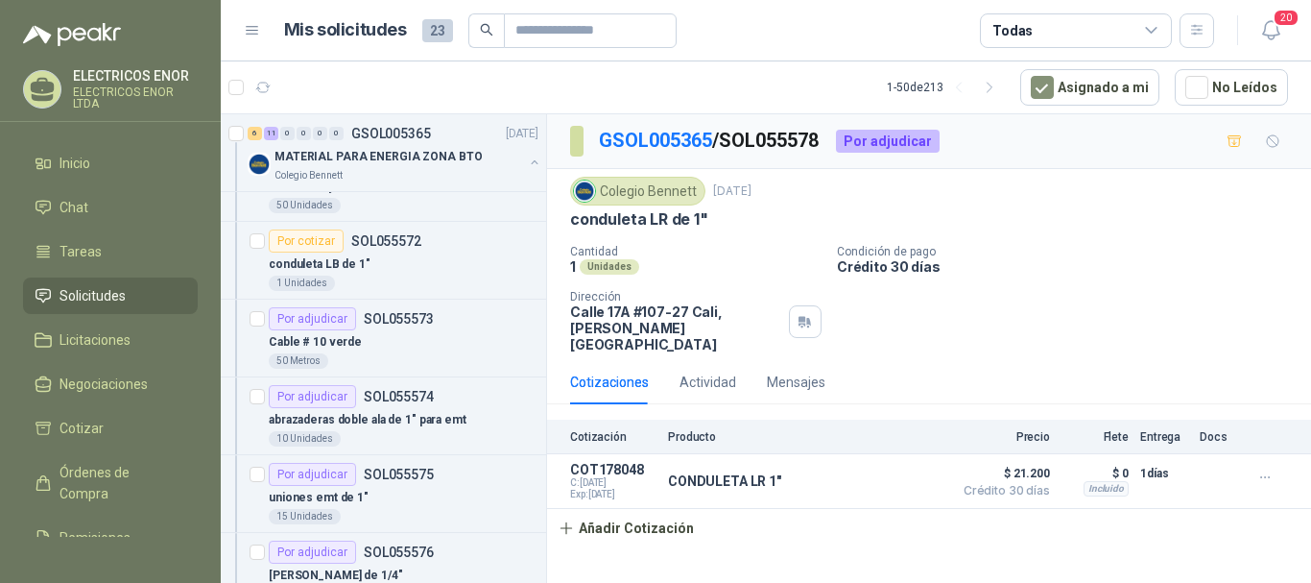
scroll to position [672, 0]
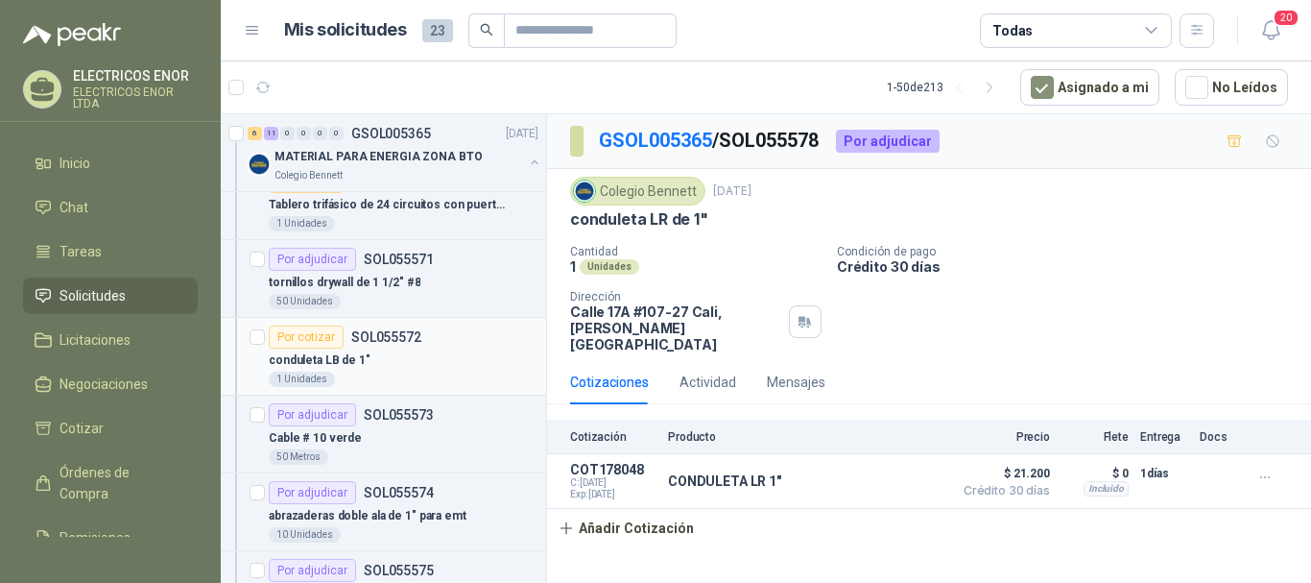
click at [394, 367] on div "conduleta LB de 1"" at bounding box center [404, 359] width 270 height 23
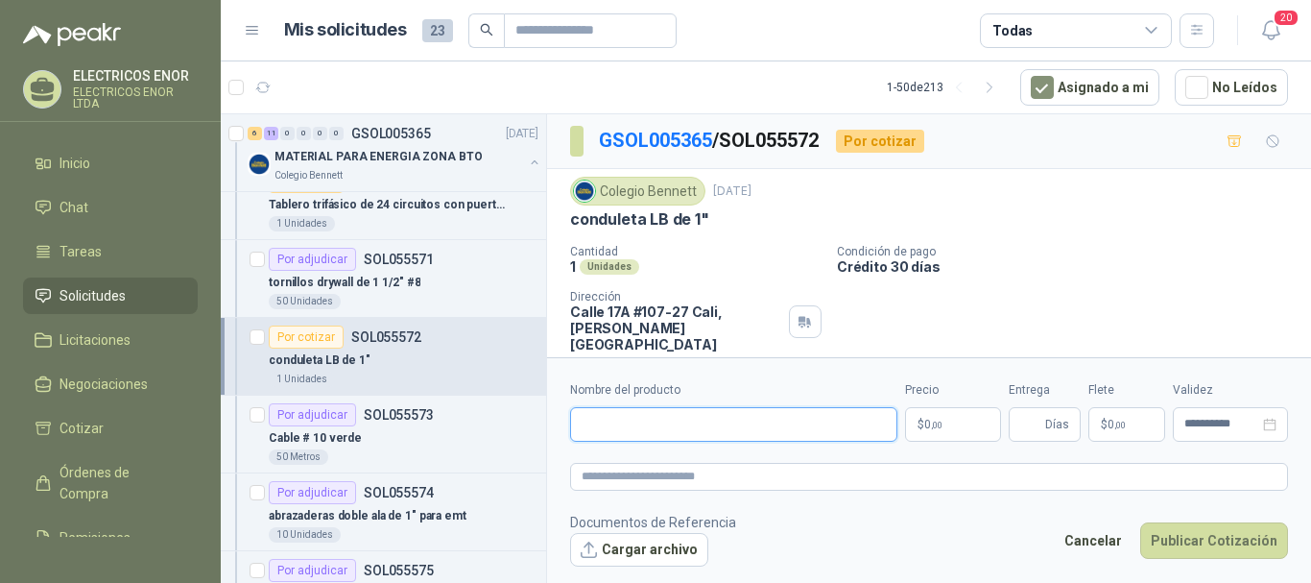
click at [671, 425] on input "Nombre del producto" at bounding box center [733, 424] width 327 height 35
type input "**********"
click at [938, 428] on span ",00" at bounding box center [937, 424] width 12 height 11
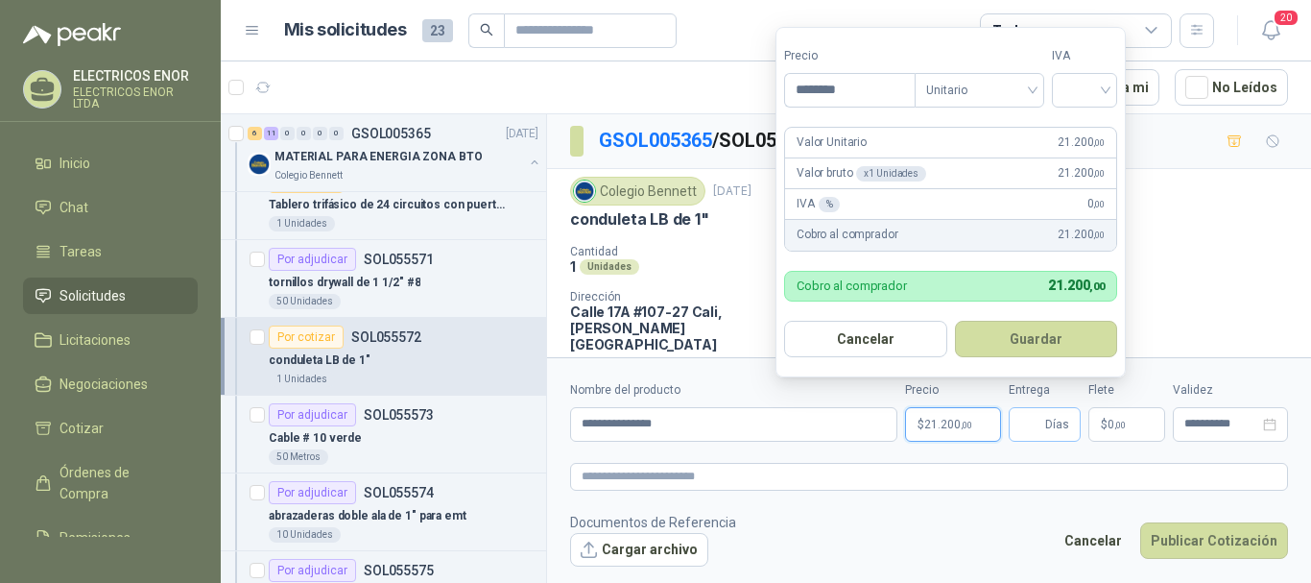
type input "********"
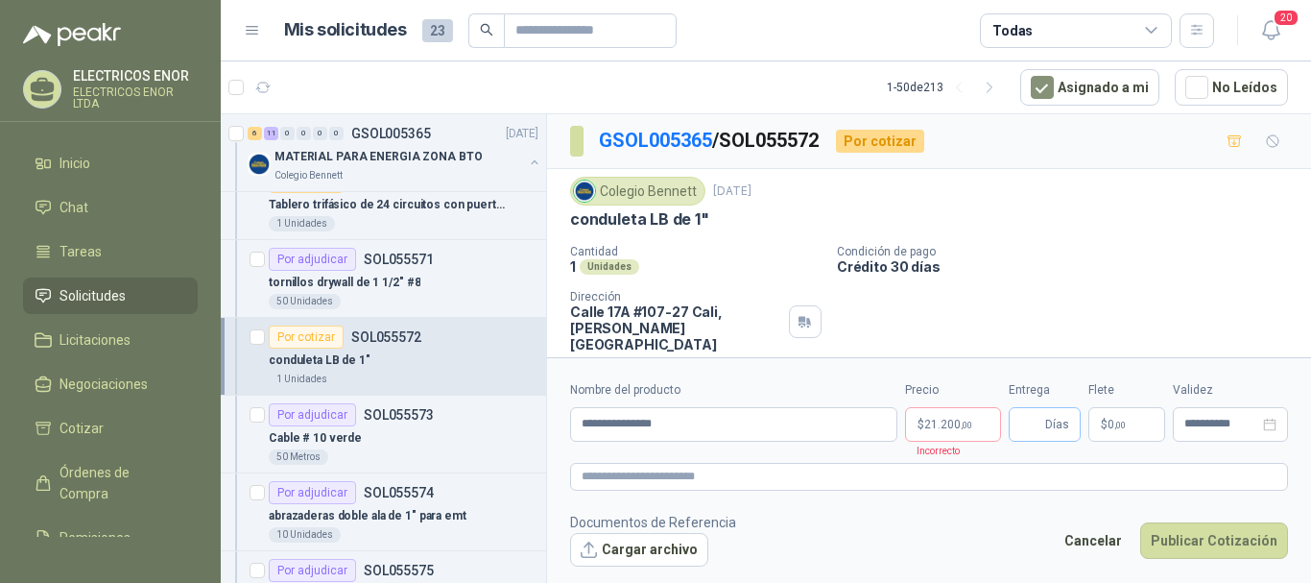
click at [1042, 423] on span "Días" at bounding box center [1045, 424] width 72 height 35
type input "*"
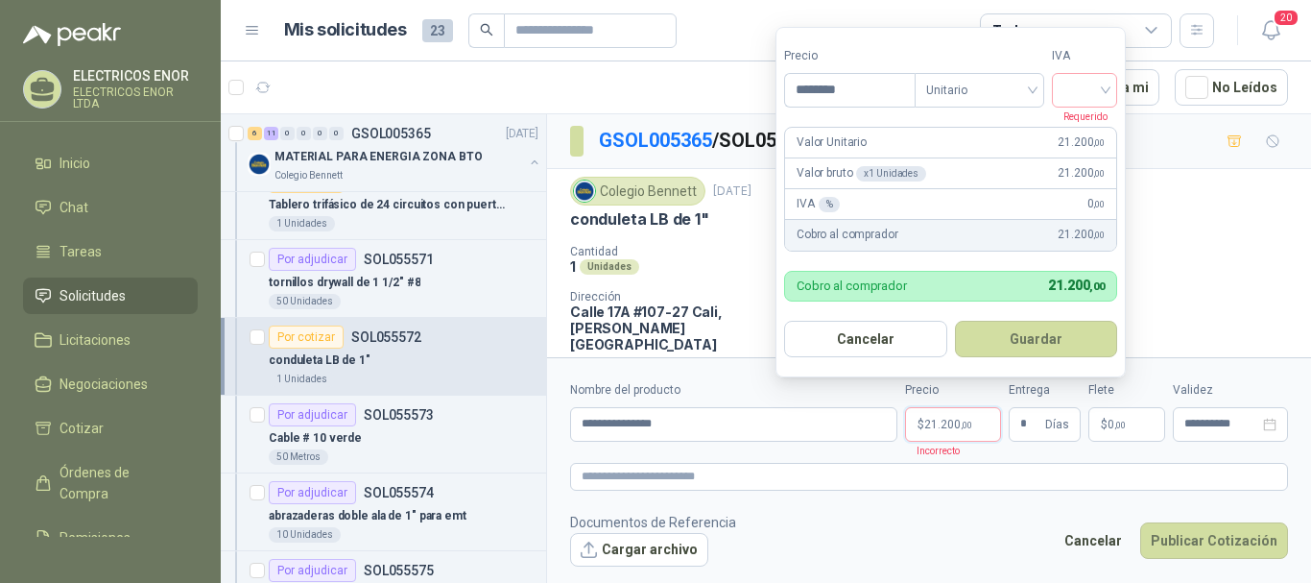
click at [964, 436] on p "$ 21.200 ,00" at bounding box center [953, 424] width 96 height 35
click at [997, 91] on span "Unitario" at bounding box center [979, 90] width 107 height 29
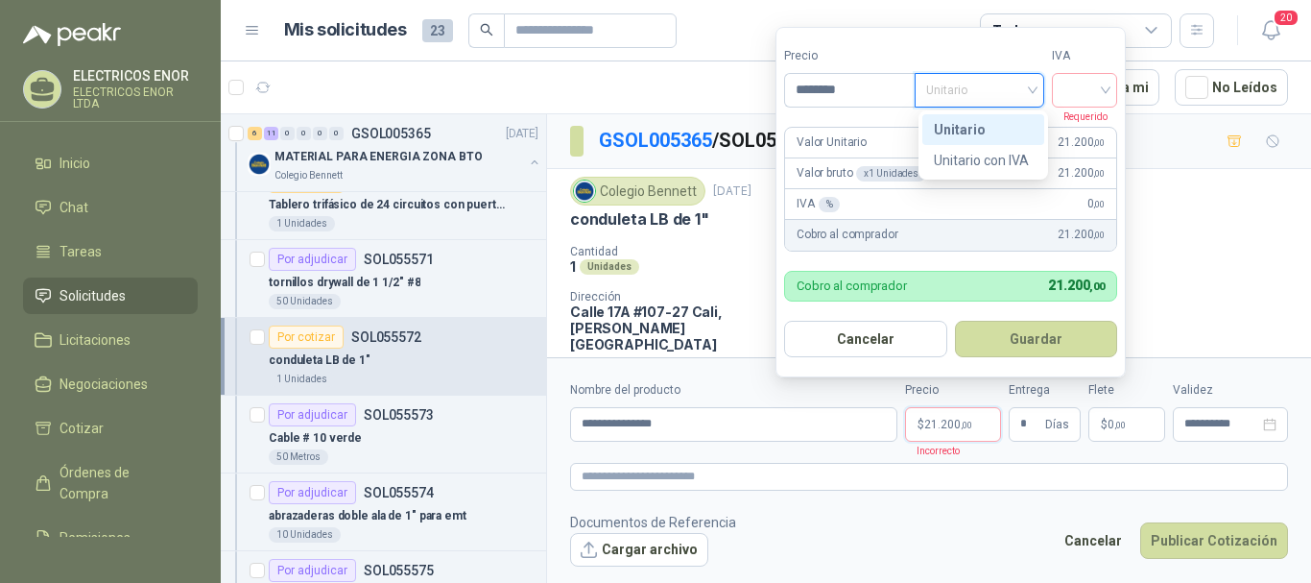
click at [1004, 154] on div "Unitario con IVA" at bounding box center [983, 160] width 99 height 21
click at [1063, 82] on div at bounding box center [1084, 90] width 65 height 35
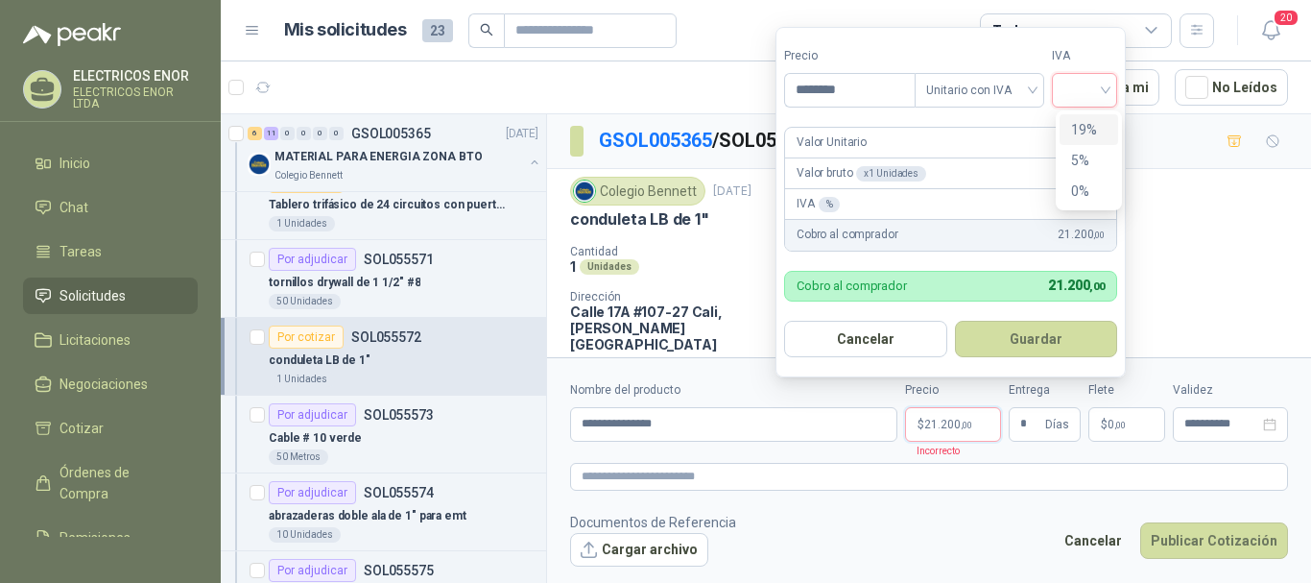
drag, startPoint x: 1080, startPoint y: 123, endPoint x: 1071, endPoint y: 229, distance: 106.9
click at [1080, 124] on div "19%" at bounding box center [1089, 129] width 36 height 21
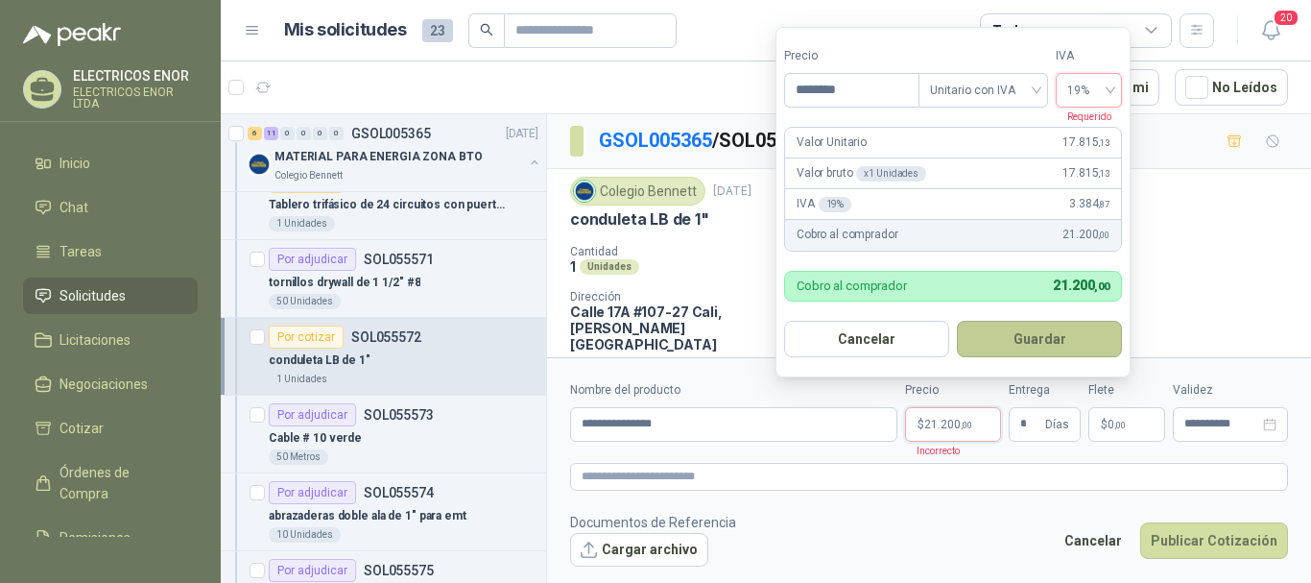
click at [1059, 324] on button "Guardar" at bounding box center [1039, 339] width 165 height 36
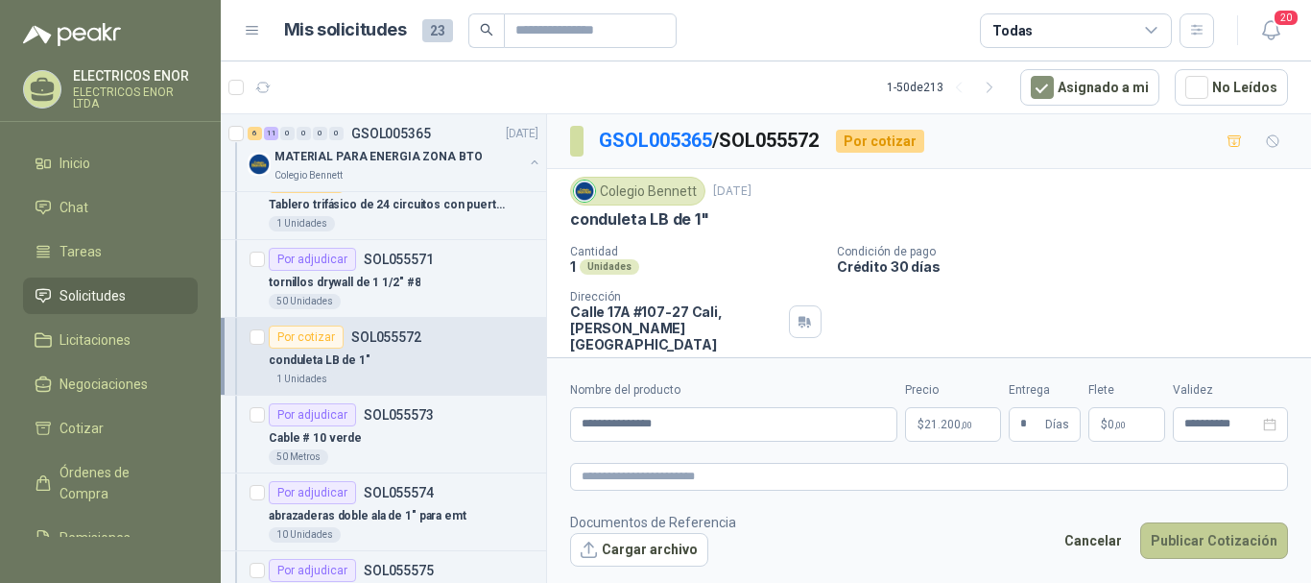
click at [1185, 540] on button "Publicar Cotización" at bounding box center [1214, 540] width 148 height 36
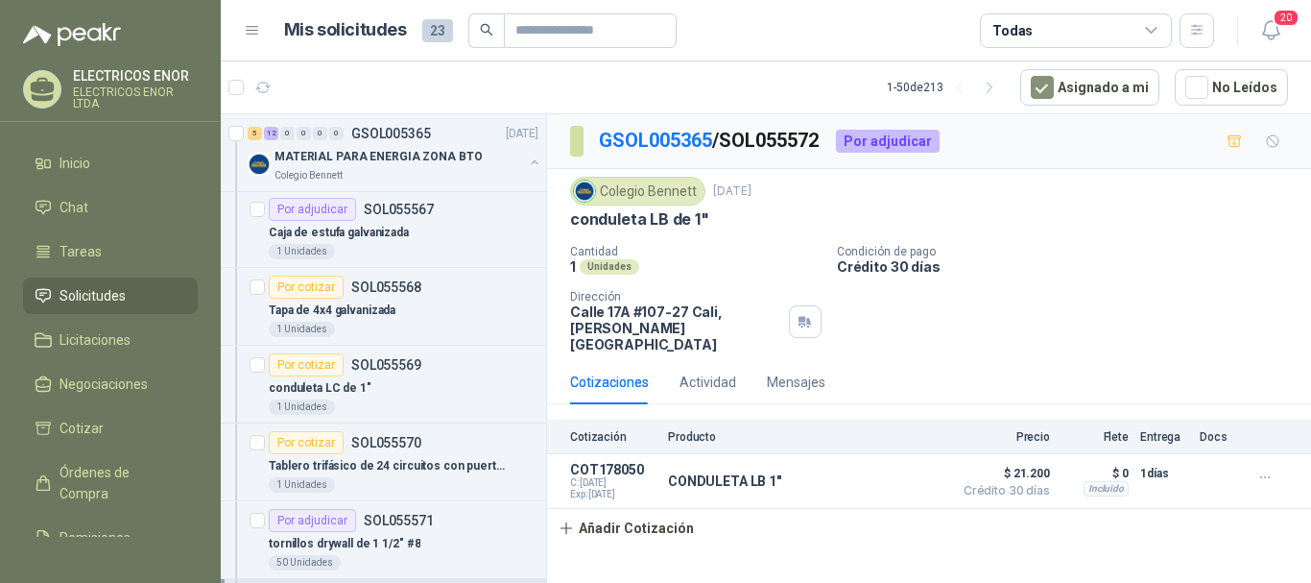
scroll to position [384, 0]
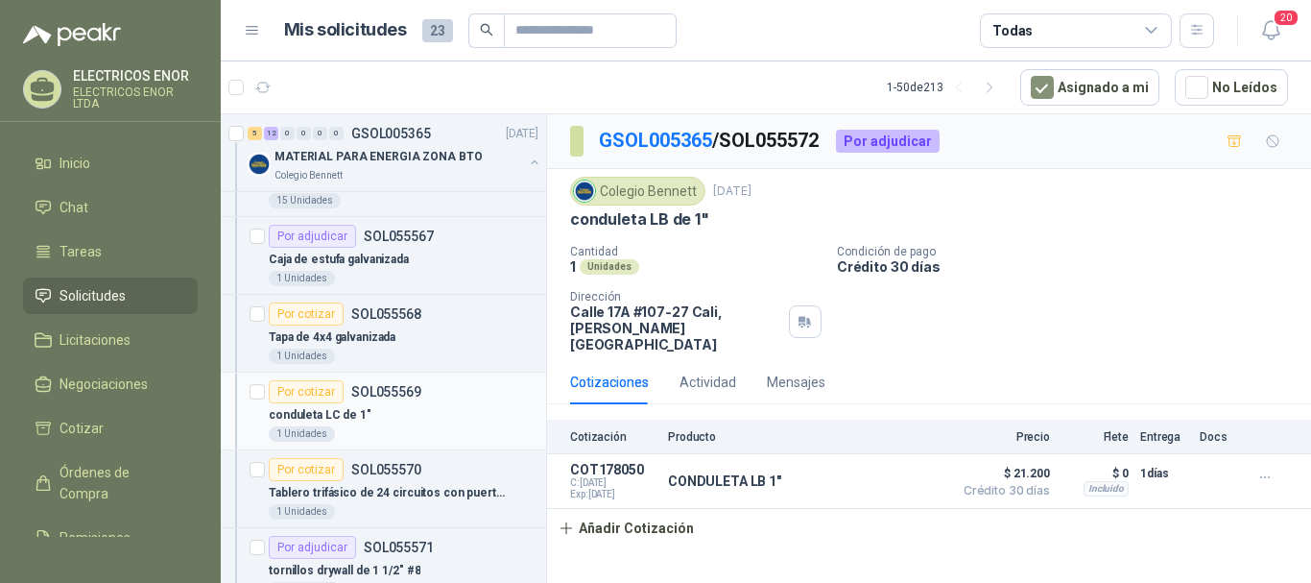
click at [356, 414] on p "conduleta LC de 1"" at bounding box center [320, 415] width 103 height 18
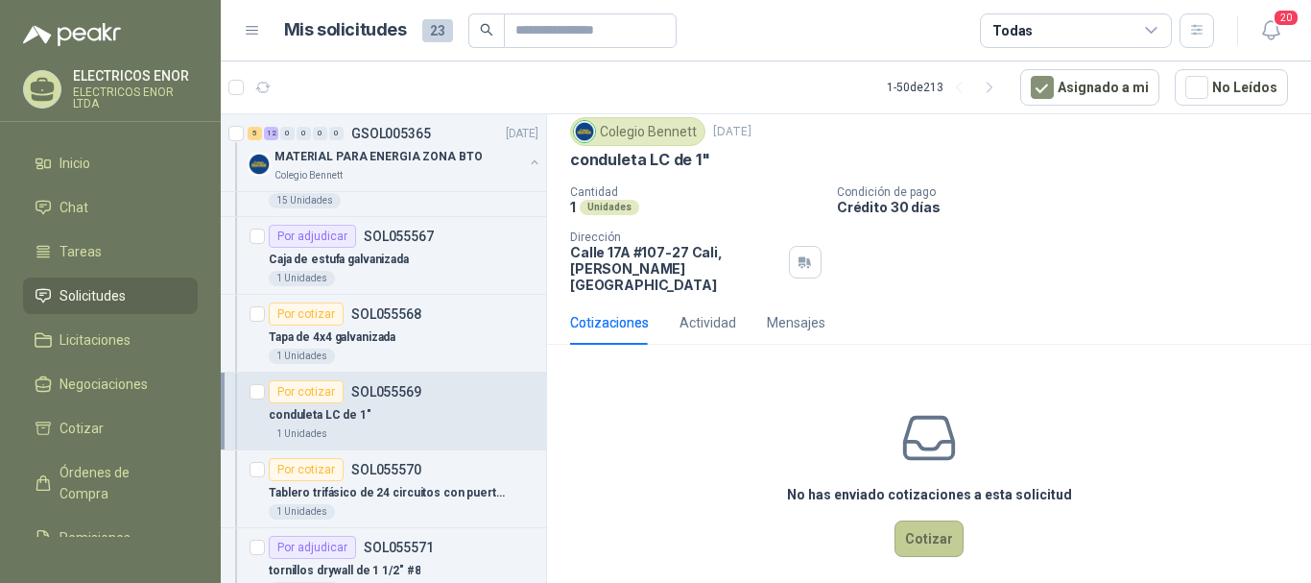
click at [922, 520] on button "Cotizar" at bounding box center [928, 538] width 69 height 36
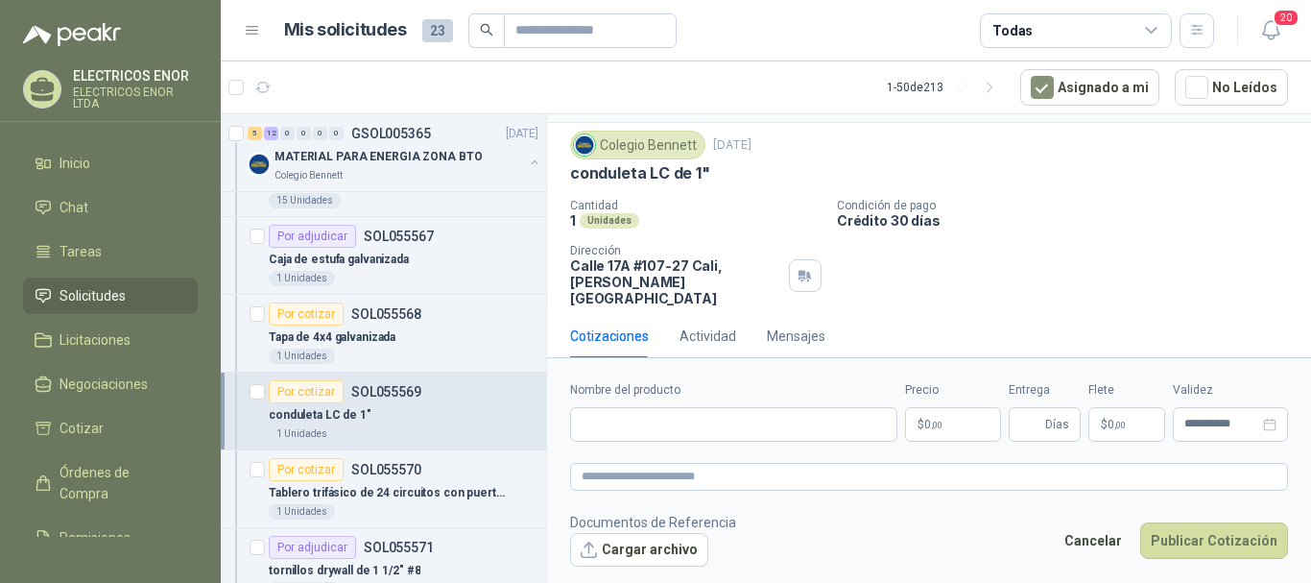
scroll to position [46, 0]
click at [654, 424] on input "Nombre del producto" at bounding box center [733, 424] width 327 height 35
type input "**********"
click at [962, 427] on p "$ 0 ,00" at bounding box center [953, 424] width 96 height 35
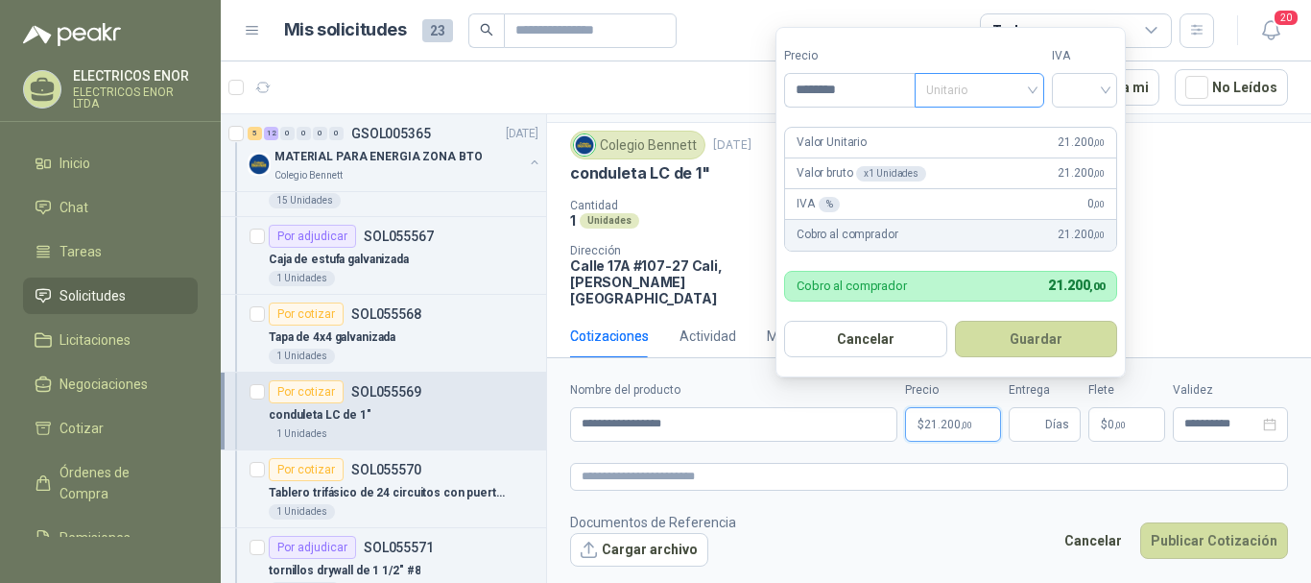
click at [993, 84] on span "Unitario" at bounding box center [979, 90] width 107 height 29
type input "********"
click at [1004, 158] on div "Unitario con IVA" at bounding box center [983, 160] width 99 height 21
click at [1081, 99] on input "search" at bounding box center [1084, 88] width 42 height 29
click at [1093, 129] on div "19%" at bounding box center [1089, 129] width 36 height 21
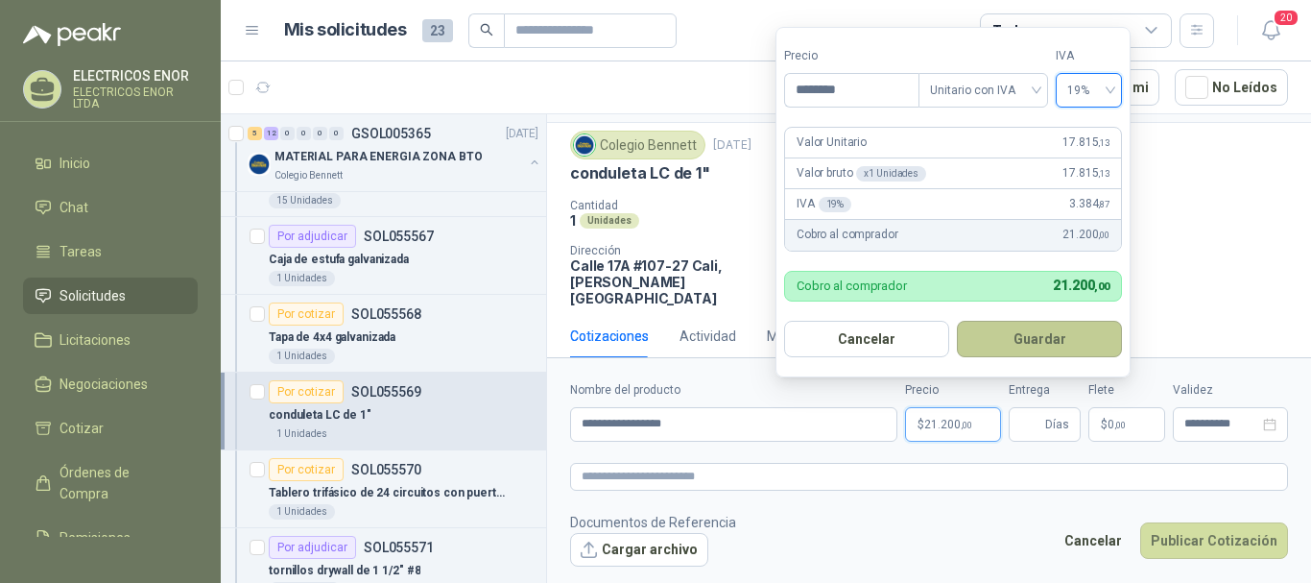
click at [1048, 337] on button "Guardar" at bounding box center [1039, 339] width 165 height 36
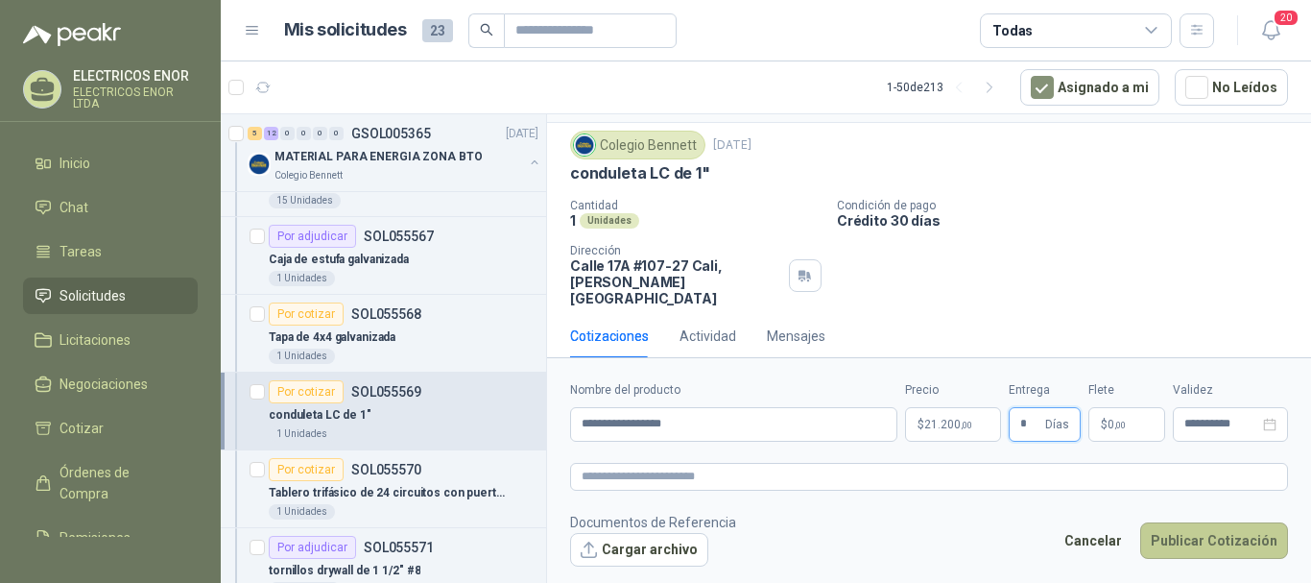
type input "*"
click at [1217, 536] on button "Publicar Cotización" at bounding box center [1214, 540] width 148 height 36
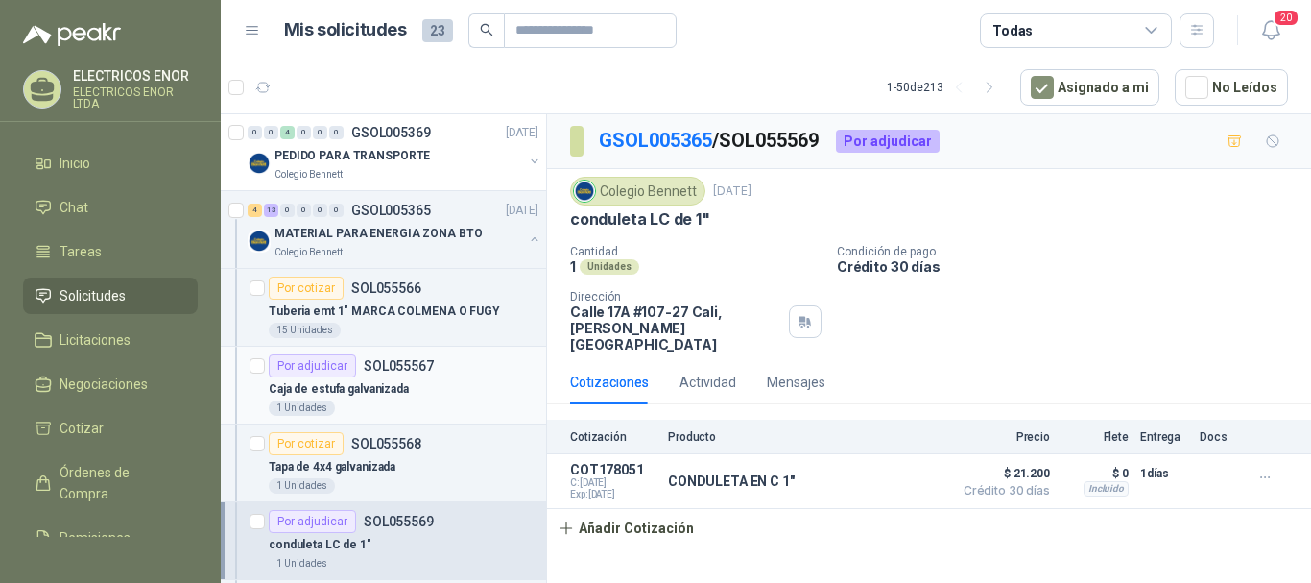
scroll to position [288, 0]
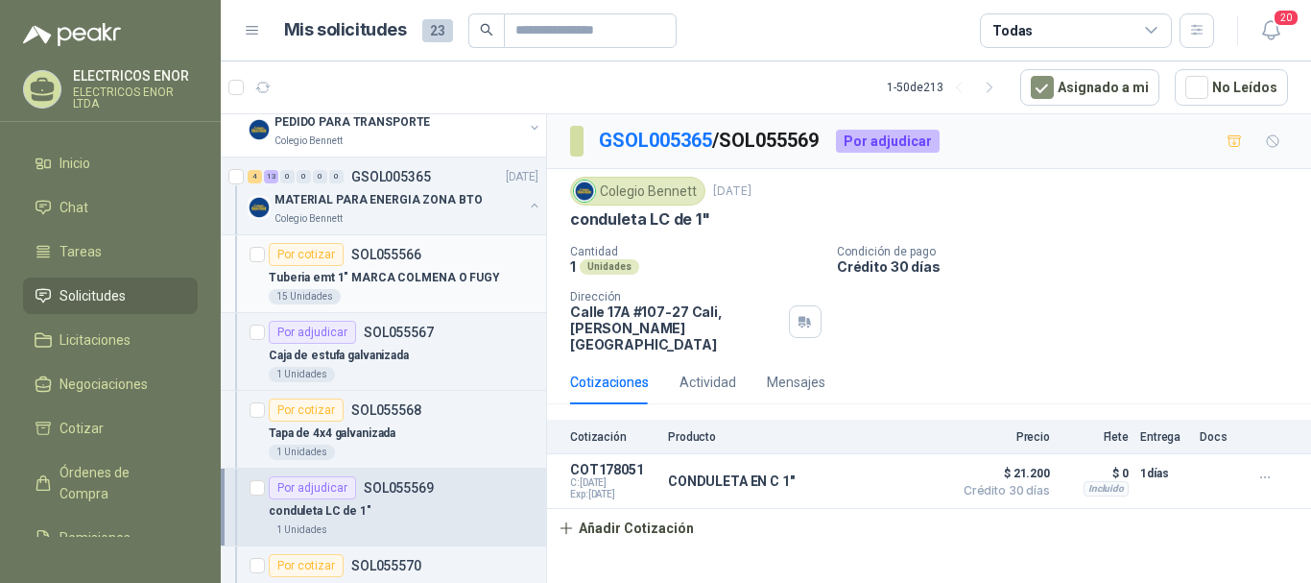
click at [450, 241] on article "Por cotizar SOL055566 Tuberia emt 1" MARCA COLMENA O FUGY 15 Unidades" at bounding box center [383, 274] width 325 height 78
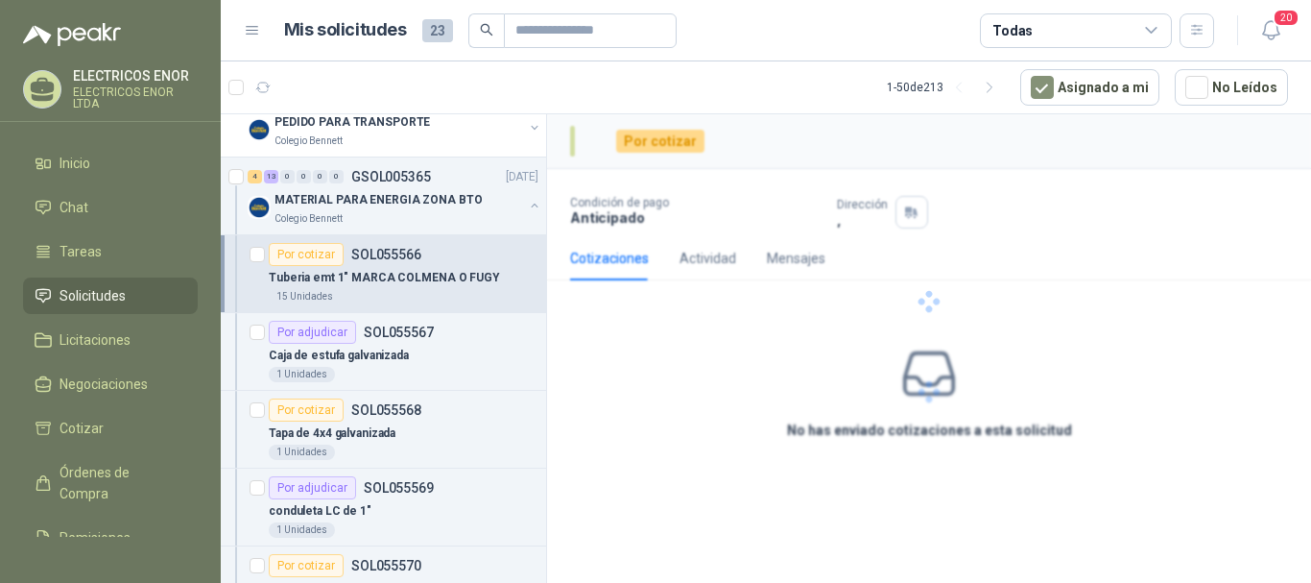
click at [448, 289] on div "15 Unidades" at bounding box center [404, 296] width 270 height 15
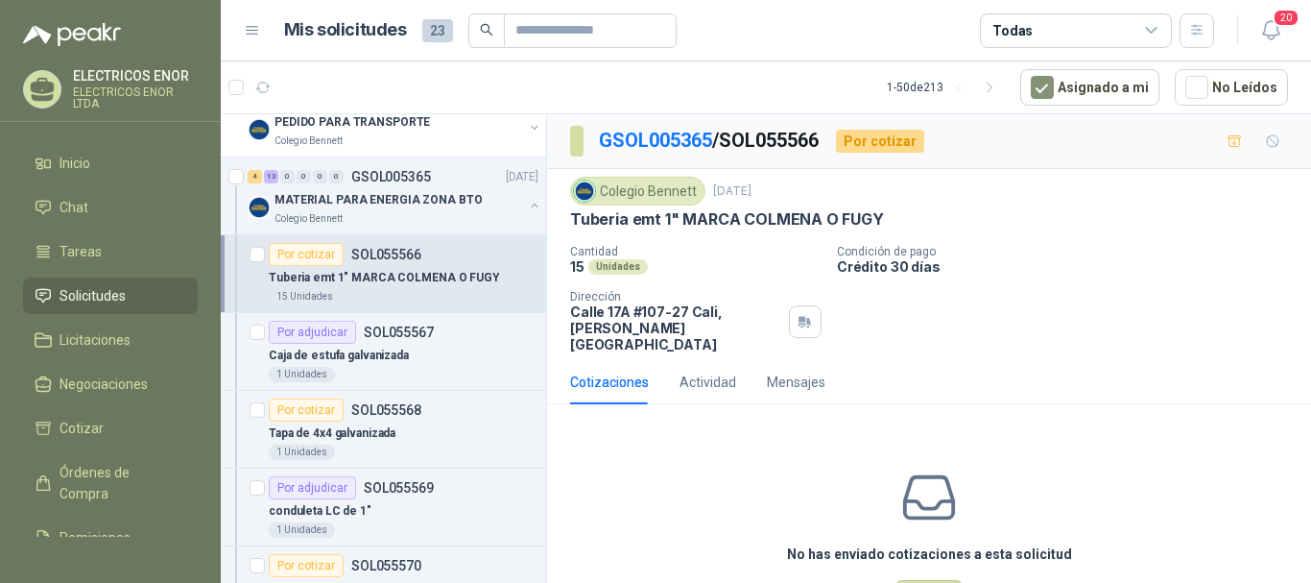
scroll to position [7, 0]
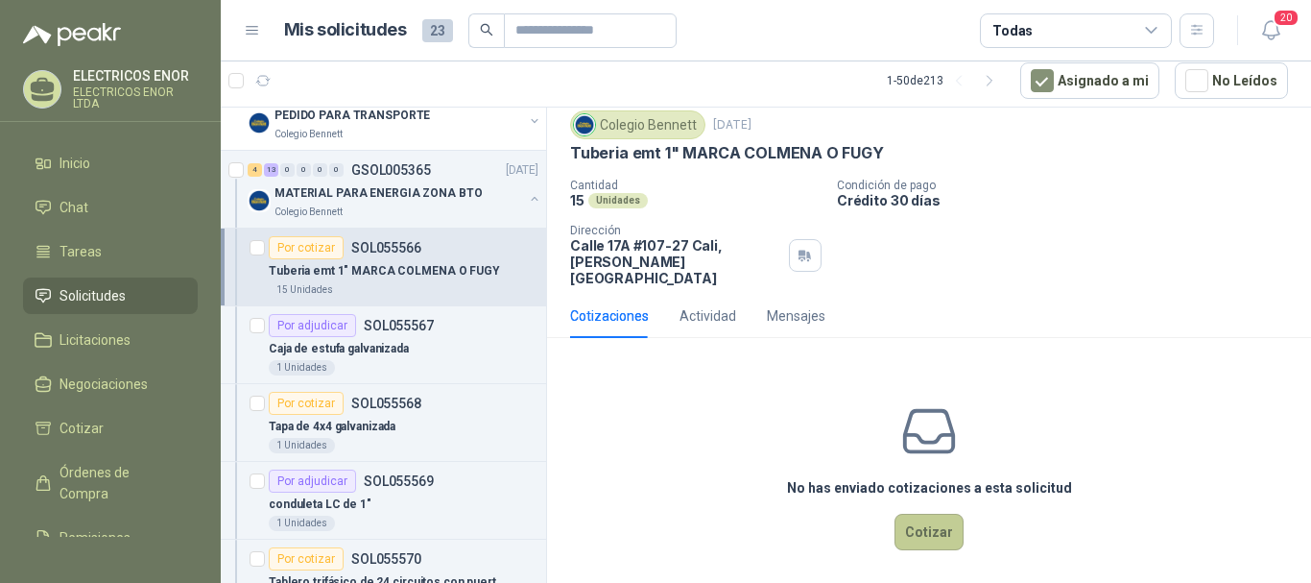
click at [937, 523] on button "Cotizar" at bounding box center [928, 531] width 69 height 36
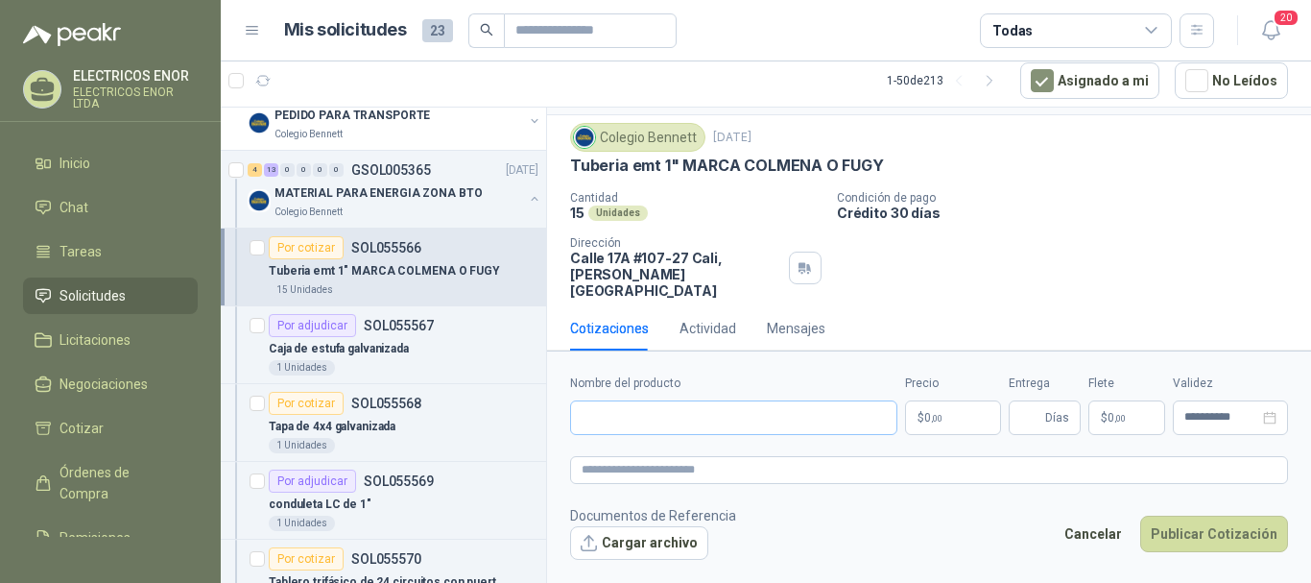
scroll to position [46, 0]
click at [655, 411] on input "Nombre del producto" at bounding box center [733, 417] width 327 height 35
type input "**********"
click at [953, 428] on p "$ 0 ,00" at bounding box center [953, 417] width 96 height 35
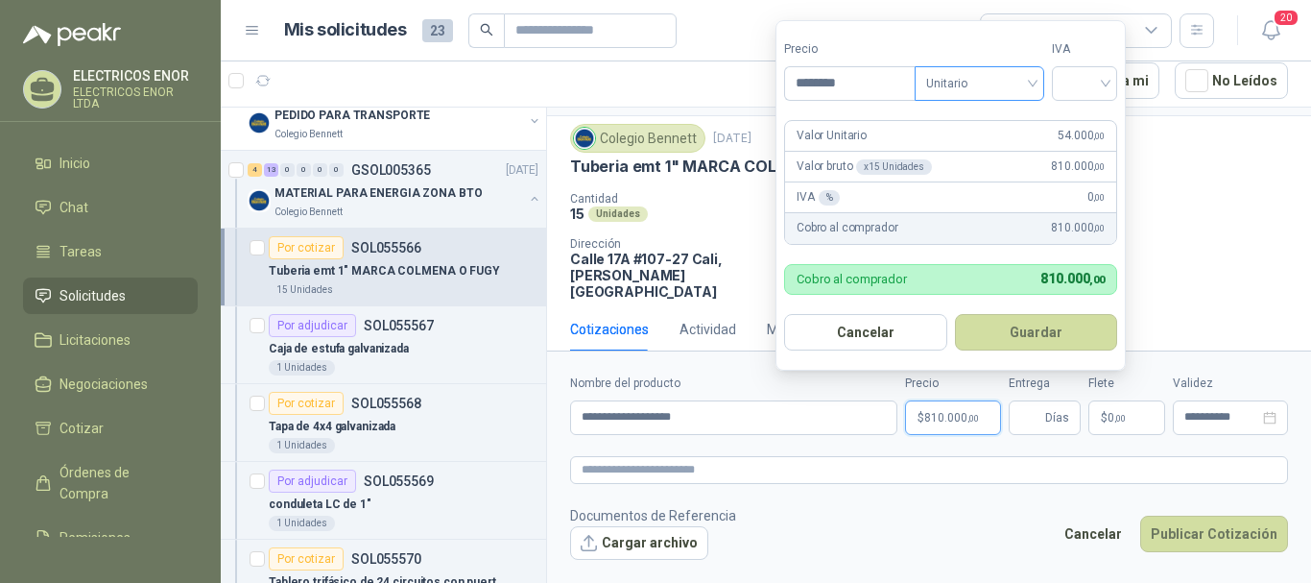
click at [978, 93] on span "Unitario" at bounding box center [979, 83] width 107 height 29
type input "********"
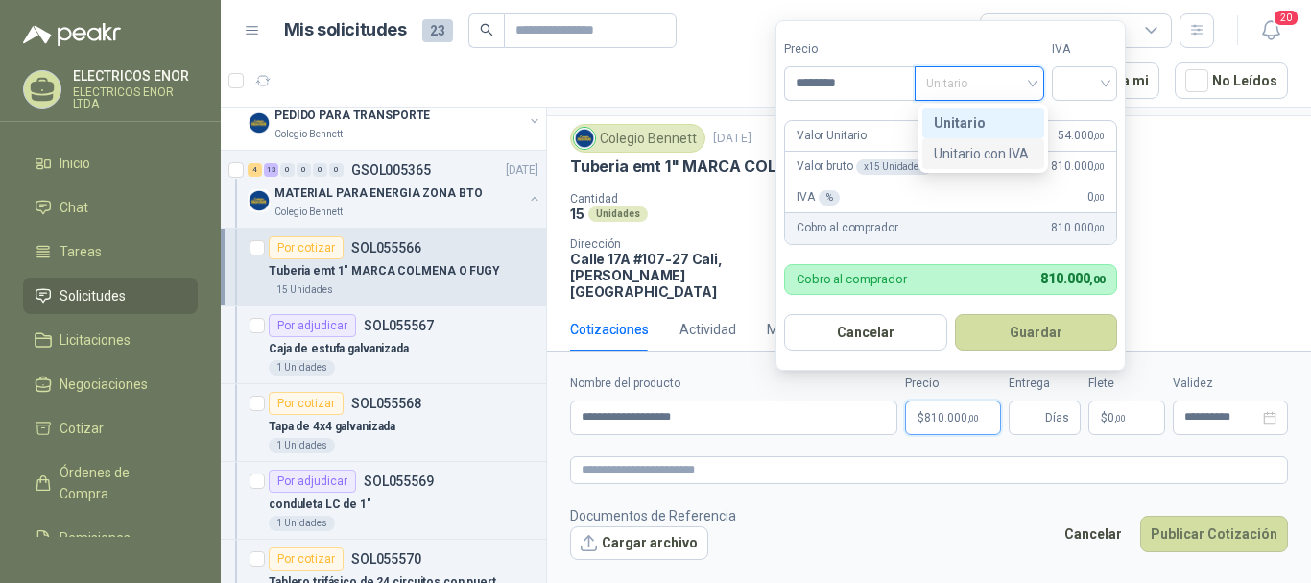
click at [985, 154] on div "Unitario con IVA" at bounding box center [983, 153] width 99 height 21
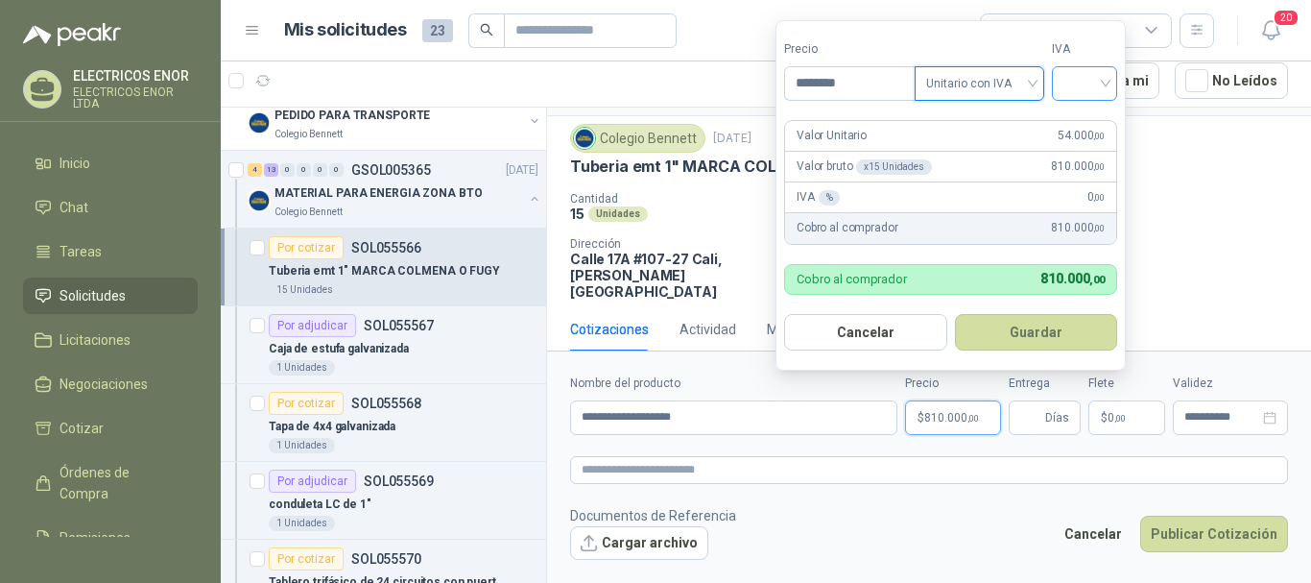
click at [1073, 86] on input "search" at bounding box center [1084, 81] width 42 height 29
click at [1082, 116] on div "19%" at bounding box center [1089, 122] width 36 height 21
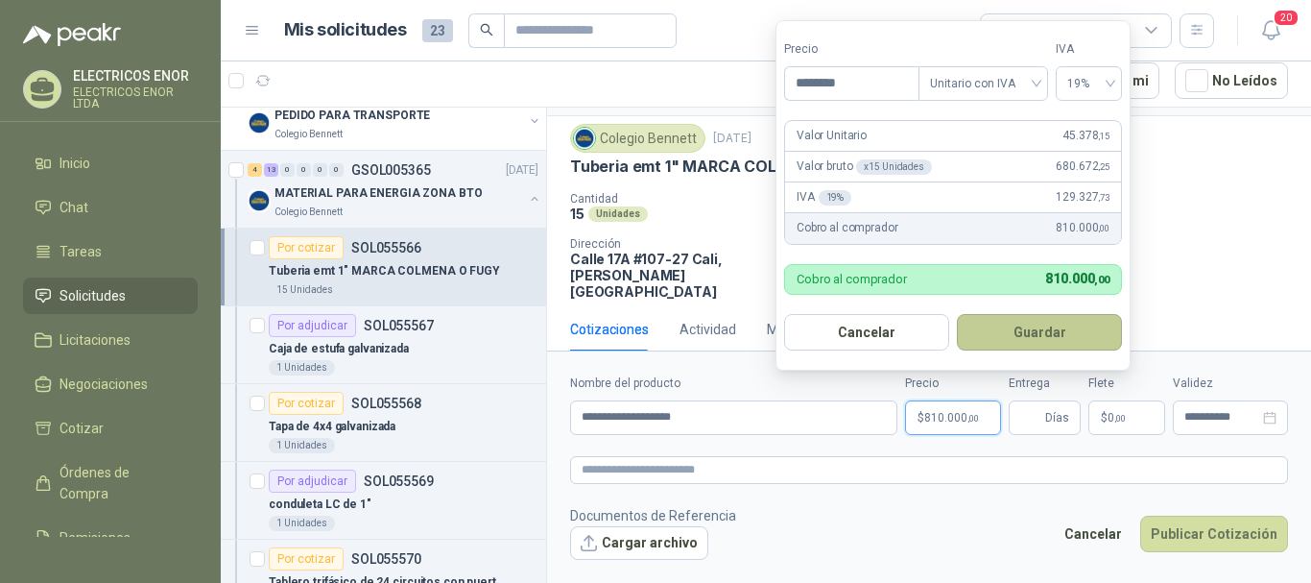
click at [1056, 322] on button "Guardar" at bounding box center [1039, 332] width 165 height 36
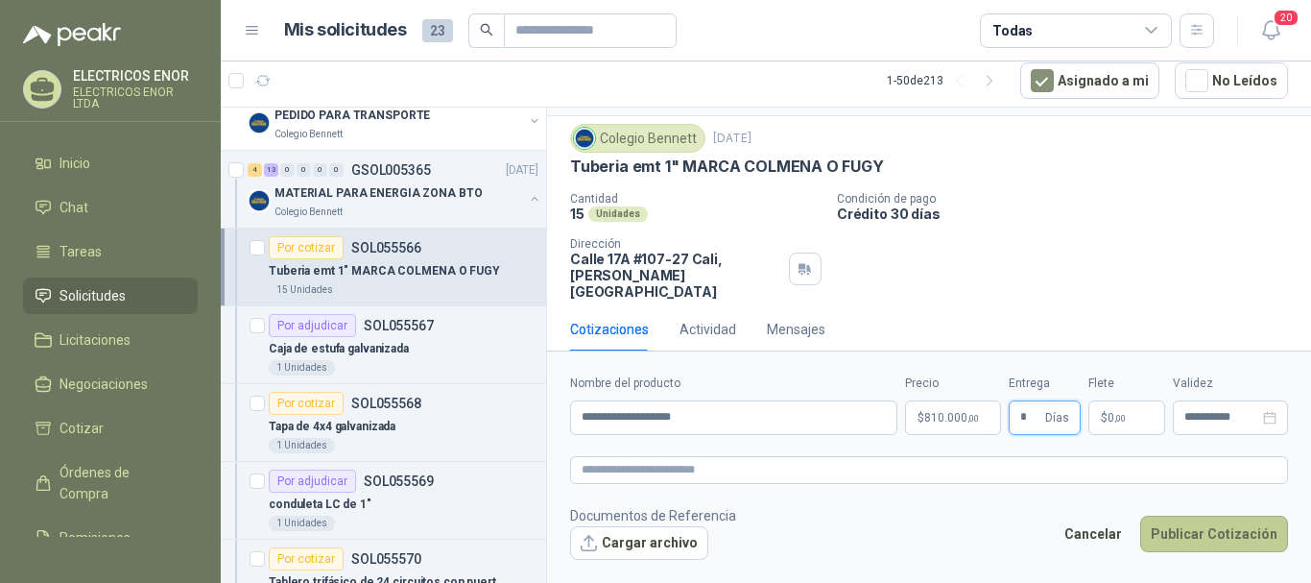
type input "*"
click at [1219, 534] on button "Publicar Cotización" at bounding box center [1214, 533] width 148 height 36
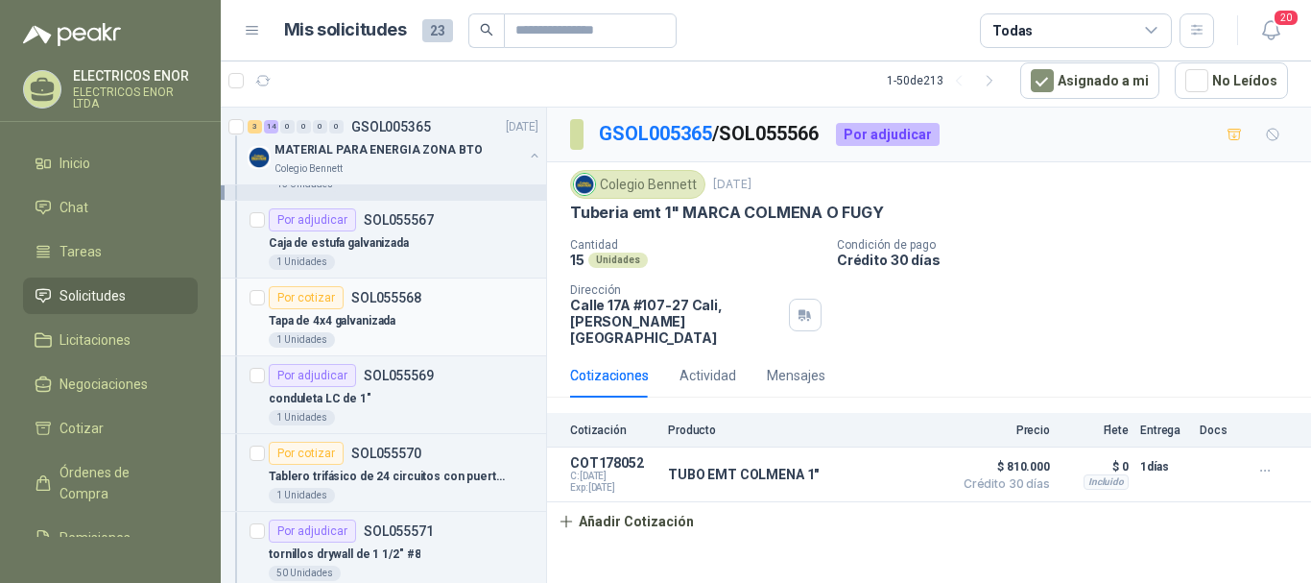
scroll to position [480, 0]
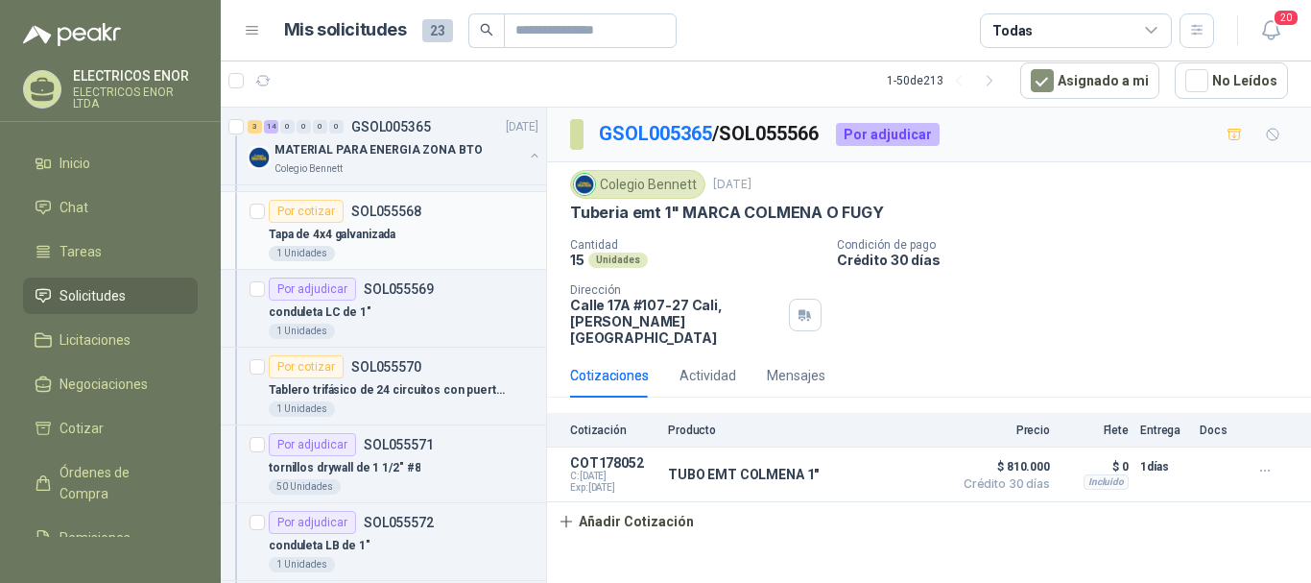
click at [407, 237] on div "Tapa de 4x4 galvanizada" at bounding box center [404, 234] width 270 height 23
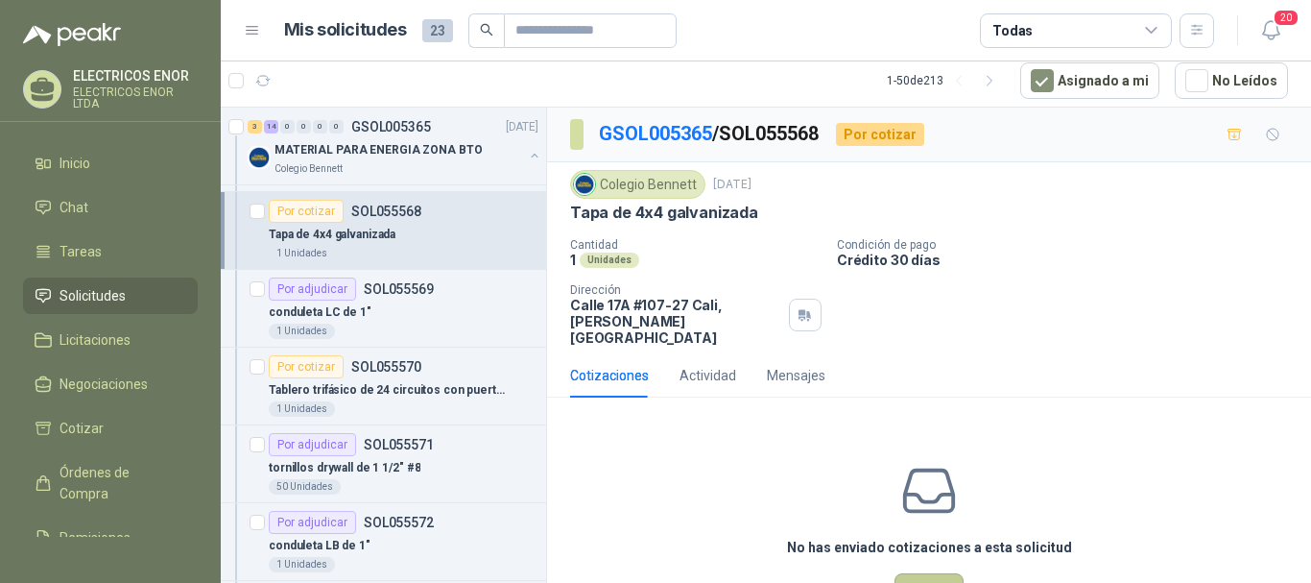
click at [918, 573] on button "Cotizar" at bounding box center [928, 591] width 69 height 36
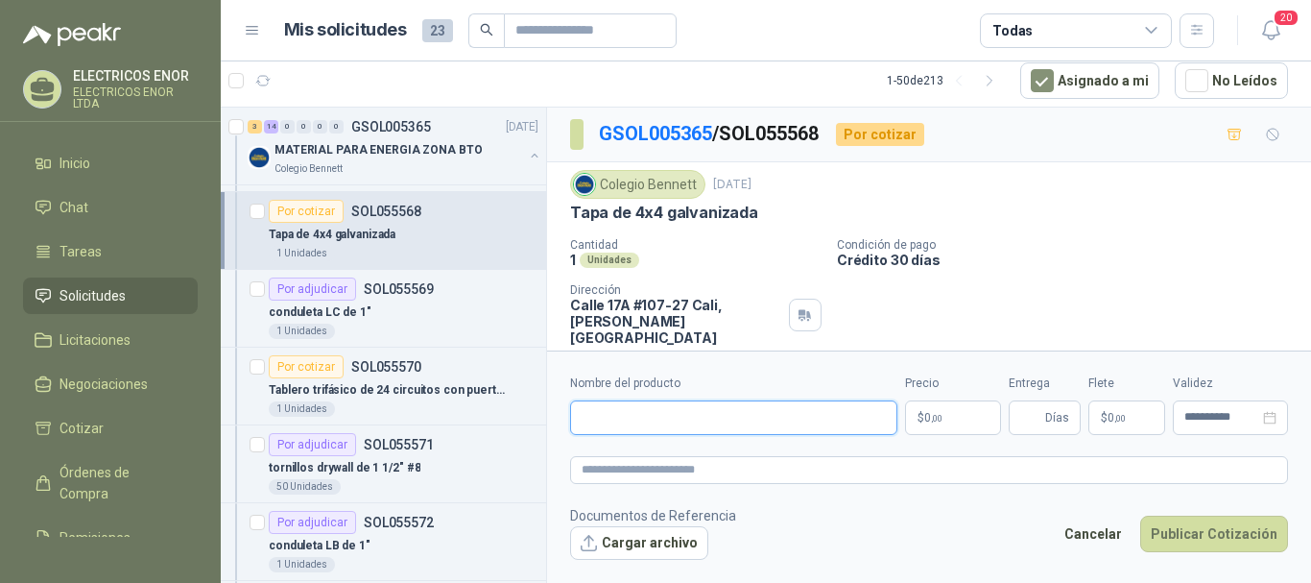
click at [658, 406] on input "Nombre del producto" at bounding box center [733, 417] width 327 height 35
type input "**********"
click at [973, 421] on p "$ 0 ,00" at bounding box center [953, 417] width 96 height 35
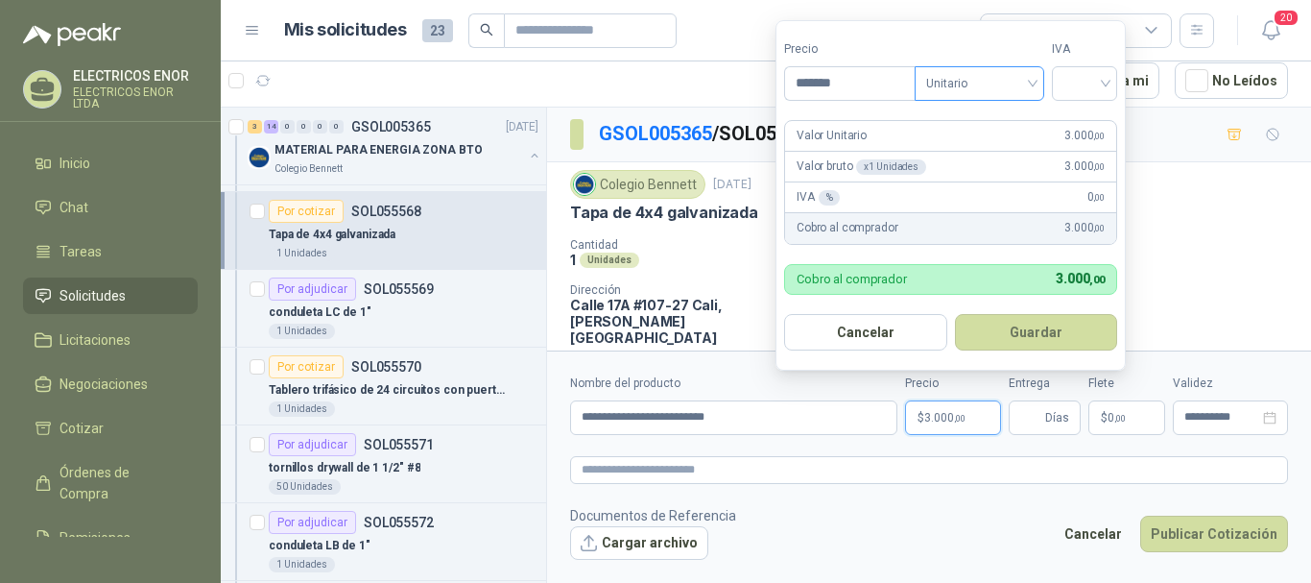
click at [958, 81] on span "Unitario" at bounding box center [979, 83] width 107 height 29
type input "*******"
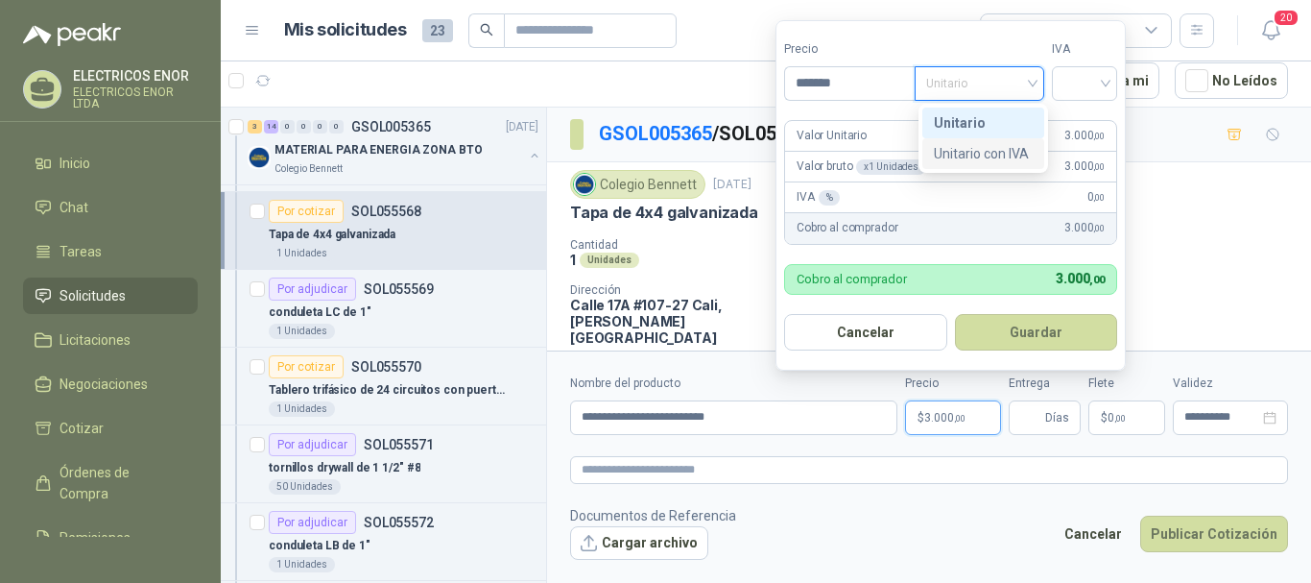
click at [980, 149] on div "Unitario con IVA" at bounding box center [983, 153] width 99 height 21
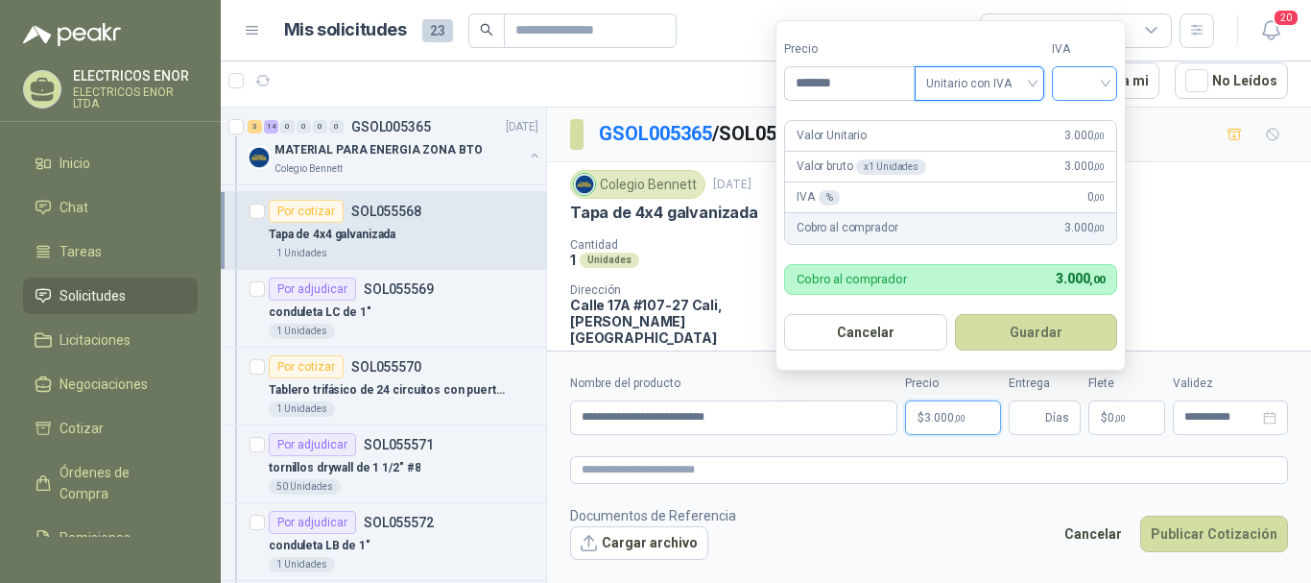
click at [1080, 89] on input "search" at bounding box center [1084, 81] width 42 height 29
click at [1074, 126] on div "19%" at bounding box center [1089, 122] width 36 height 21
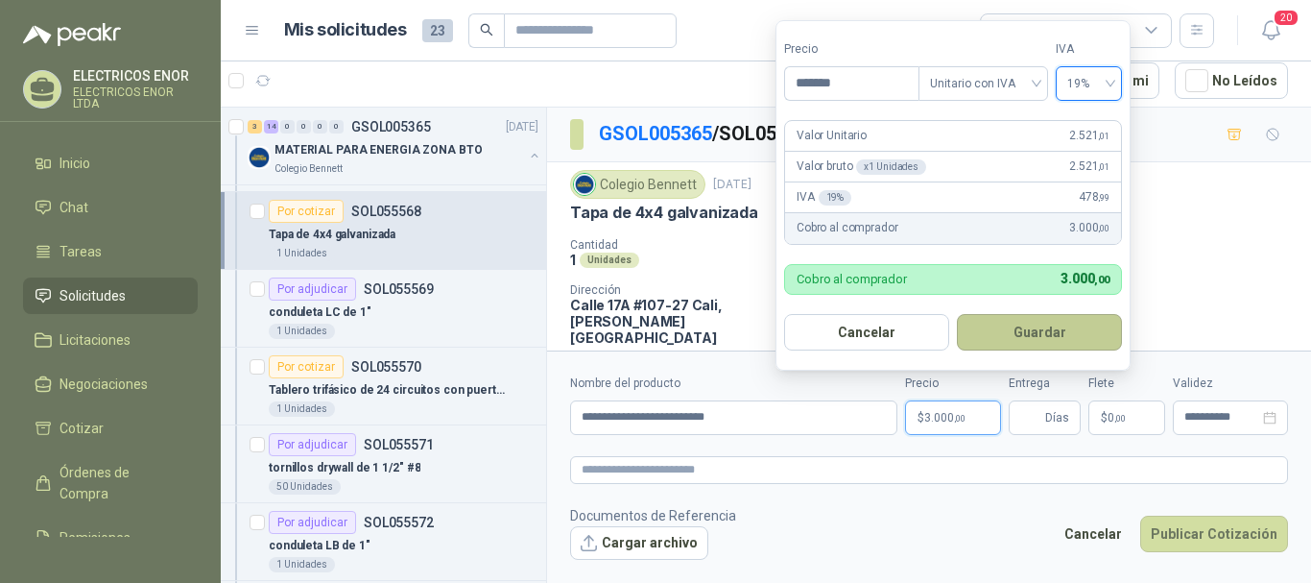
click at [1048, 328] on button "Guardar" at bounding box center [1039, 332] width 165 height 36
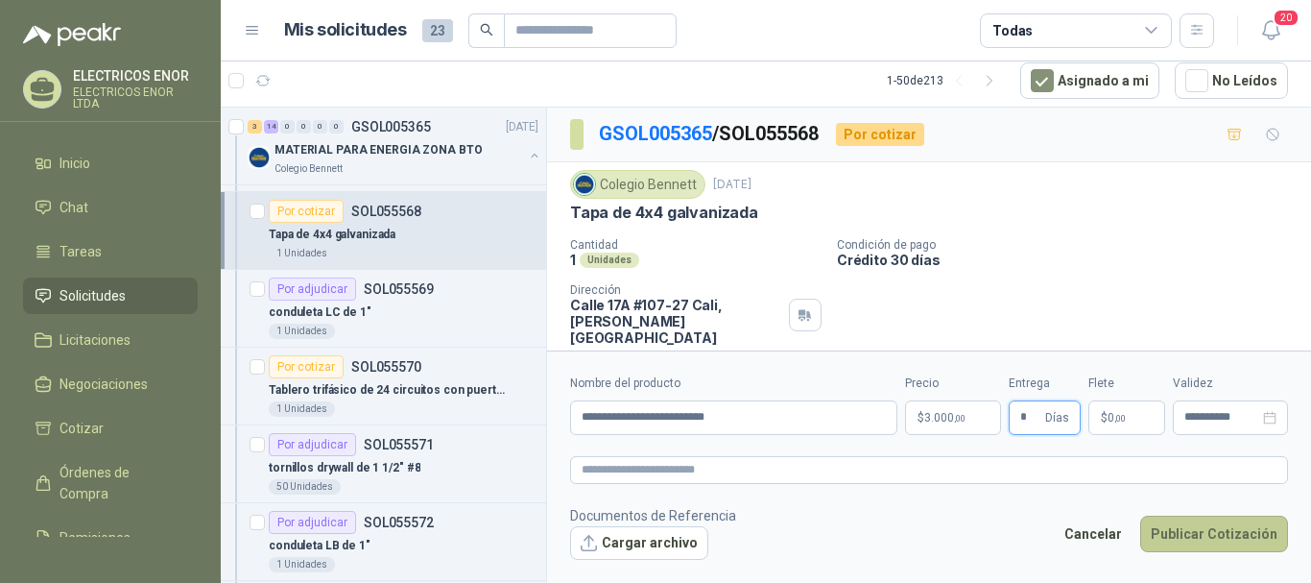
type input "*"
click at [1202, 524] on button "Publicar Cotización" at bounding box center [1214, 533] width 148 height 36
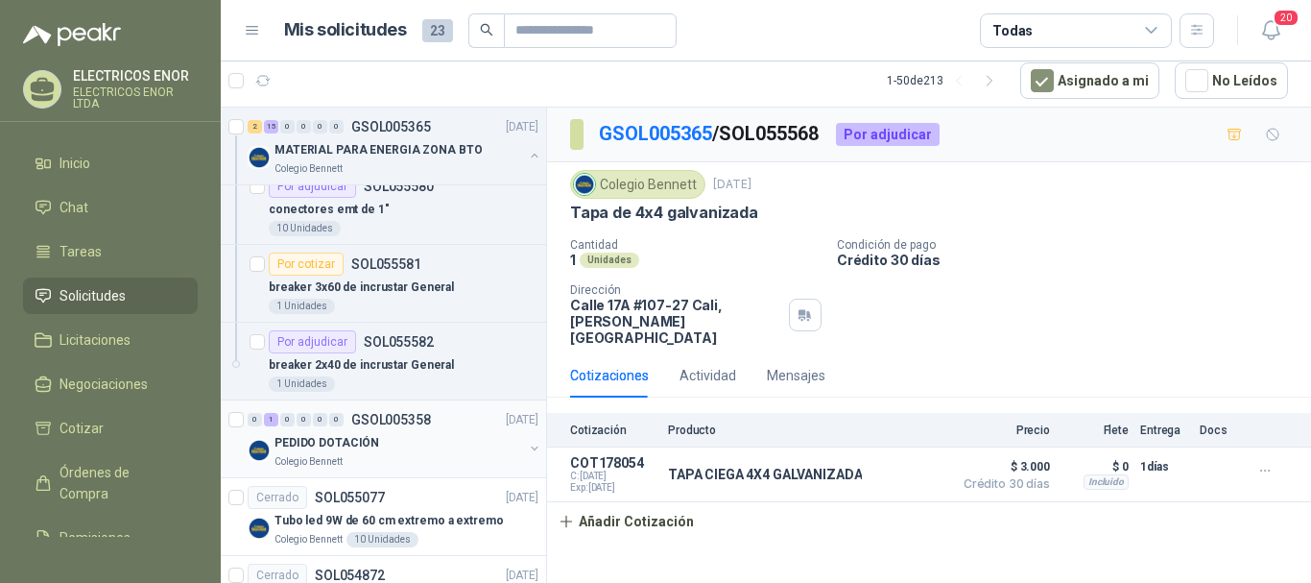
scroll to position [1440, 0]
click at [420, 291] on p "breaker 3x60 de incrustar General" at bounding box center [361, 285] width 185 height 18
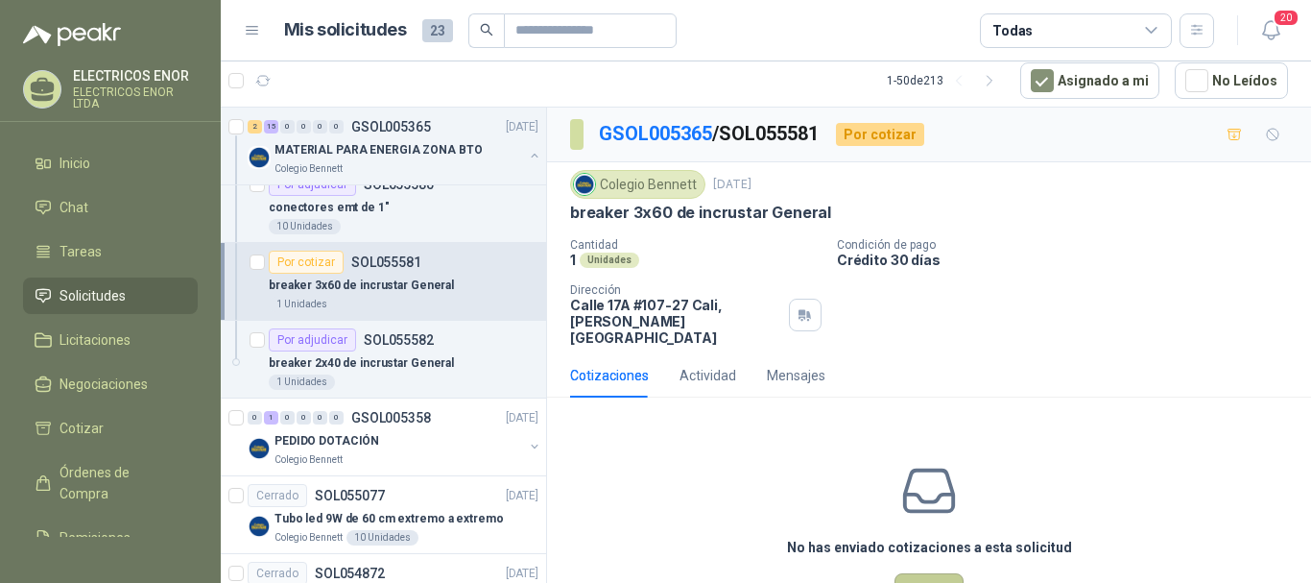
click at [928, 573] on button "Cotizar" at bounding box center [928, 591] width 69 height 36
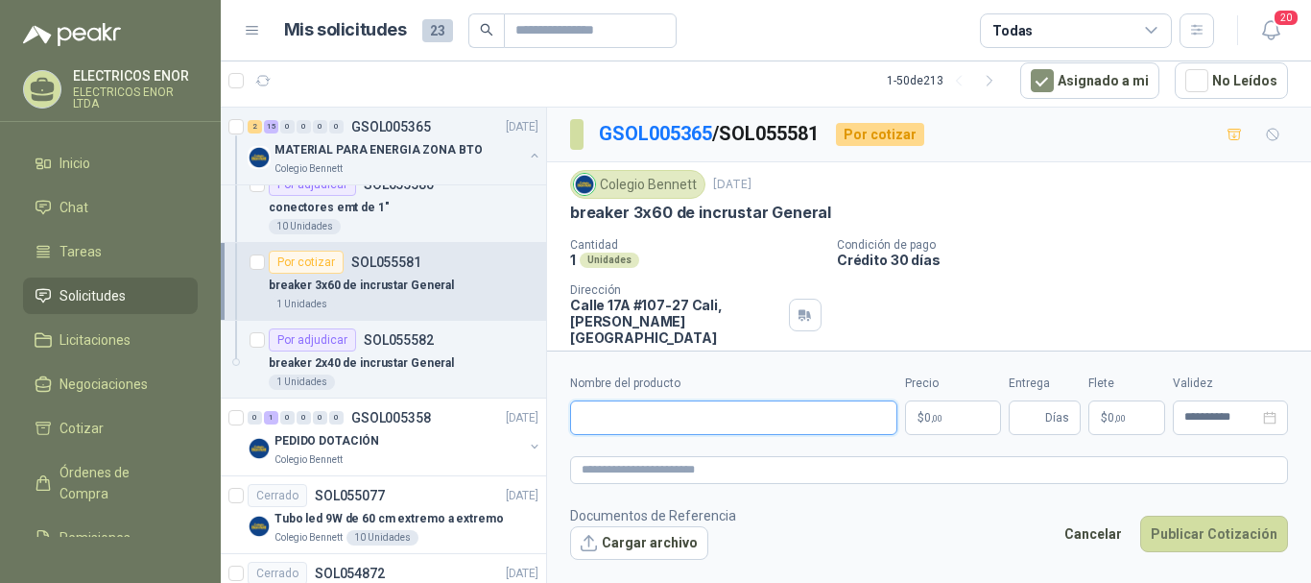
click at [679, 426] on input "Nombre del producto" at bounding box center [733, 417] width 327 height 35
type input "**********"
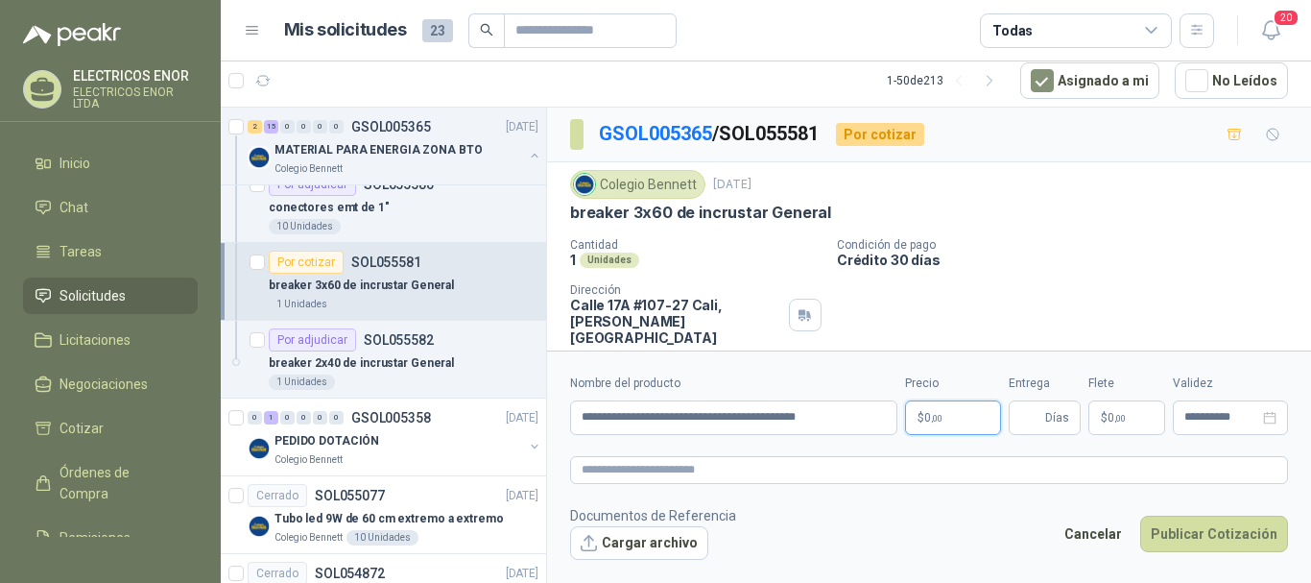
click at [939, 418] on span ",00" at bounding box center [937, 418] width 12 height 11
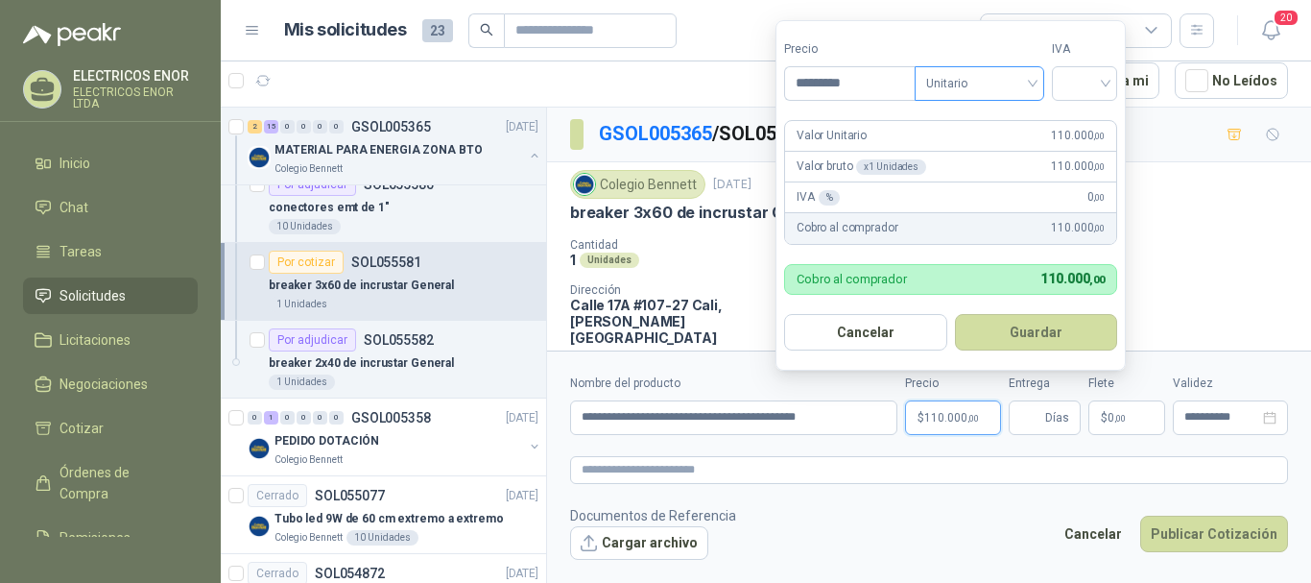
click at [998, 81] on span "Unitario" at bounding box center [979, 83] width 107 height 29
type input "*********"
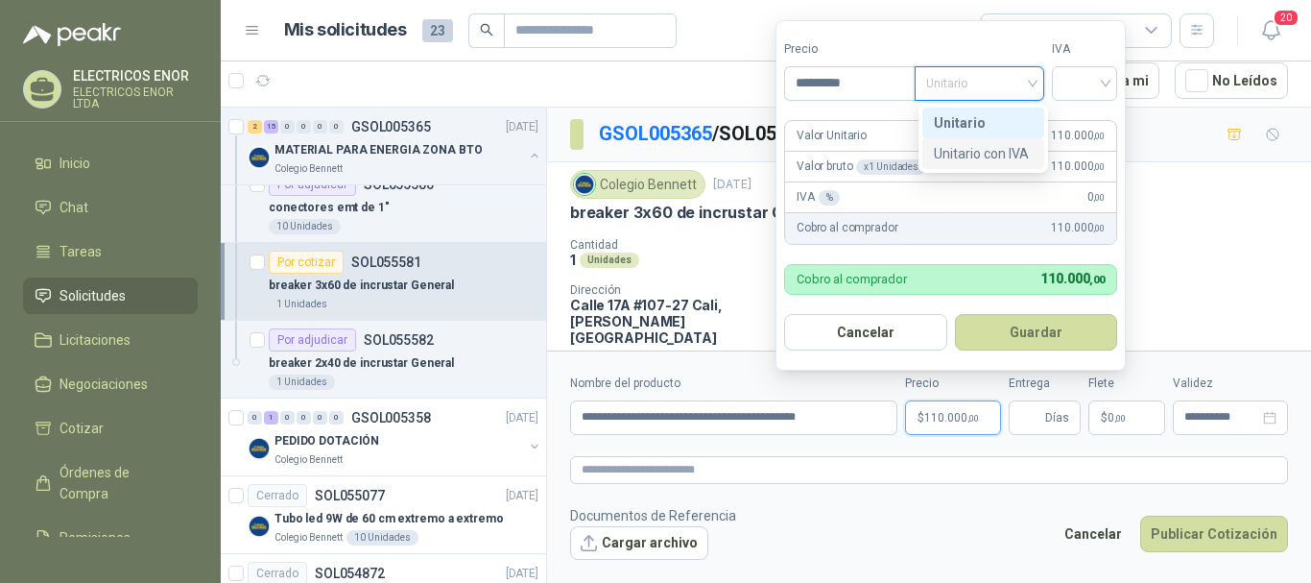
click at [994, 145] on div "Unitario con IVA" at bounding box center [983, 153] width 99 height 21
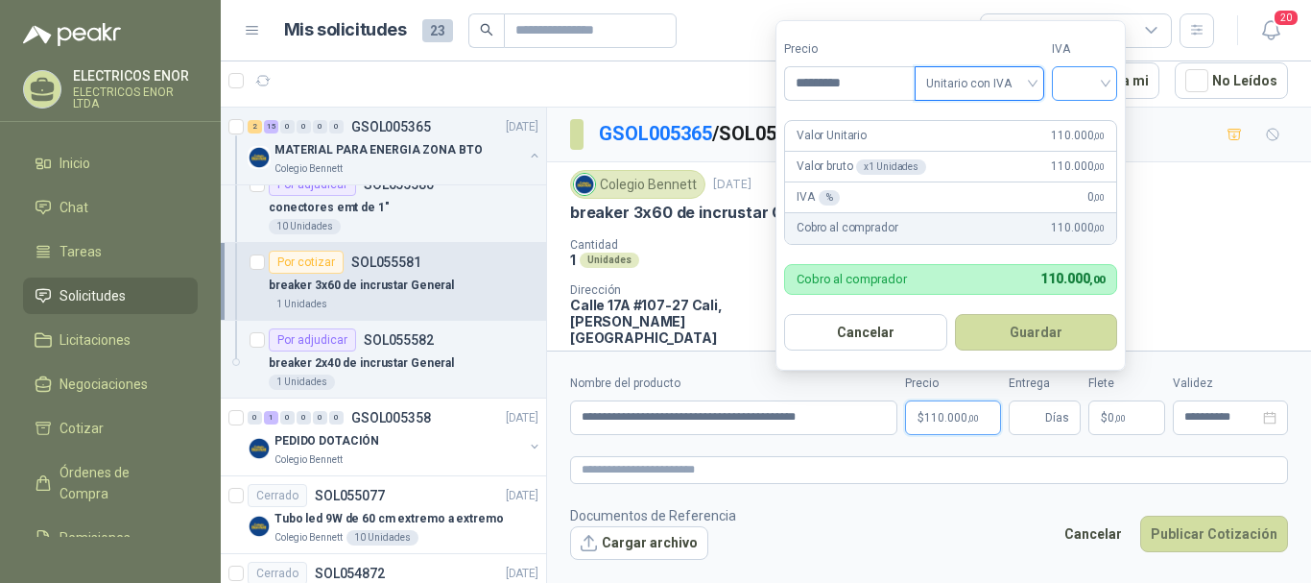
click at [1085, 79] on input "search" at bounding box center [1084, 81] width 42 height 29
click at [1094, 115] on div "19%" at bounding box center [1089, 122] width 36 height 21
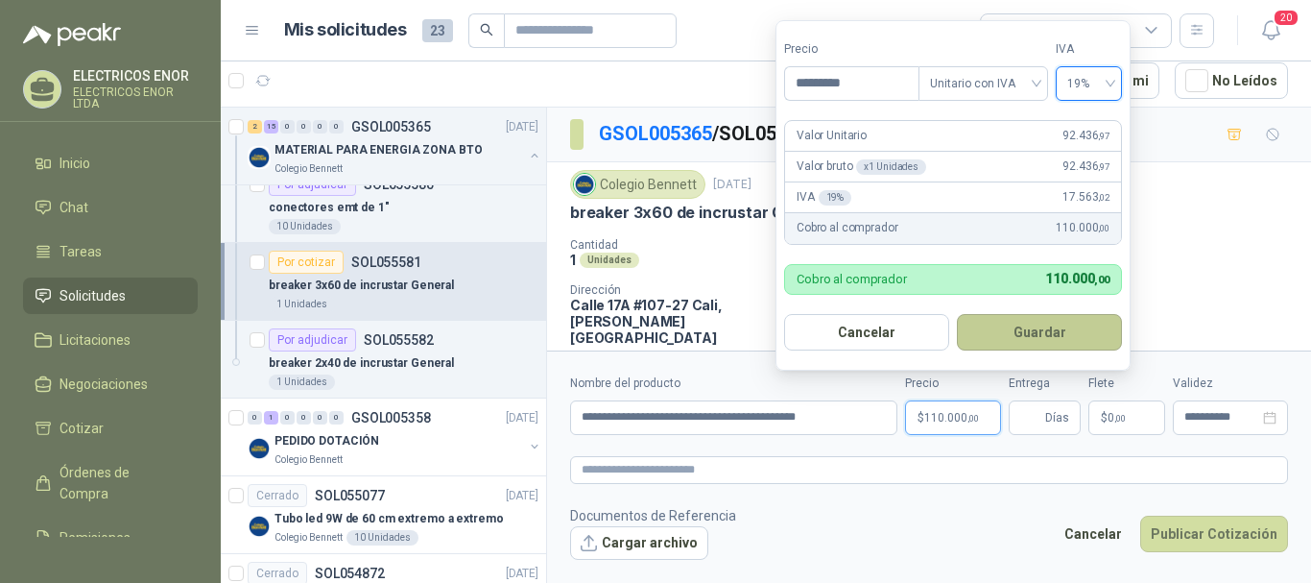
click at [1043, 330] on button "Guardar" at bounding box center [1039, 332] width 165 height 36
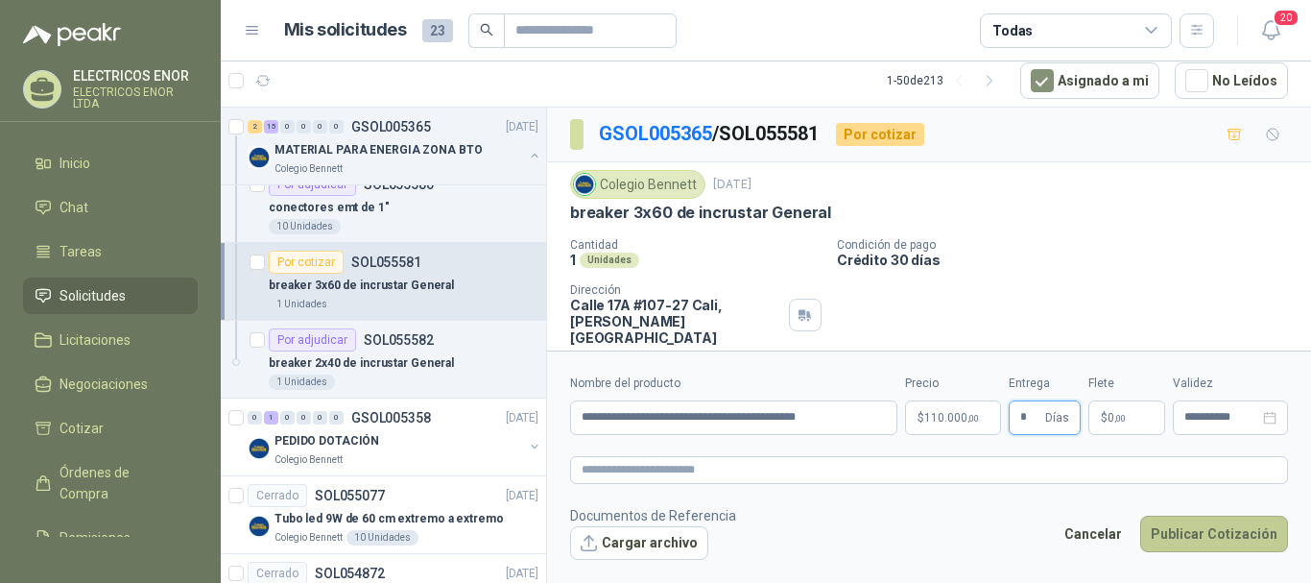
type input "*"
click at [1198, 537] on button "Publicar Cotización" at bounding box center [1214, 533] width 148 height 36
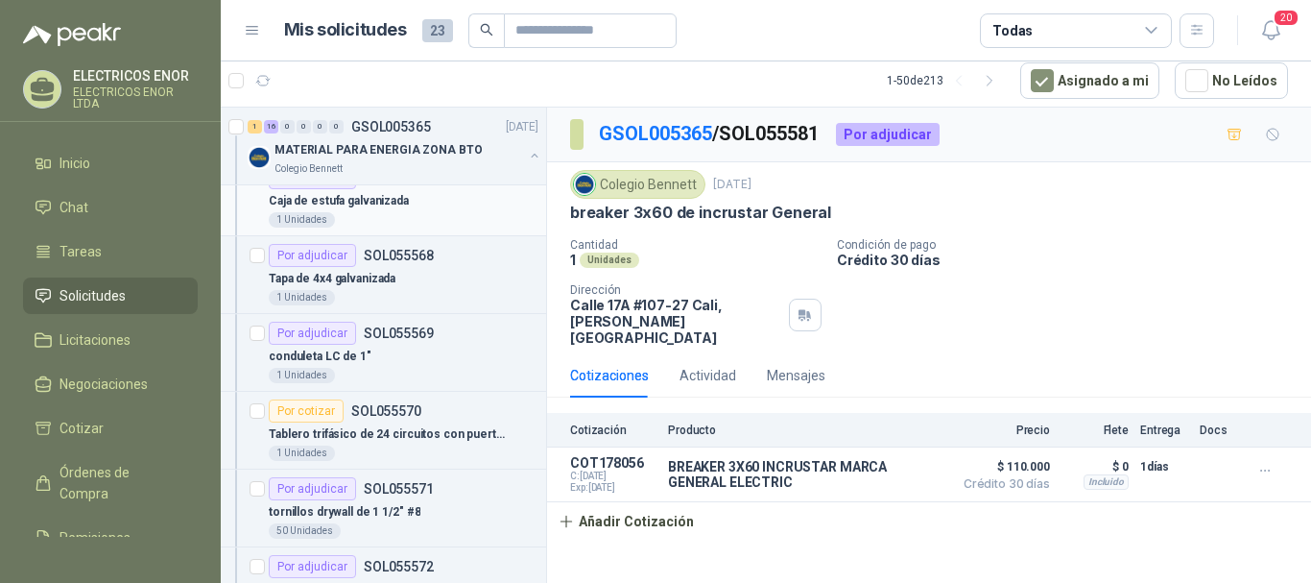
scroll to position [480, 0]
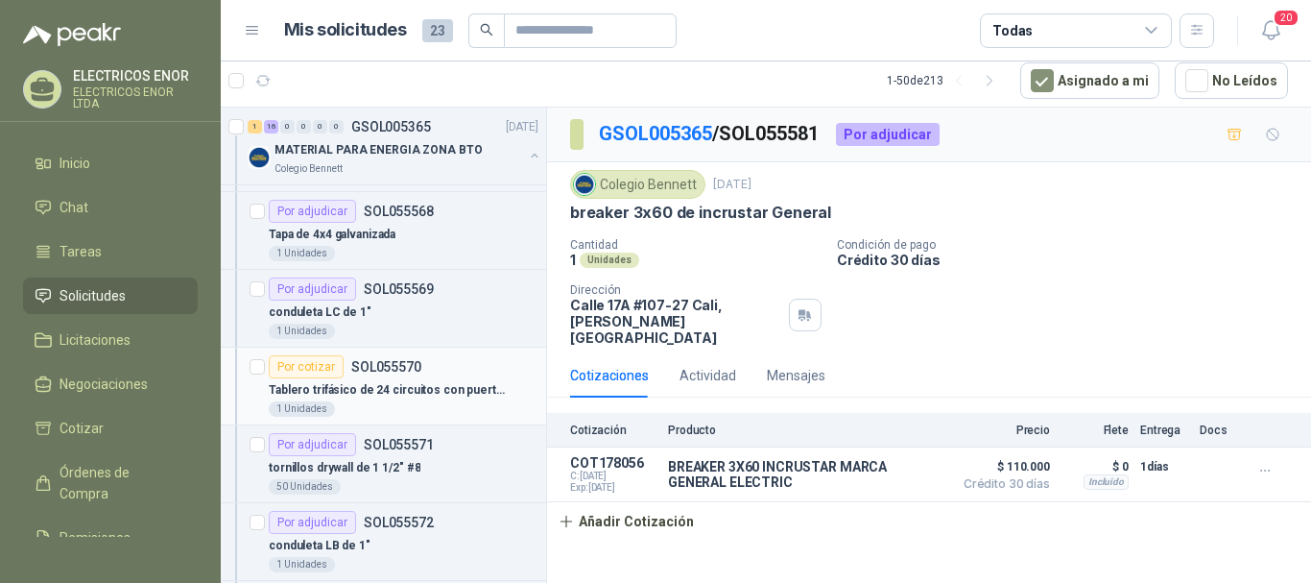
click at [415, 383] on p "Tablero trifásico de 24 circuitos con puerta y sin chapa" at bounding box center [388, 390] width 239 height 18
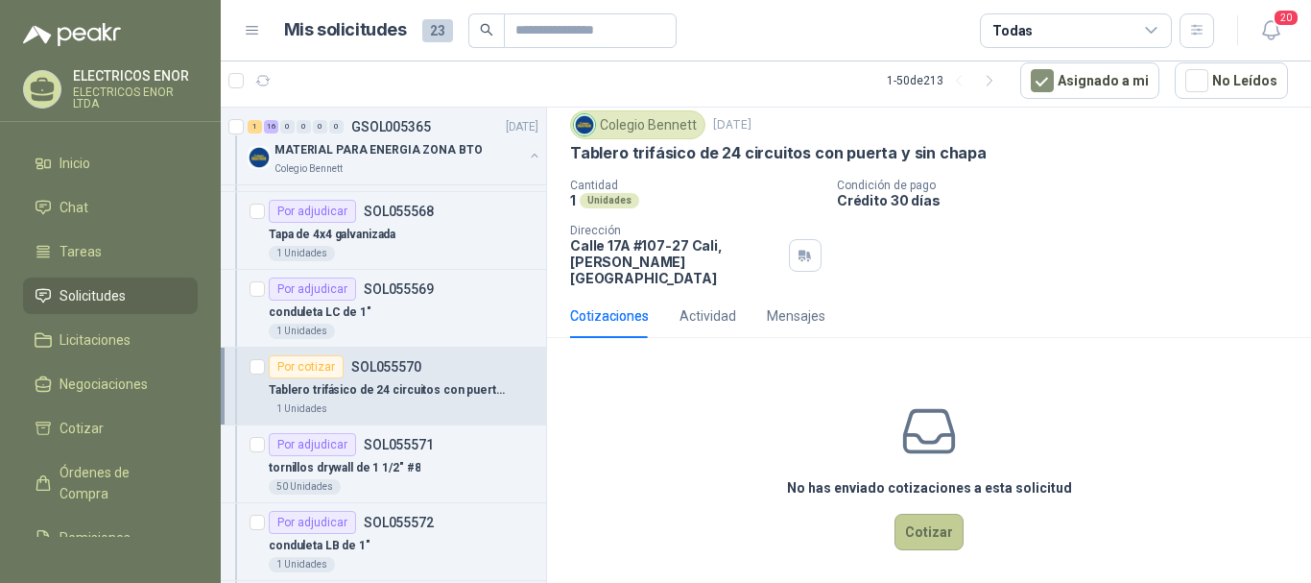
click at [929, 513] on button "Cotizar" at bounding box center [928, 531] width 69 height 36
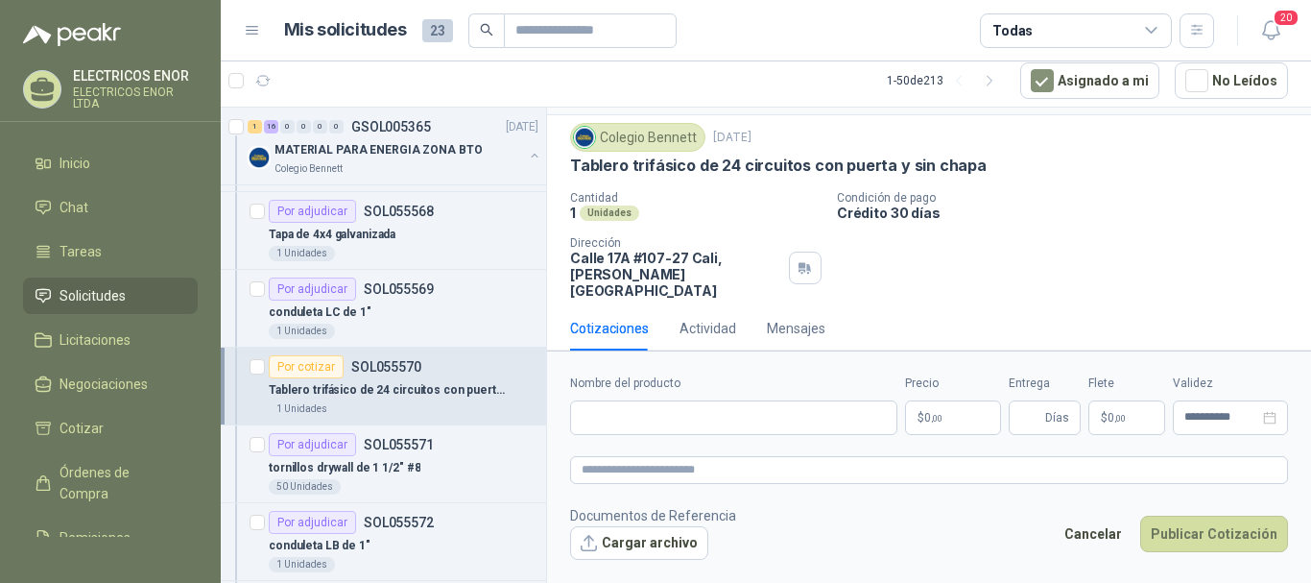
scroll to position [46, 0]
click at [940, 433] on p "$ 0 ,00" at bounding box center [953, 417] width 96 height 35
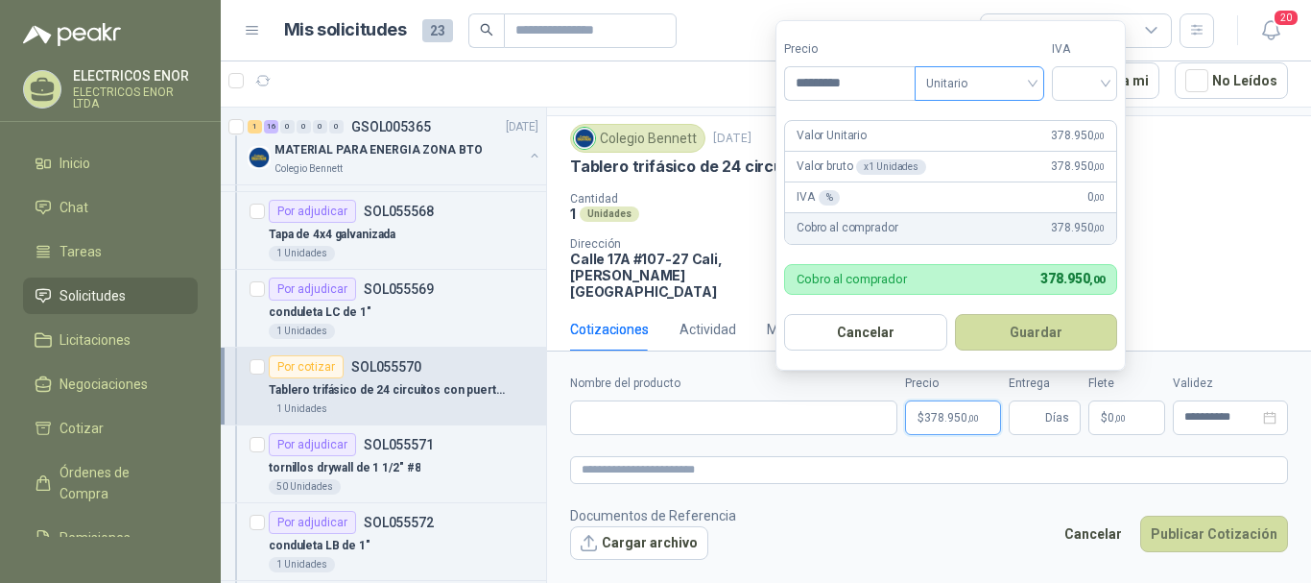
click at [964, 92] on span "Unitario" at bounding box center [979, 83] width 107 height 29
type input "*********"
click at [982, 156] on div "Unitario con IVA" at bounding box center [983, 153] width 99 height 21
click at [1086, 77] on input "search" at bounding box center [1084, 81] width 42 height 29
click at [1082, 118] on div "19%" at bounding box center [1089, 122] width 36 height 21
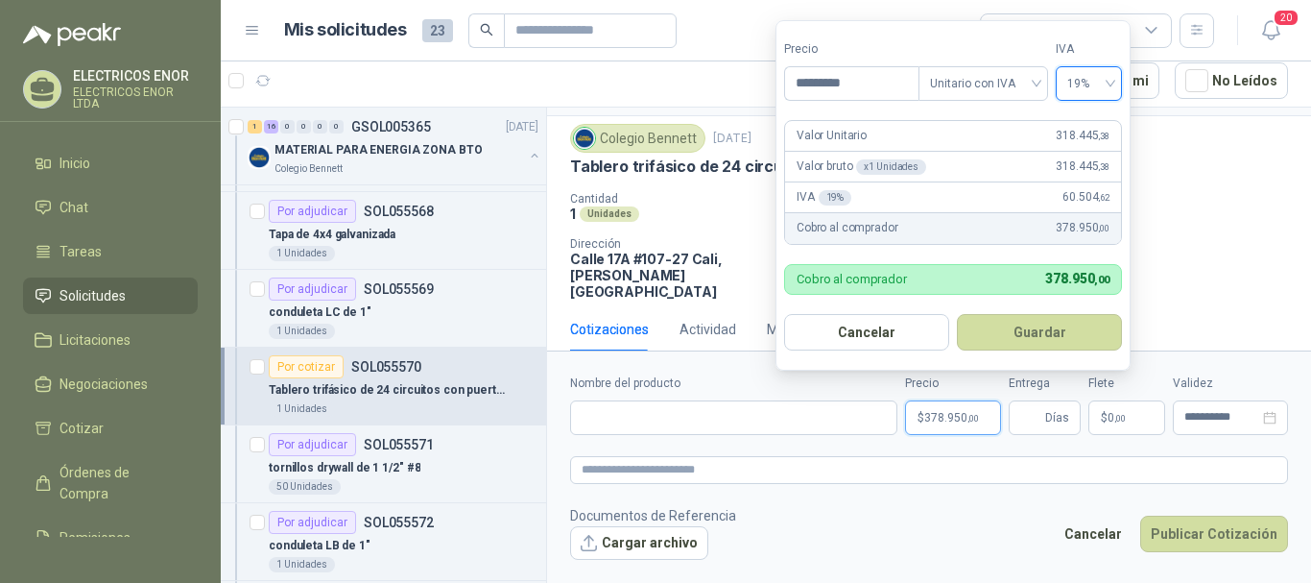
click at [1029, 333] on button "Guardar" at bounding box center [1039, 332] width 165 height 36
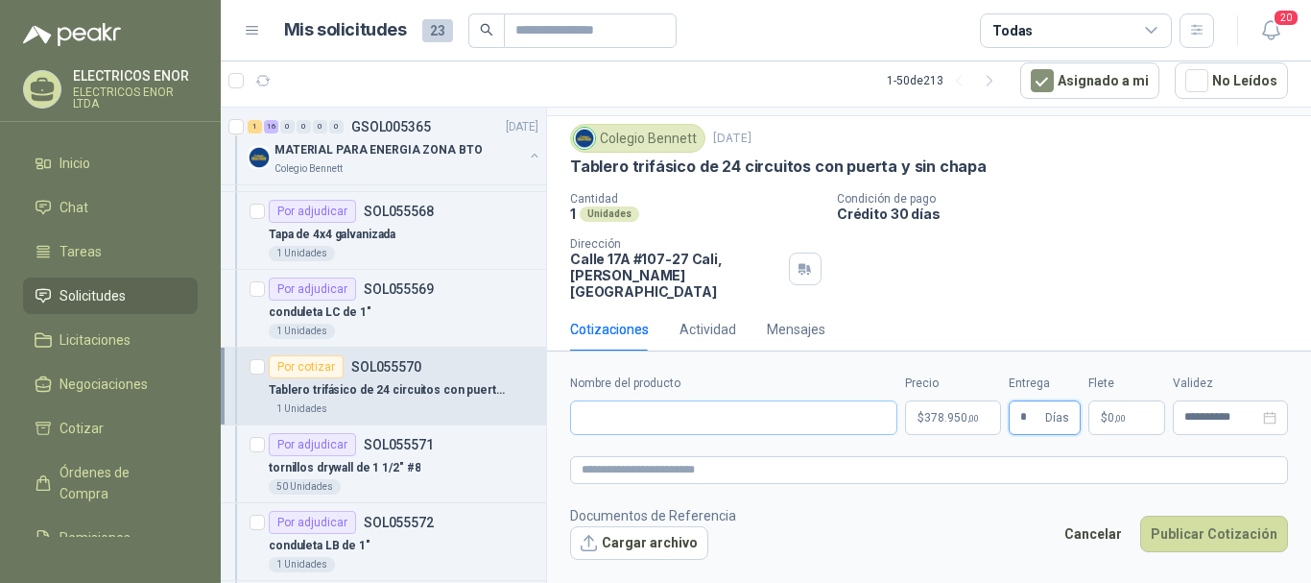
type input "*"
click at [794, 414] on input "Nombre del producto" at bounding box center [733, 417] width 327 height 35
drag, startPoint x: 661, startPoint y: 418, endPoint x: 521, endPoint y: 429, distance: 140.5
click at [521, 429] on div "Solicitudes de nuevos compradores Por cotizar SOL055539 [DATE] TUBOS LED T8 18W…" at bounding box center [766, 345] width 1090 height 476
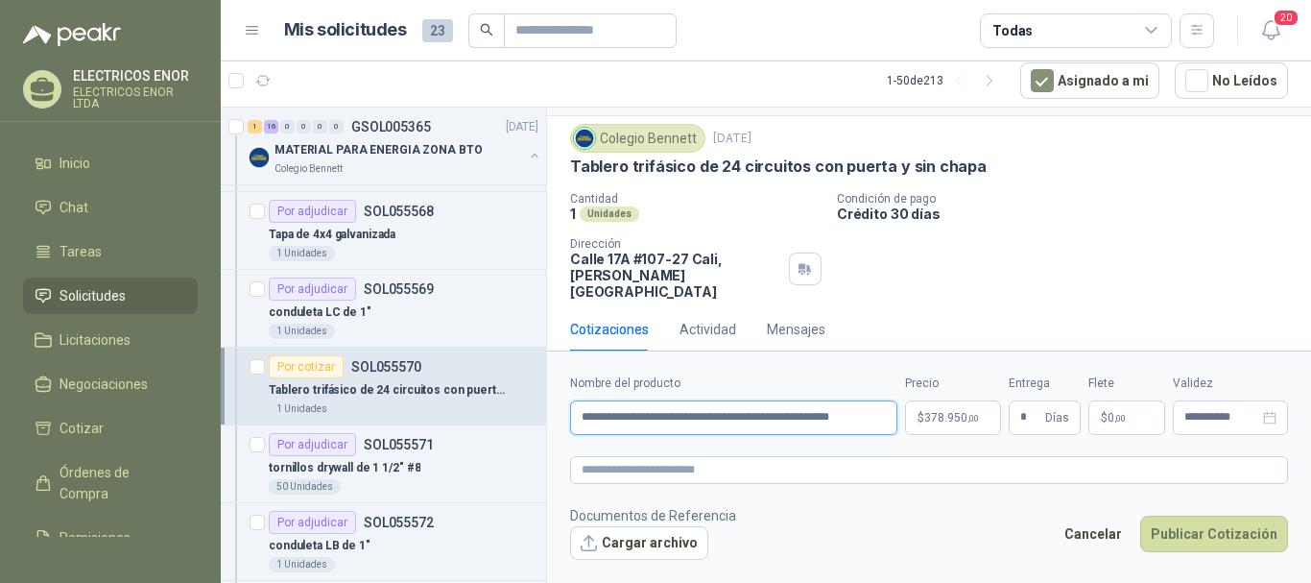
click at [787, 421] on input "**********" at bounding box center [733, 417] width 327 height 35
drag, startPoint x: 590, startPoint y: 424, endPoint x: 531, endPoint y: 424, distance: 59.5
click at [531, 424] on div "Solicitudes de nuevos compradores Por cotizar SOL055539 [DATE] TUBOS LED T8 18W…" at bounding box center [766, 345] width 1090 height 476
click at [624, 420] on input "**********" at bounding box center [733, 417] width 327 height 35
type input "**********"
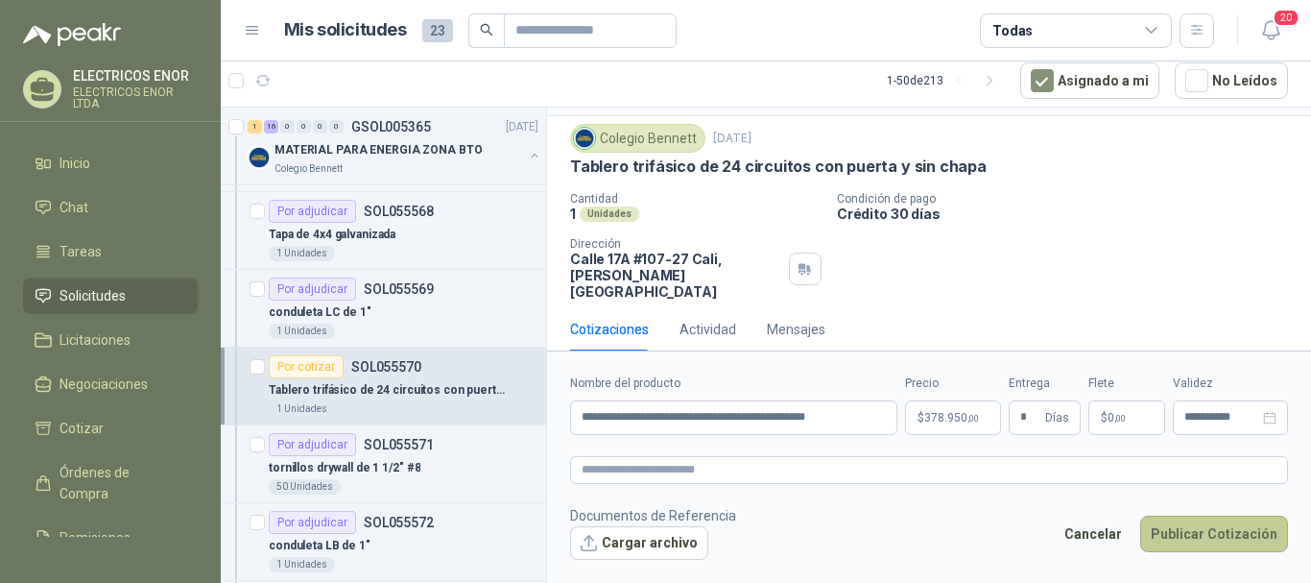
click at [1189, 535] on button "Publicar Cotización" at bounding box center [1214, 533] width 148 height 36
